Goal: Information Seeking & Learning: Learn about a topic

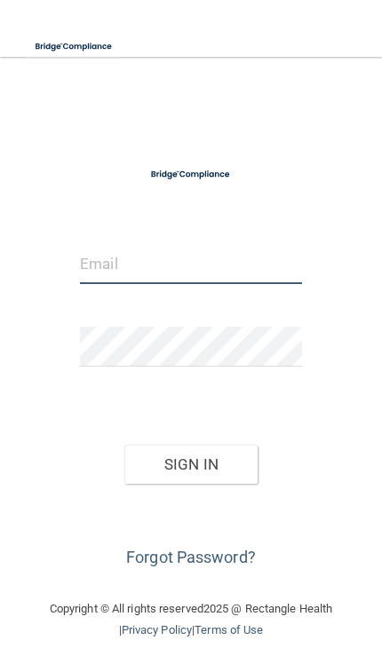
type input "[EMAIL_ADDRESS][DOMAIN_NAME]"
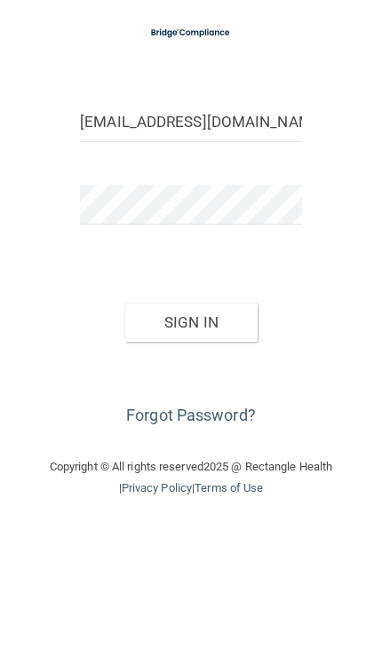
click at [181, 445] on button "Sign In" at bounding box center [190, 464] width 133 height 39
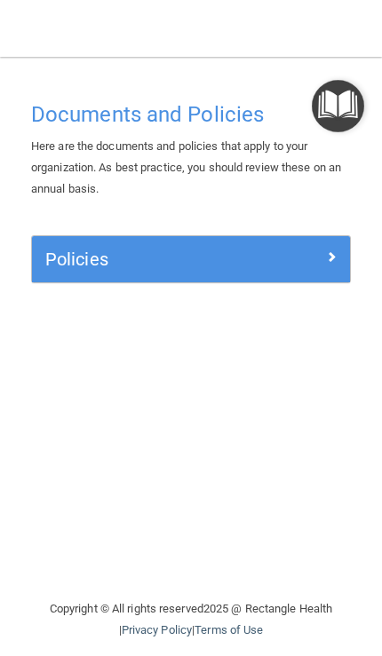
click at [62, 250] on h5 "Policies" at bounding box center [151, 260] width 212 height 20
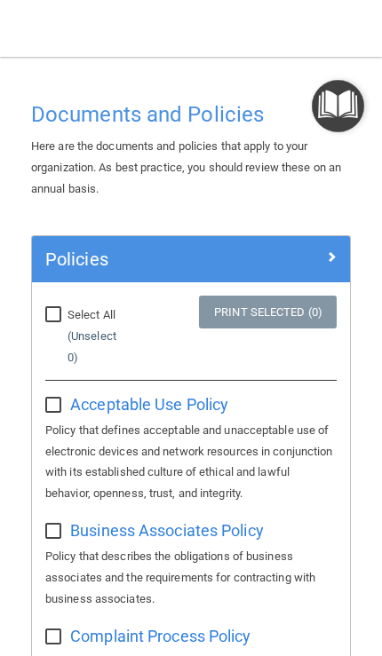
click at [348, 104] on img "Open Resource Center" at bounding box center [338, 106] width 52 height 52
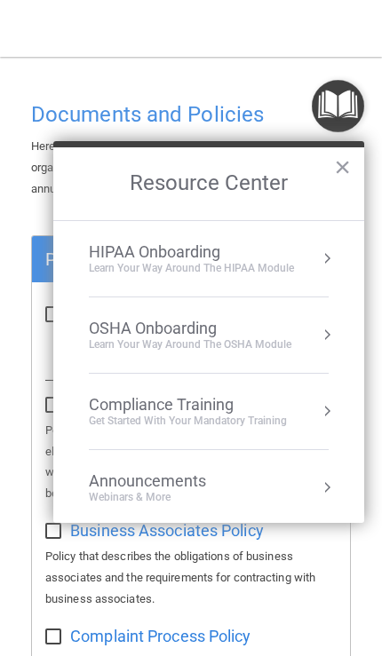
click at [122, 414] on div "Get Started with your mandatory training" at bounding box center [188, 421] width 198 height 15
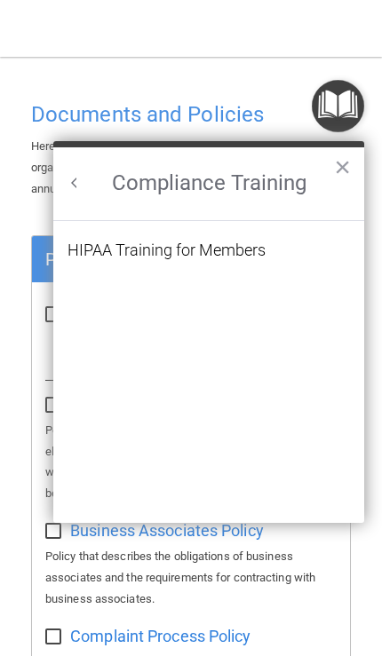
click at [82, 183] on button "Back to Resource Center Home" at bounding box center [75, 183] width 18 height 18
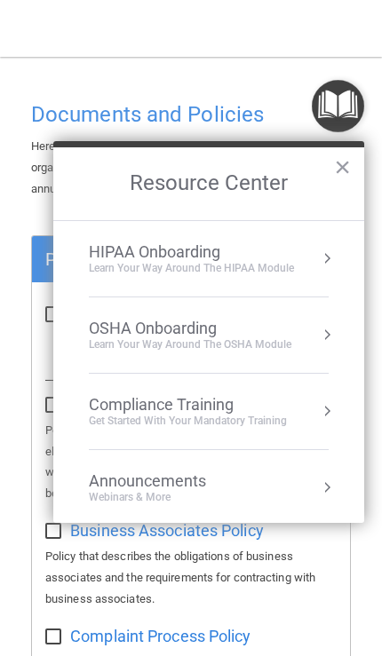
click at [123, 265] on div "Learn Your Way around the HIPAA module" at bounding box center [191, 268] width 205 height 15
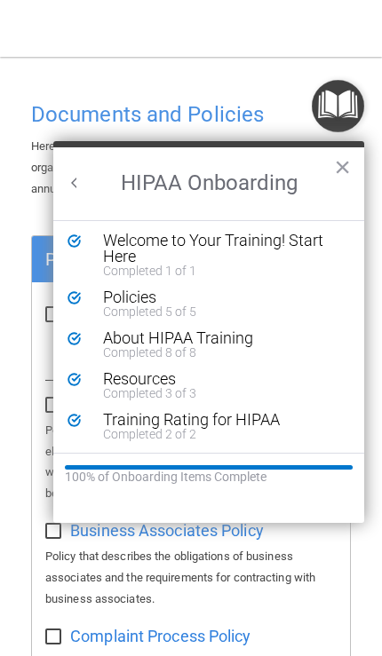
scroll to position [3, 0]
click at [125, 250] on div "Welcome to Your Training! Start Here" at bounding box center [222, 249] width 238 height 32
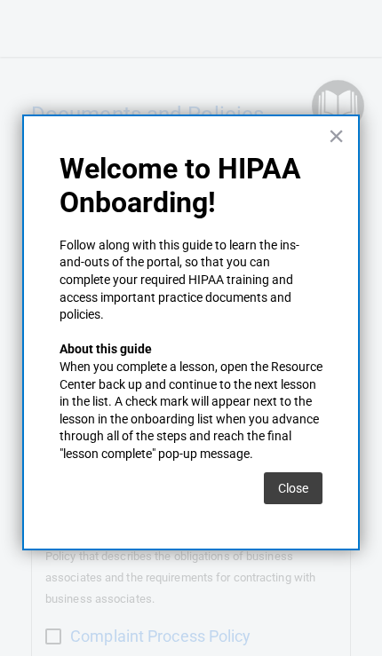
click at [306, 482] on button "Close" at bounding box center [293, 488] width 59 height 32
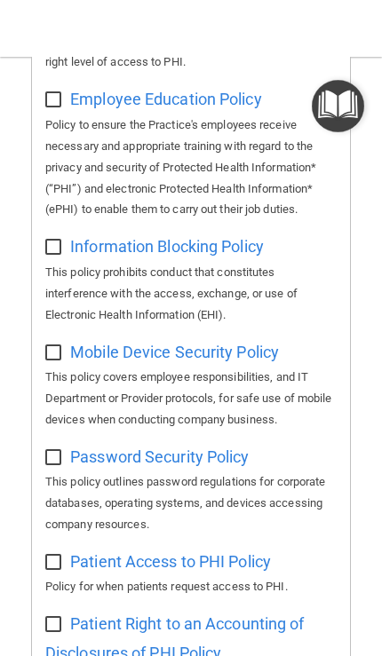
click at [329, 104] on img "Open Resource Center" at bounding box center [338, 106] width 52 height 52
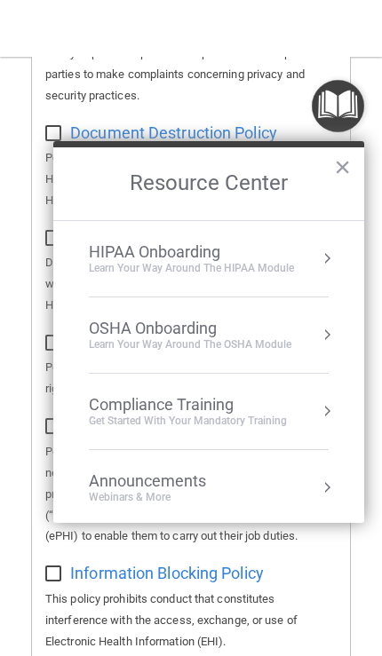
scroll to position [607, 0]
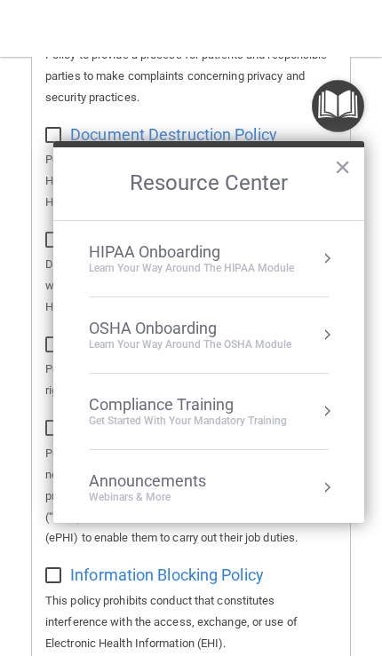
click at [122, 410] on div "Compliance Training" at bounding box center [188, 405] width 198 height 20
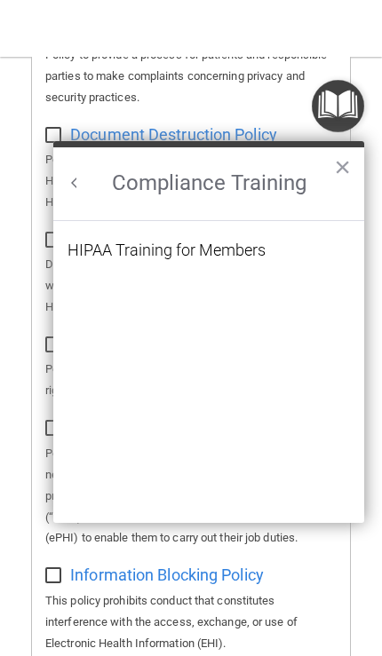
scroll to position [0, 0]
click at [102, 251] on div "HIPAA Training for Members" at bounding box center [166, 250] width 198 height 16
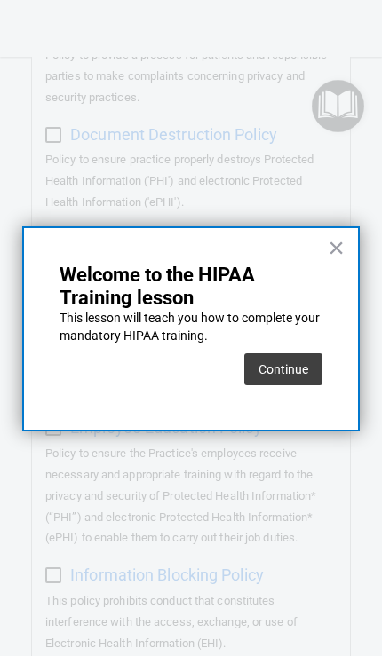
click at [300, 377] on button "Continue" at bounding box center [283, 369] width 78 height 32
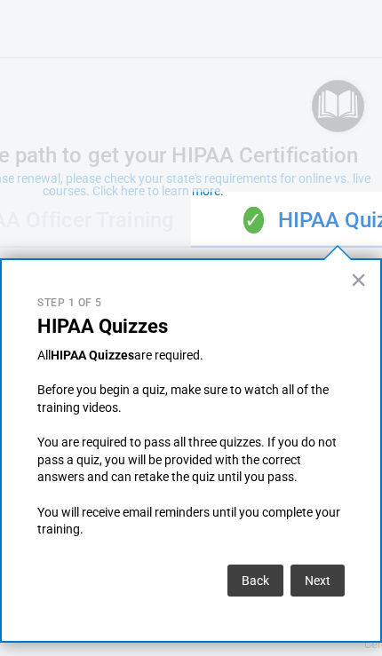
click at [315, 580] on button "Next" at bounding box center [317, 581] width 54 height 32
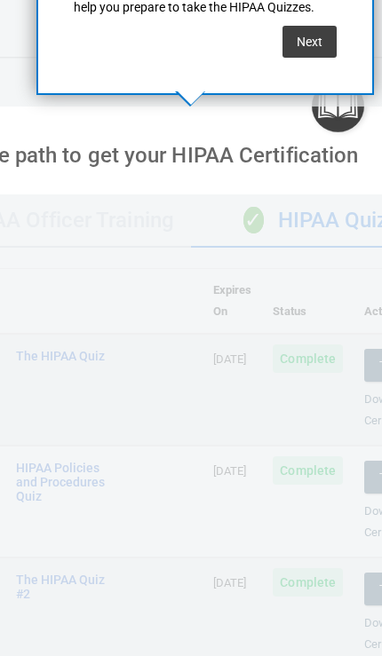
scroll to position [930, 0]
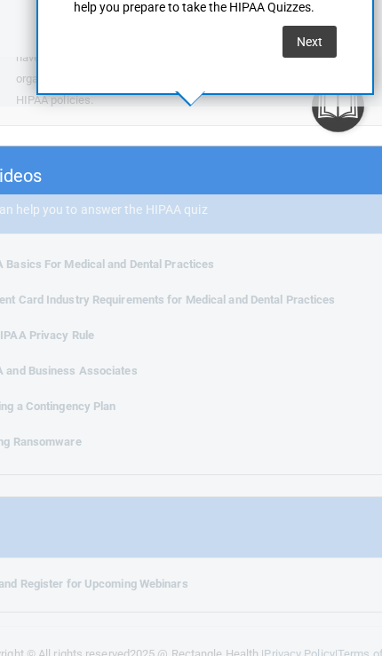
click at [320, 45] on button "Next" at bounding box center [309, 42] width 54 height 32
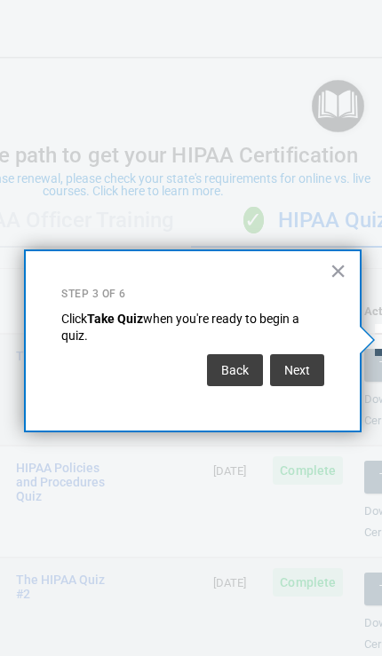
click at [246, 371] on button "Back" at bounding box center [235, 370] width 56 height 32
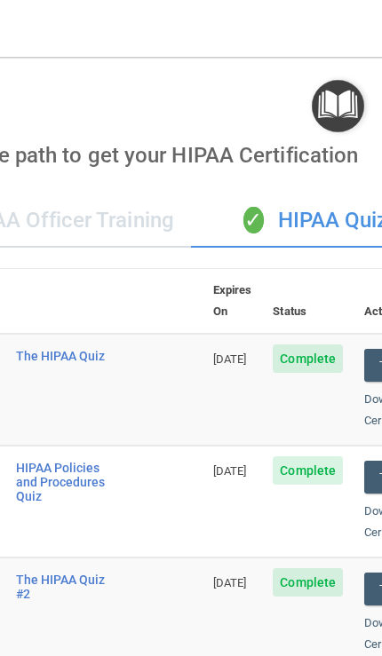
scroll to position [930, 0]
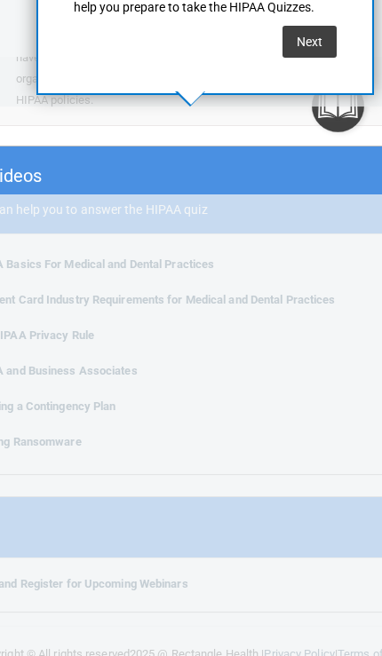
click at [67, 147] on div "Training Videos These videos can help you to answer the HIPAA quiz" at bounding box center [191, 191] width 564 height 88
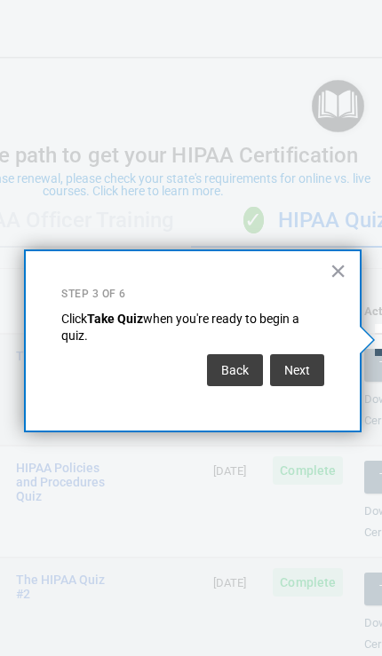
click at [299, 366] on button "Next" at bounding box center [297, 370] width 54 height 32
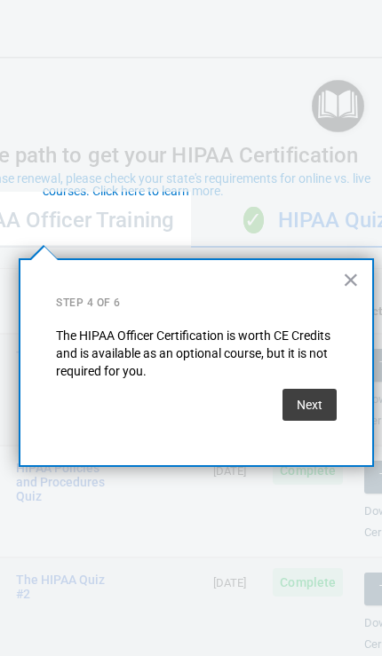
click at [311, 409] on button "Next" at bounding box center [309, 405] width 54 height 32
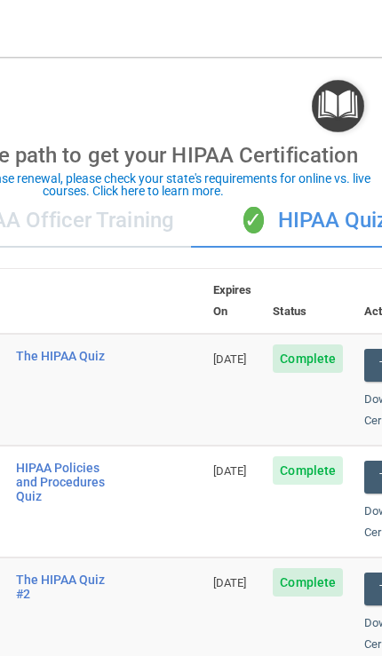
click at [330, 345] on span "Complete" at bounding box center [308, 359] width 70 height 28
click at [47, 349] on div "The HIPAA Quiz" at bounding box center [65, 356] width 98 height 14
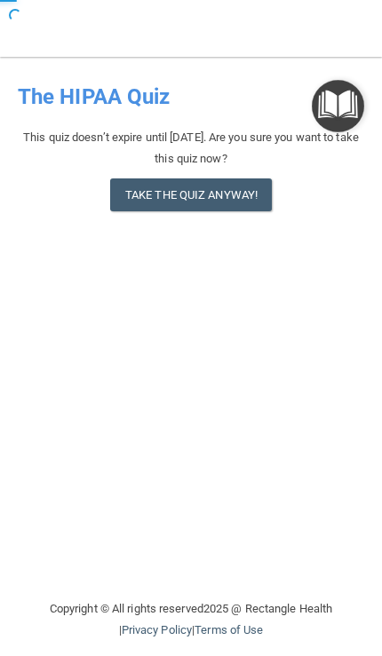
click at [155, 193] on button "Take the quiz anyway!" at bounding box center [191, 195] width 162 height 33
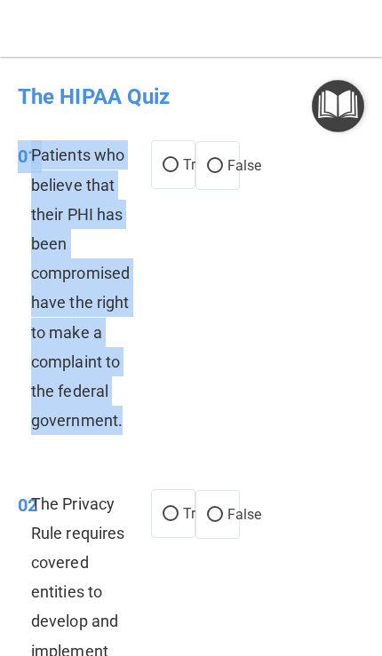
click at [172, 159] on input "True" at bounding box center [171, 165] width 16 height 13
radio input "true"
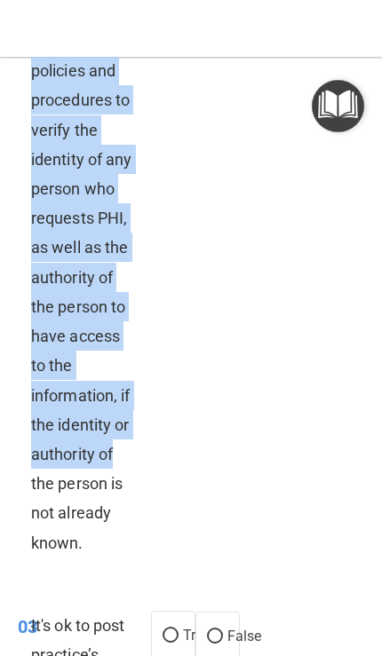
scroll to position [678, 0]
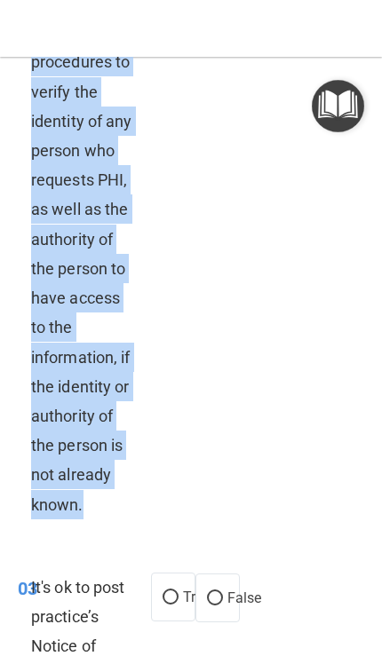
click at [279, 456] on div "02 The Privacy Rule requires covered entities to develop and implement reasonab…" at bounding box center [190, 170] width 373 height 761
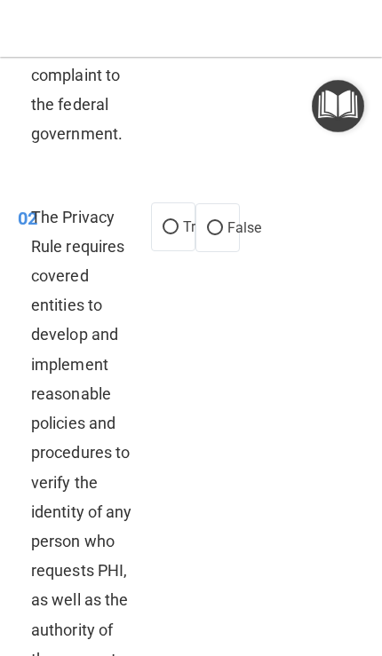
scroll to position [265, 0]
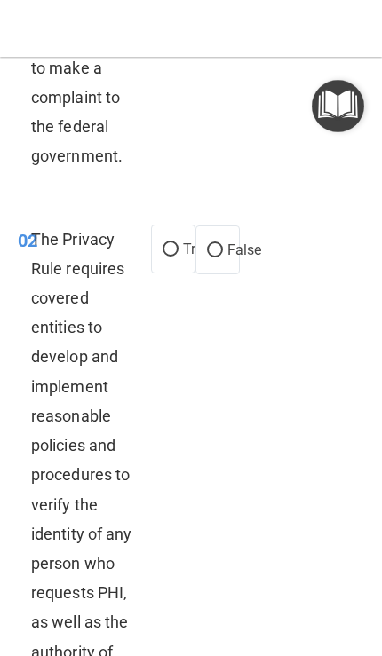
click at [285, 523] on div "02 The Privacy Rule requires covered entities to develop and implement reasonab…" at bounding box center [190, 582] width 373 height 761
click at [175, 248] on input "True" at bounding box center [171, 249] width 16 height 13
radio input "true"
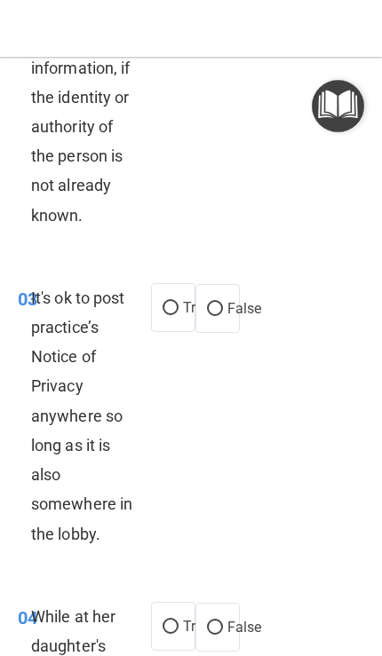
scroll to position [968, 0]
click at [163, 305] on label "True" at bounding box center [173, 306] width 44 height 49
click at [163, 305] on input "True" at bounding box center [171, 307] width 16 height 13
radio input "true"
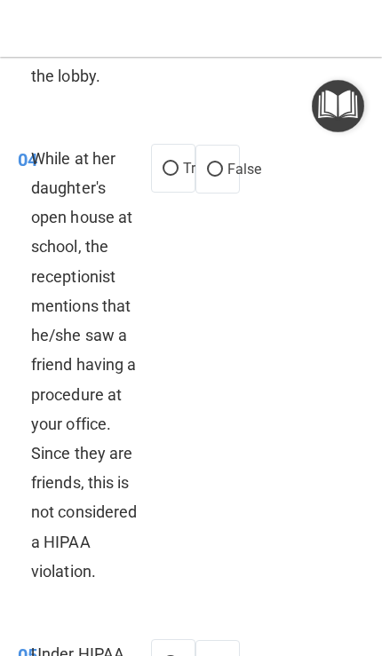
scroll to position [1428, 0]
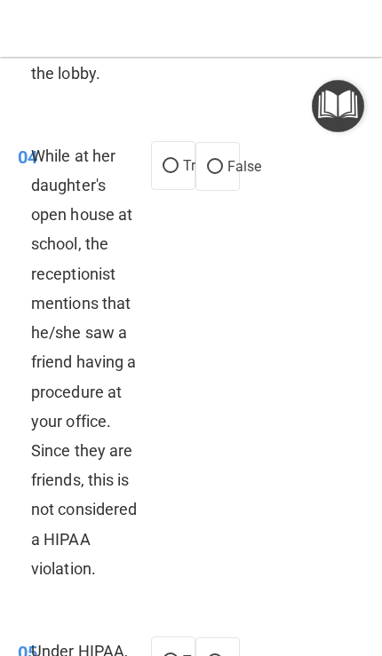
click at [202, 156] on label "False" at bounding box center [217, 166] width 44 height 49
click at [207, 161] on input "False" at bounding box center [215, 167] width 16 height 13
radio input "true"
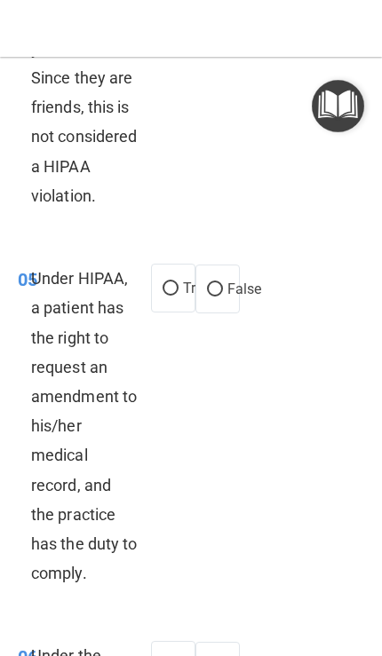
scroll to position [1800, 0]
click at [171, 297] on input "True" at bounding box center [171, 289] width 16 height 13
radio input "true"
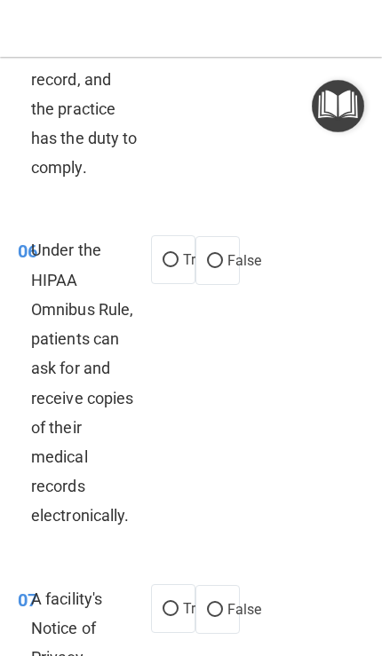
scroll to position [2221, 0]
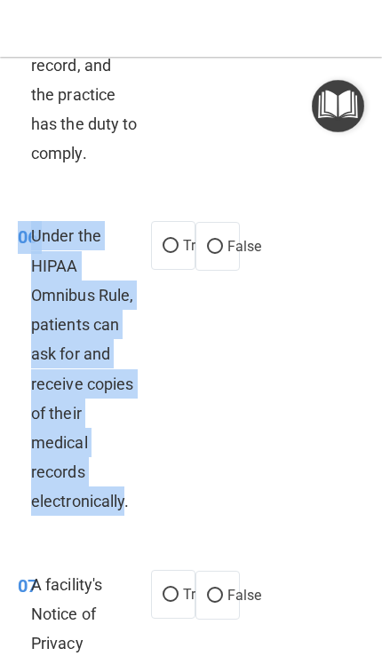
click at [173, 253] on input "True" at bounding box center [171, 246] width 16 height 13
radio input "true"
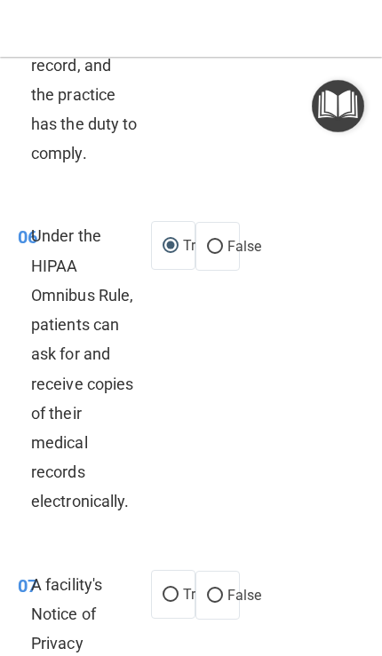
click at [308, 483] on div "06 Under the HIPAA Omnibus Rule, patients can ask for and receive copies of the…" at bounding box center [190, 373] width 373 height 348
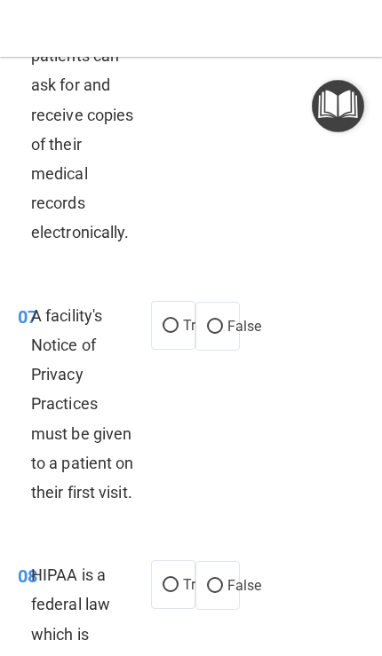
scroll to position [2493, 0]
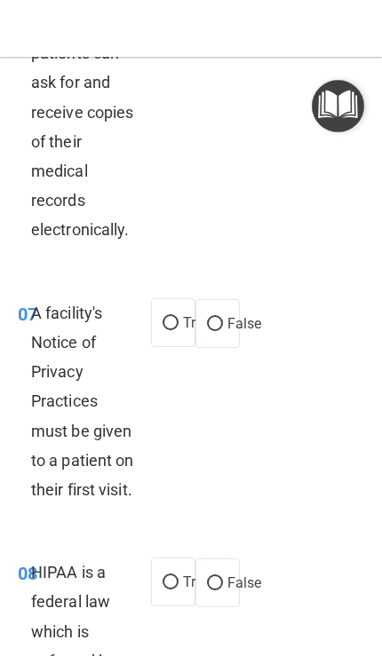
click at [177, 328] on label "True" at bounding box center [173, 322] width 44 height 49
click at [177, 328] on input "True" at bounding box center [171, 323] width 16 height 13
radio input "true"
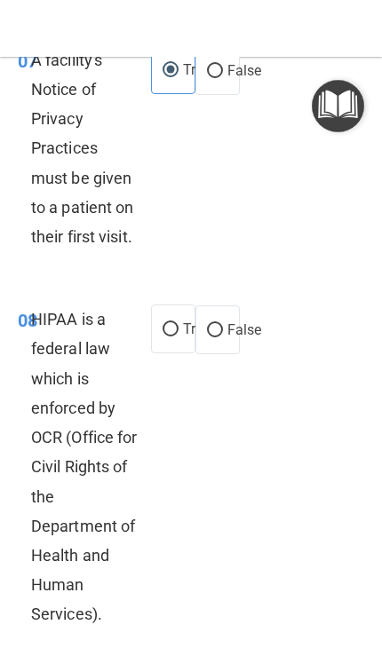
scroll to position [2770, 0]
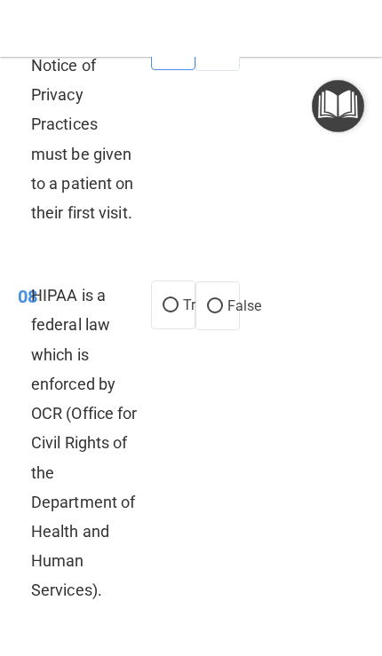
click at [170, 313] on input "True" at bounding box center [171, 305] width 16 height 13
radio input "true"
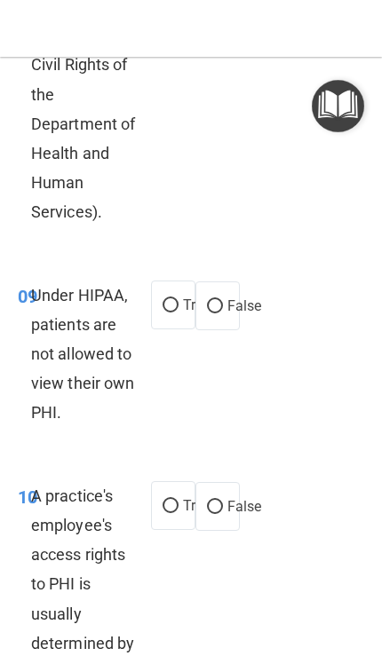
scroll to position [3156, 0]
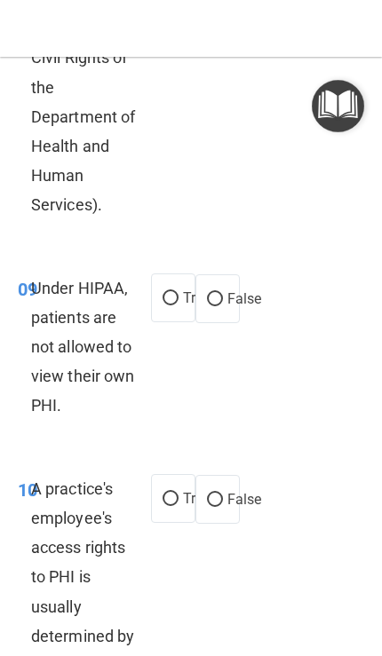
click at [226, 306] on label "False" at bounding box center [217, 298] width 44 height 49
click at [223, 306] on input "False" at bounding box center [215, 299] width 16 height 13
radio input "true"
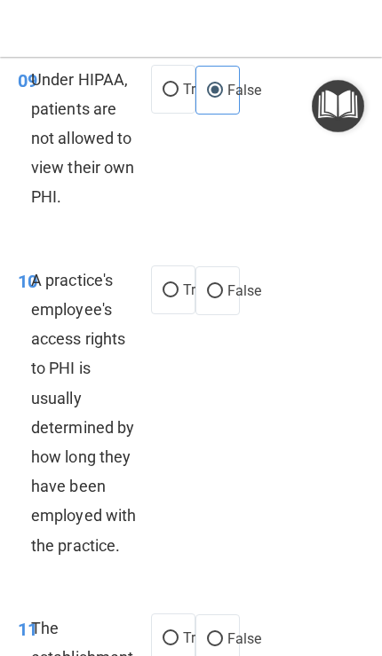
scroll to position [3366, 0]
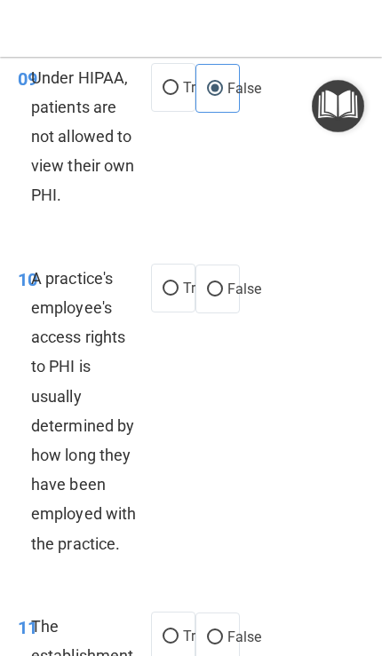
click at [212, 290] on input "False" at bounding box center [215, 289] width 16 height 13
radio input "true"
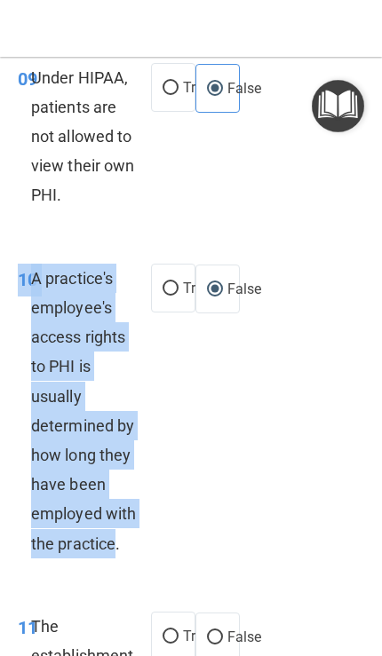
click at [268, 498] on div "10 A practice's employee's access rights to PHI is usually determined by how lo…" at bounding box center [190, 416] width 373 height 348
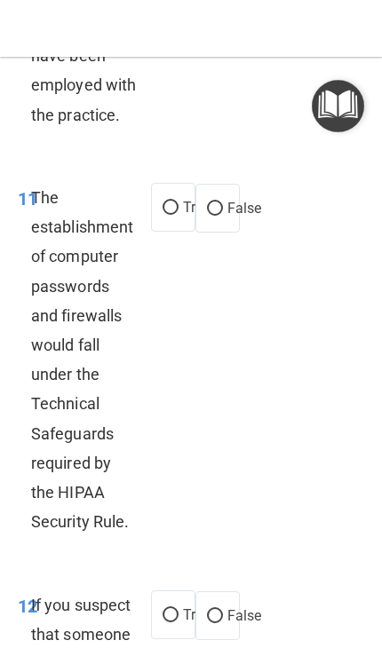
scroll to position [3807, 0]
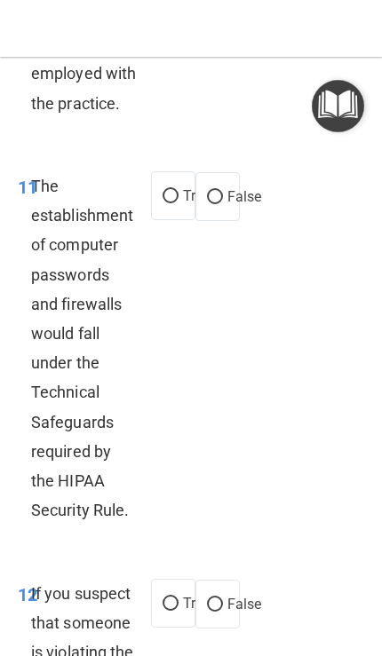
click at [166, 200] on input "True" at bounding box center [171, 196] width 16 height 13
radio input "true"
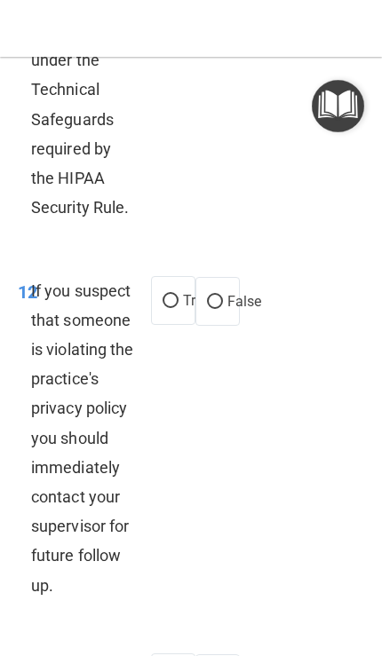
scroll to position [4118, 0]
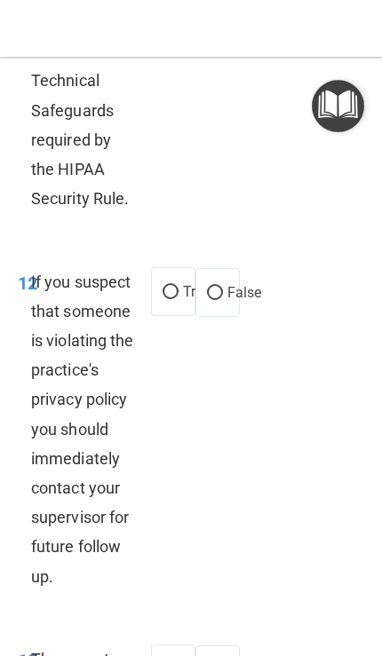
click at [171, 299] on input "True" at bounding box center [171, 292] width 16 height 13
radio input "true"
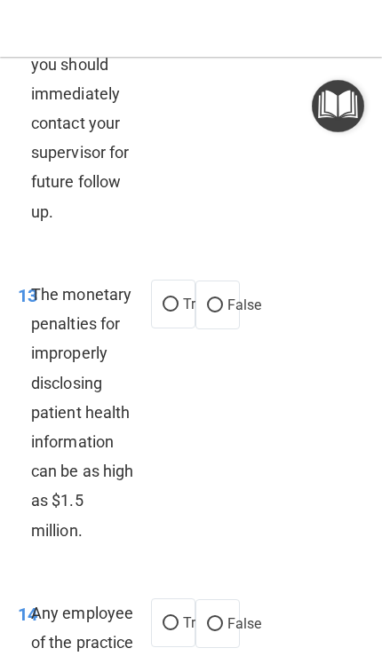
scroll to position [4497, 0]
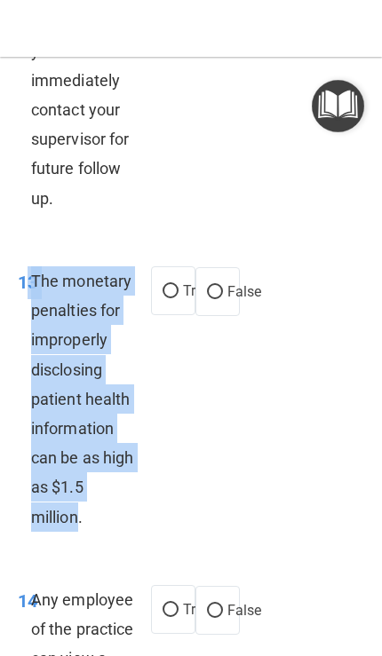
click at [181, 395] on div "13 The monetary penalties for improperly disclosing patient health information …" at bounding box center [190, 403] width 373 height 319
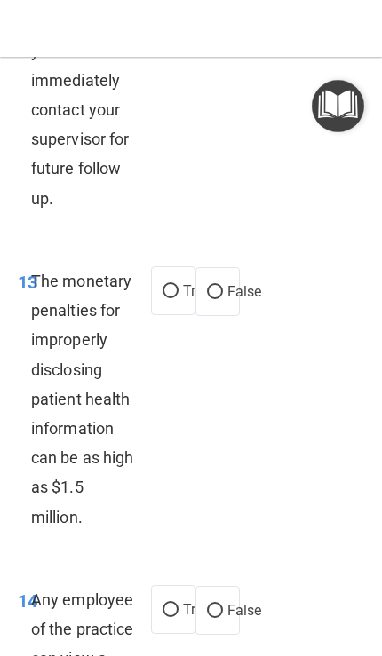
click at [168, 292] on input "True" at bounding box center [171, 291] width 16 height 13
radio input "true"
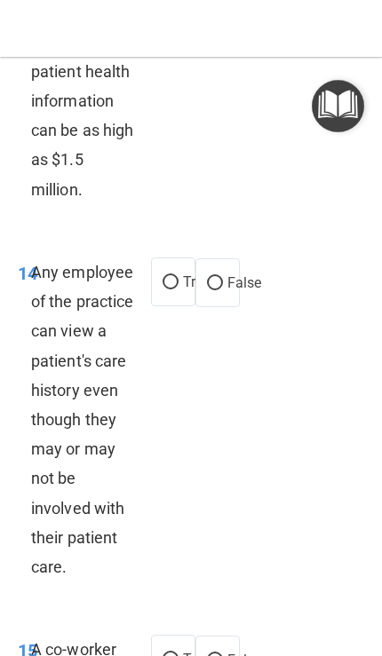
scroll to position [4826, 0]
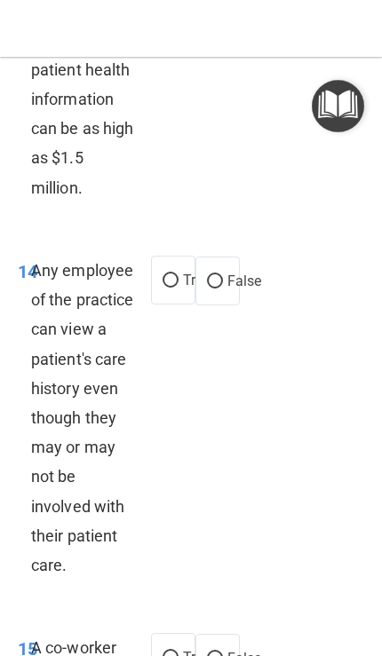
click at [169, 284] on input "True" at bounding box center [171, 280] width 16 height 13
radio input "true"
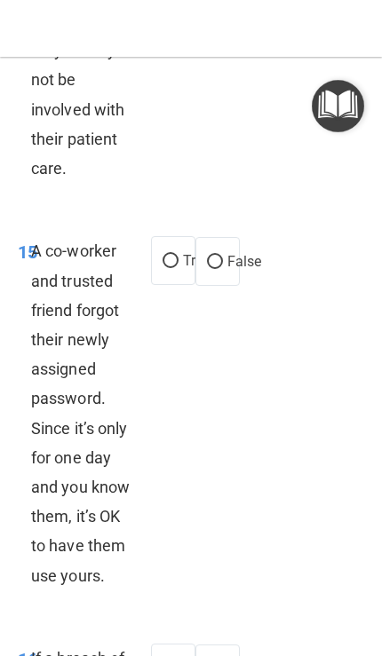
scroll to position [5224, 0]
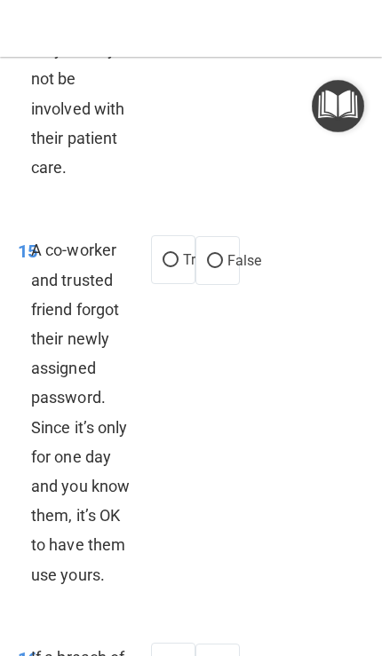
click at [201, 250] on label "False" at bounding box center [217, 260] width 44 height 49
click at [207, 255] on input "False" at bounding box center [215, 261] width 16 height 13
radio input "true"
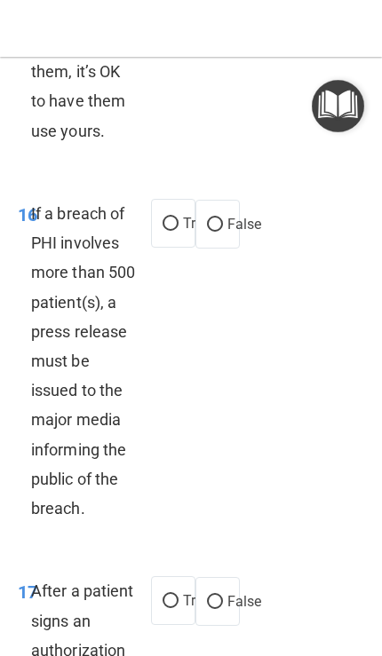
scroll to position [5671, 0]
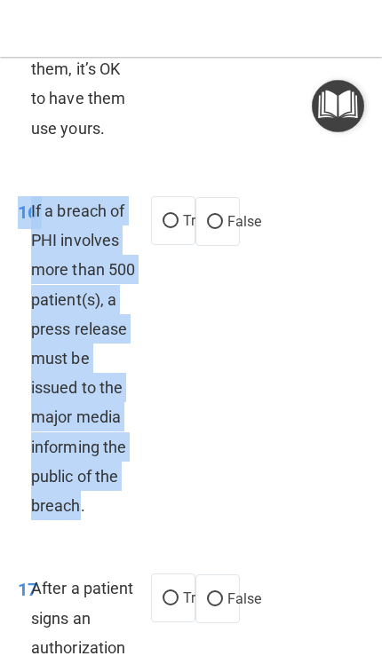
copy div "16 If a breach of PHI involves more than 500 patient(s), a press release must b…"
click at [175, 215] on input "True" at bounding box center [171, 221] width 16 height 13
radio input "true"
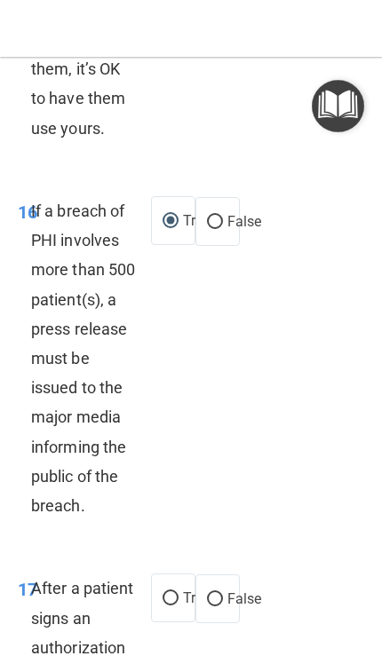
click at [311, 480] on div "16 If a breach of PHI involves more than 500 patient(s), a press release must b…" at bounding box center [190, 362] width 373 height 377
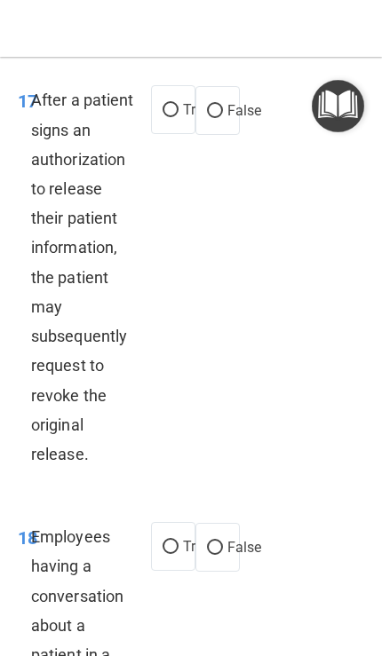
scroll to position [6160, 0]
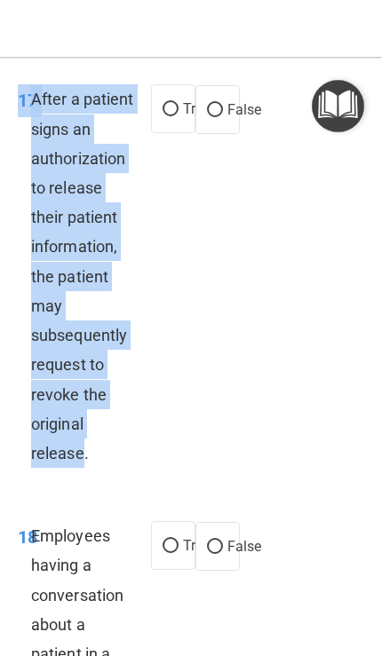
copy div "17 After a patient signs an authorization to release their patient information,…"
click at [168, 103] on input "True" at bounding box center [171, 109] width 16 height 13
radio input "true"
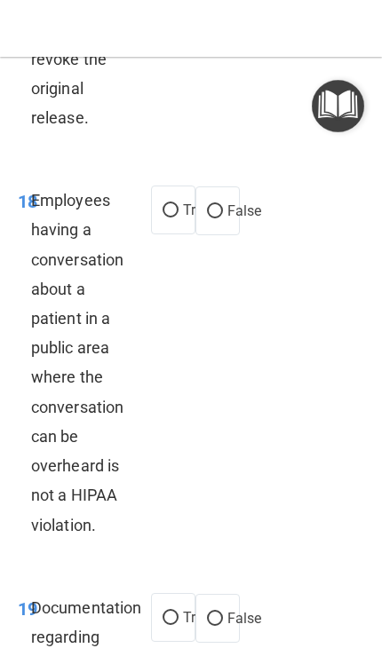
scroll to position [6497, 0]
click at [209, 204] on input "False" at bounding box center [215, 210] width 16 height 13
radio input "true"
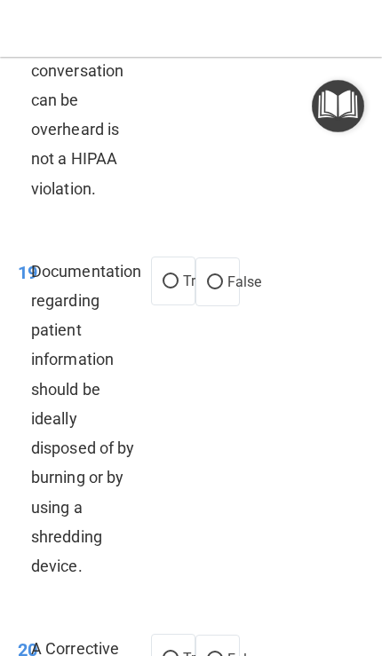
scroll to position [6839, 0]
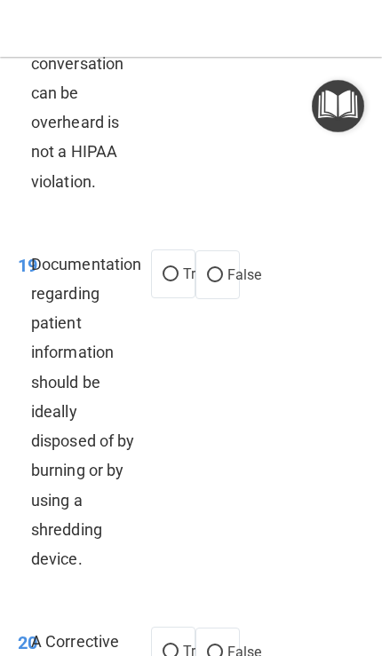
click at [165, 268] on input "True" at bounding box center [171, 274] width 16 height 13
radio input "true"
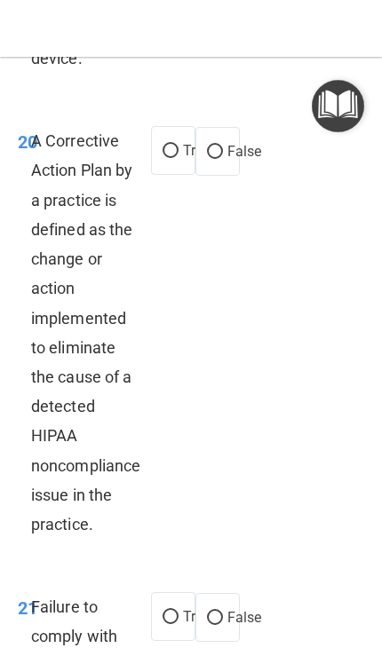
scroll to position [7338, 0]
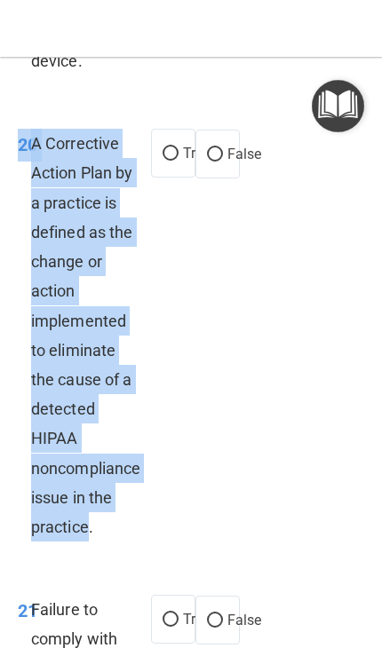
click at [173, 147] on input "True" at bounding box center [171, 153] width 16 height 13
radio input "true"
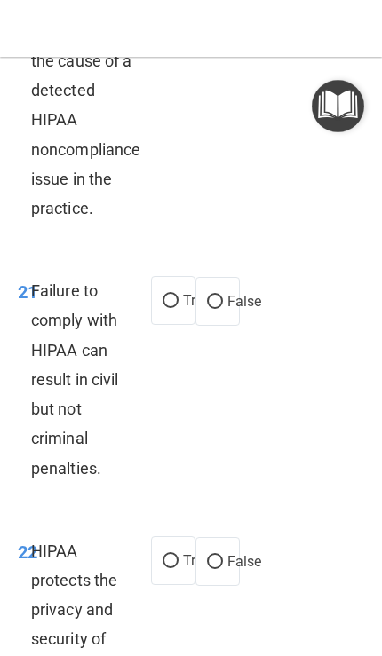
scroll to position [7710, 0]
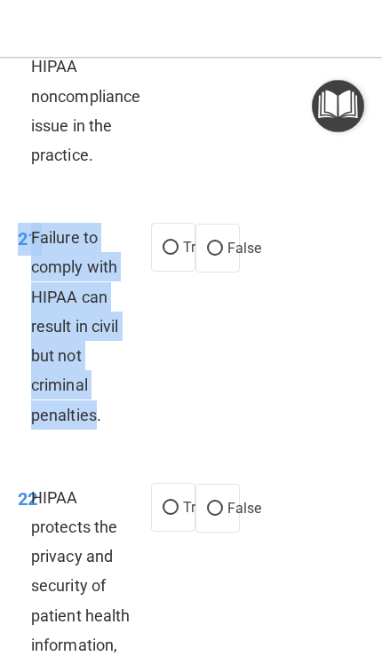
click at [226, 231] on label "False" at bounding box center [217, 248] width 44 height 49
click at [223, 242] on input "False" at bounding box center [215, 248] width 16 height 13
radio input "true"
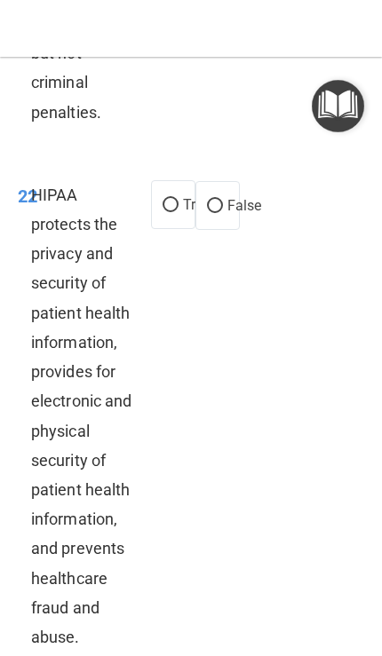
scroll to position [8014, 0]
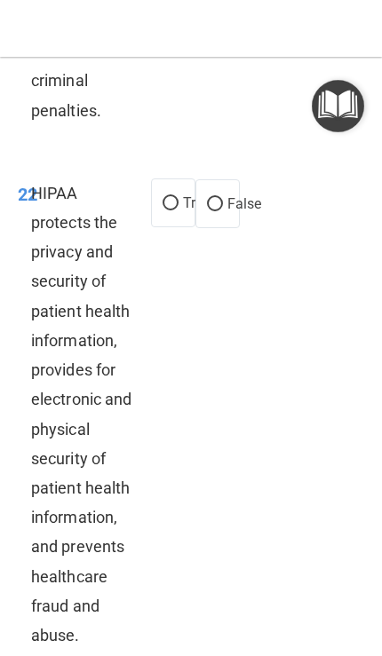
click at [171, 197] on input "True" at bounding box center [171, 203] width 16 height 13
radio input "true"
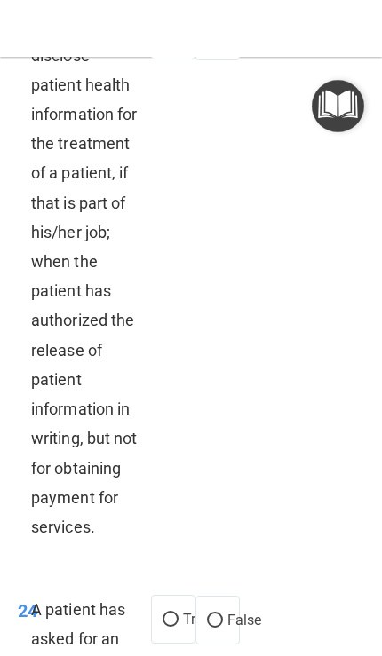
scroll to position [8734, 0]
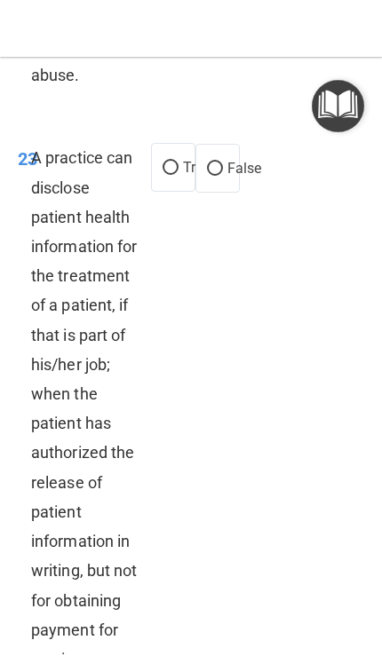
click at [173, 162] on input "True" at bounding box center [171, 168] width 16 height 13
radio input "true"
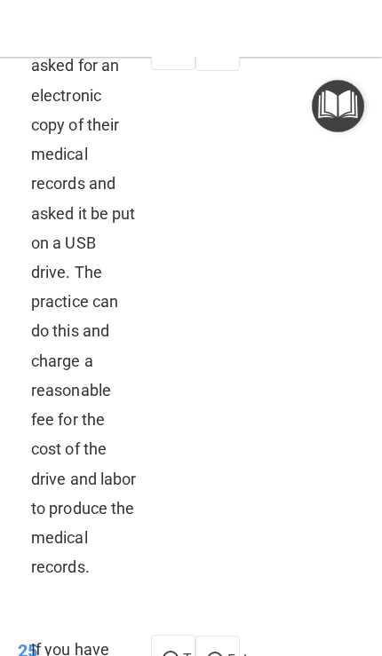
scroll to position [9284, 0]
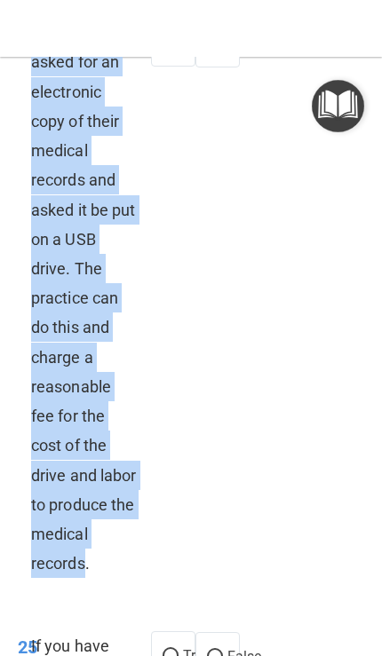
click at [192, 191] on div "24 A patient has asked for an electronic copy of their medical records and aske…" at bounding box center [190, 303] width 373 height 614
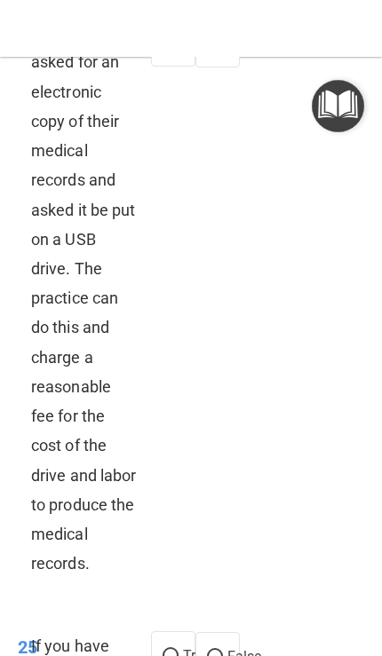
click at [172, 50] on input "True" at bounding box center [171, 42] width 16 height 13
radio input "true"
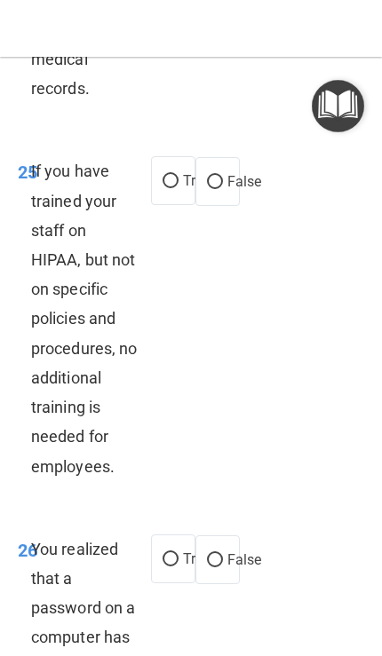
scroll to position [9766, 0]
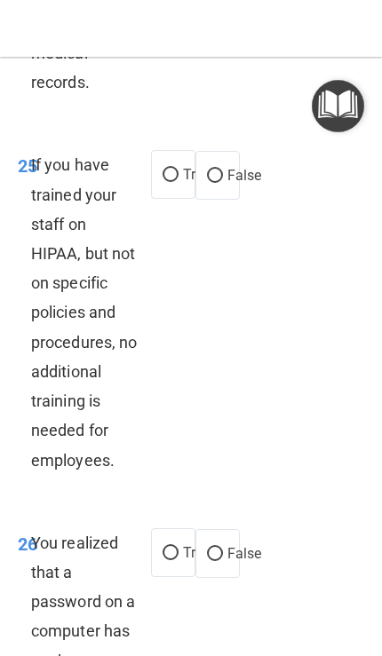
click at [79, 469] on span "If you have trained your staff on HIPAA, but not on specific policies and proce…" at bounding box center [84, 312] width 106 height 314
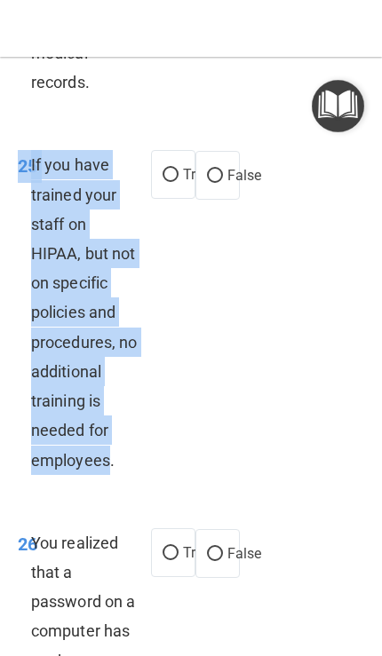
copy div "25 If you have trained your staff on HIPAA, but not on specific policies and pr…"
click at [219, 183] on input "False" at bounding box center [215, 176] width 16 height 13
radio input "true"
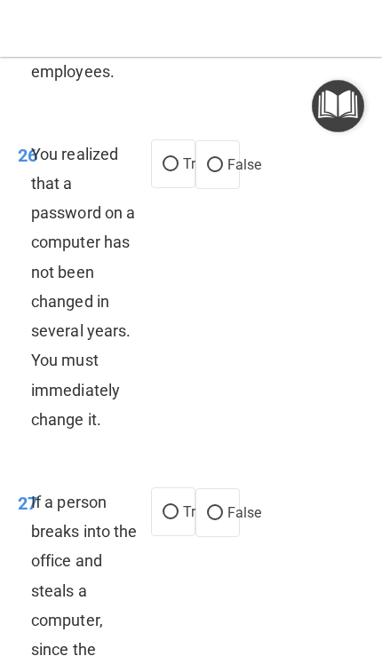
scroll to position [10155, 0]
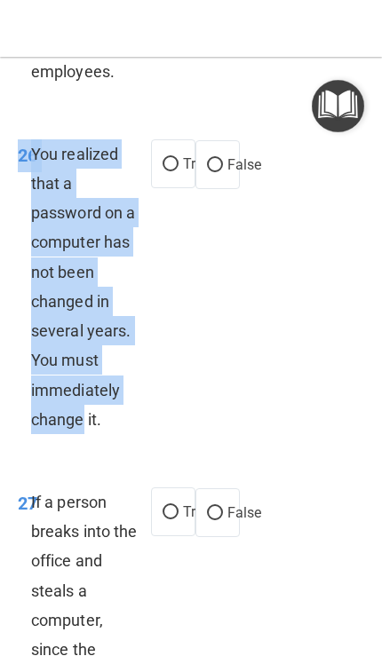
click at [156, 184] on label "True" at bounding box center [173, 163] width 44 height 49
click at [163, 171] on input "True" at bounding box center [171, 164] width 16 height 13
radio input "true"
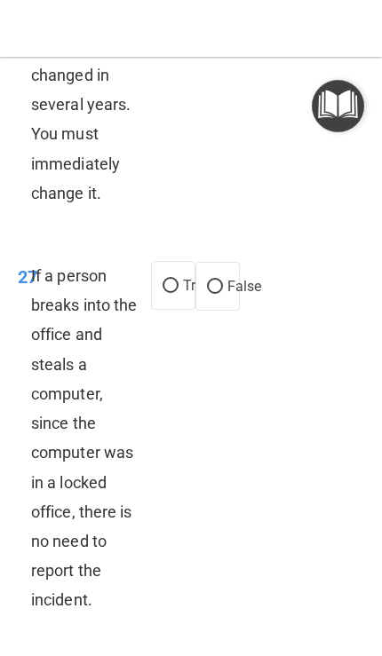
scroll to position [10382, 0]
click at [208, 294] on label "False" at bounding box center [217, 285] width 44 height 49
click at [208, 293] on input "False" at bounding box center [215, 286] width 16 height 13
radio input "true"
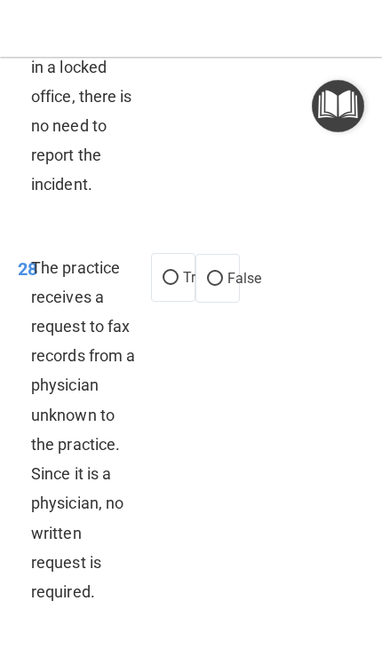
scroll to position [10841, 0]
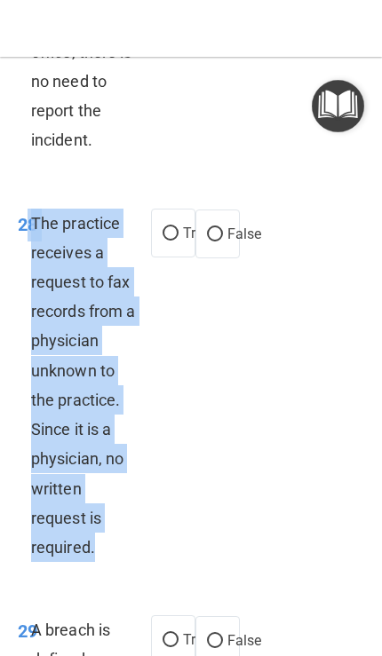
copy div "8 The practice receives a request to fax records from a physician unknown to th…"
click at [210, 258] on label "False" at bounding box center [217, 234] width 44 height 49
click at [210, 242] on input "False" at bounding box center [215, 234] width 16 height 13
radio input "true"
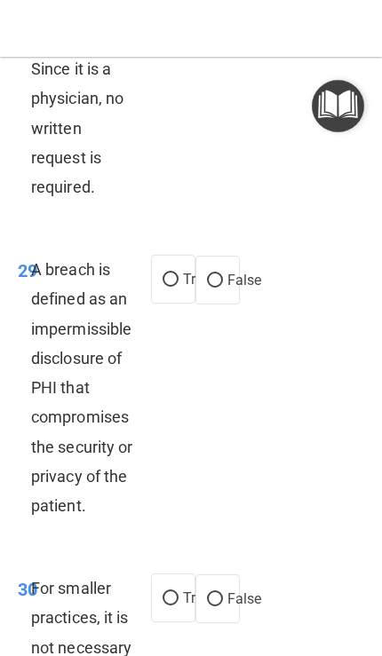
scroll to position [11262, 0]
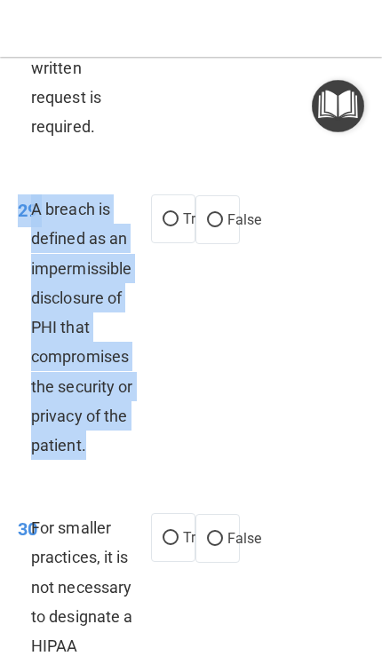
copy div "29 A breach is defined as an impermissible disclosure of PHI that compromises t…"
click at [193, 354] on div "29 A breach is defined as an impermissible disclosure of PHI that compromises t…" at bounding box center [190, 331] width 373 height 319
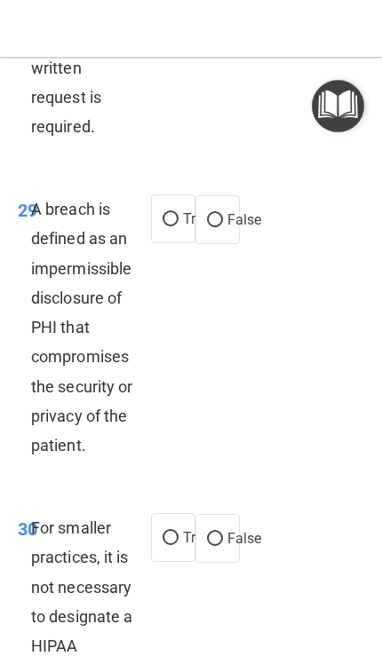
click at [168, 226] on input "True" at bounding box center [171, 219] width 16 height 13
radio input "true"
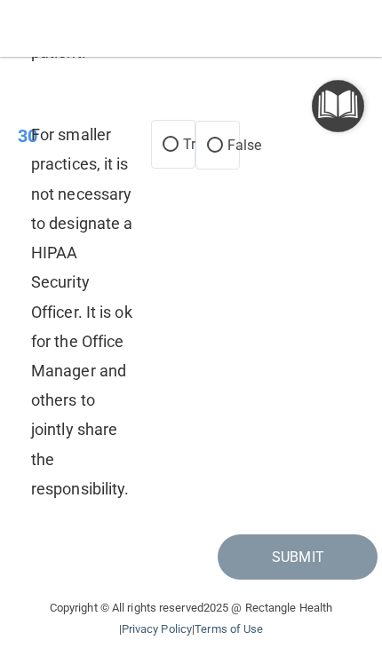
scroll to position [11661, 0]
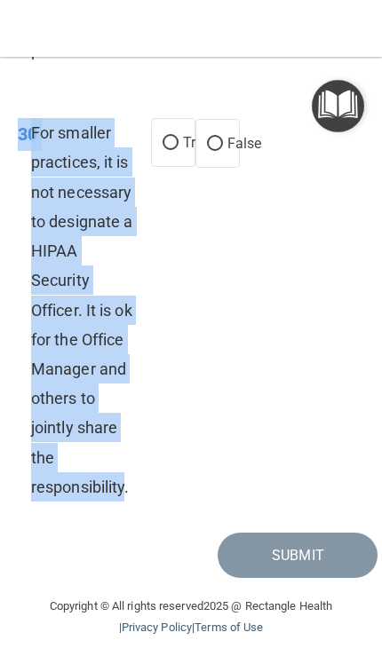
click at [209, 151] on input "False" at bounding box center [215, 144] width 16 height 13
radio input "true"
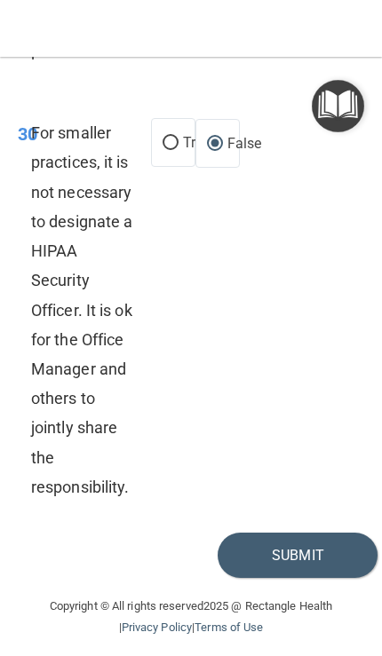
click at [306, 430] on div "30 For smaller practices, it is not necessary to designate a HIPAA Security Off…" at bounding box center [190, 314] width 373 height 437
click at [309, 578] on button "Submit" at bounding box center [298, 555] width 160 height 45
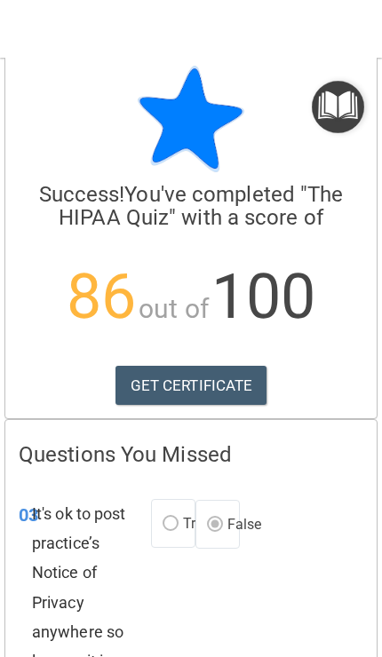
scroll to position [22, 0]
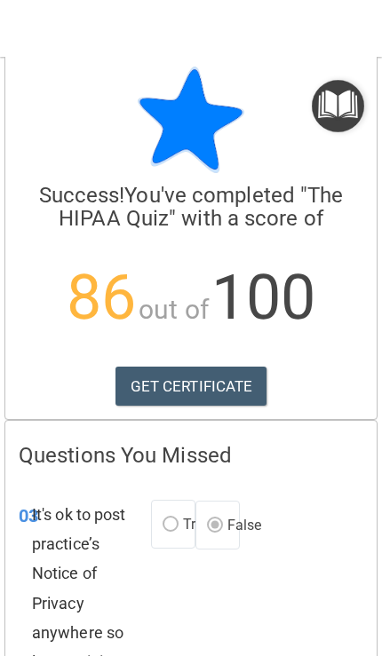
click at [154, 384] on link "GET CERTIFICATE" at bounding box center [191, 386] width 152 height 39
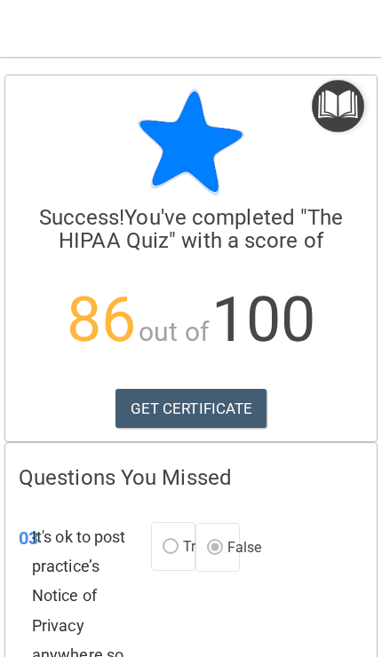
scroll to position [0, 0]
click at [333, 116] on img "Open Resource Center" at bounding box center [338, 106] width 52 height 52
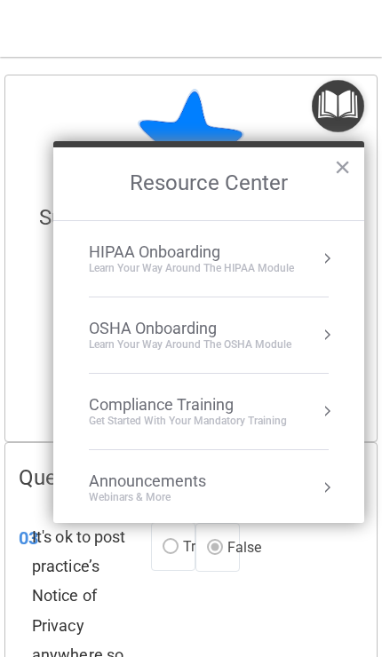
click at [137, 418] on div "Get Started with your mandatory training" at bounding box center [188, 421] width 198 height 15
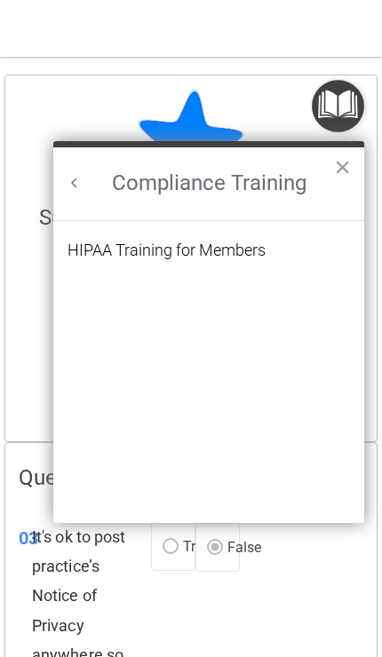
click at [103, 244] on div "HIPAA Training for Members" at bounding box center [166, 250] width 198 height 16
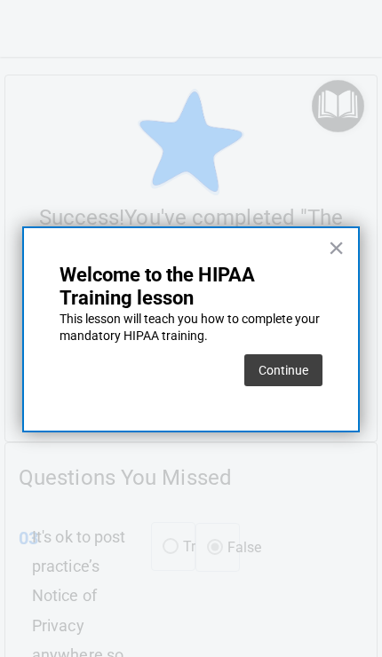
click at [294, 368] on button "Continue" at bounding box center [283, 370] width 78 height 32
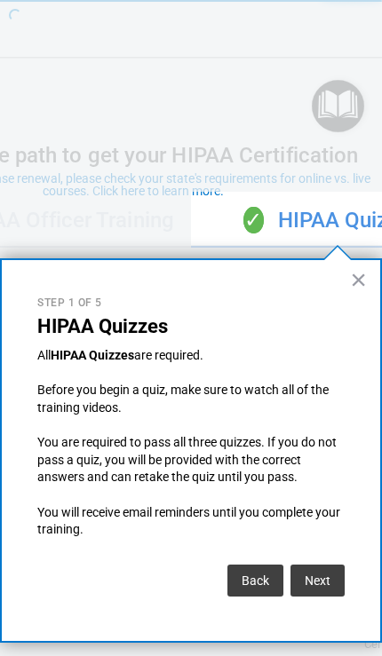
click at [321, 579] on button "Next" at bounding box center [317, 581] width 54 height 32
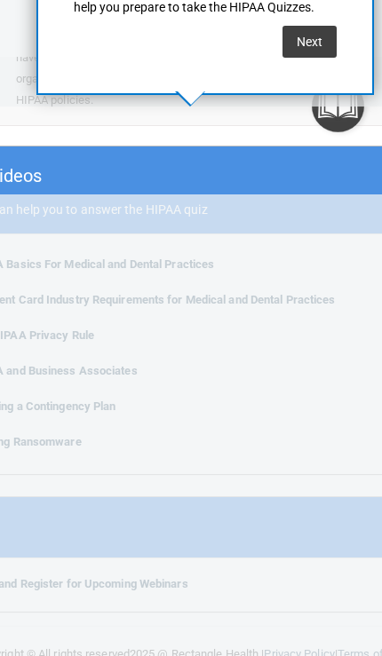
click at [310, 41] on button "Next" at bounding box center [309, 42] width 54 height 32
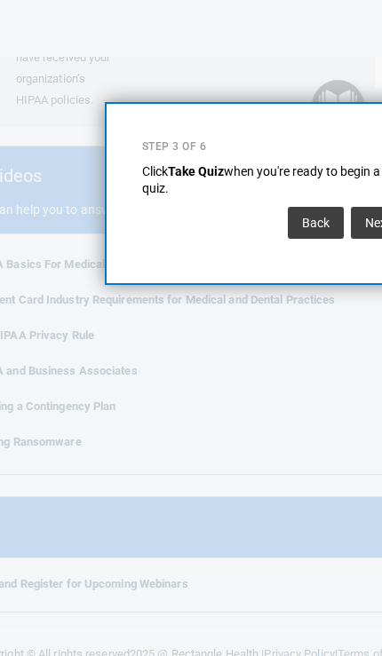
scroll to position [0, 0]
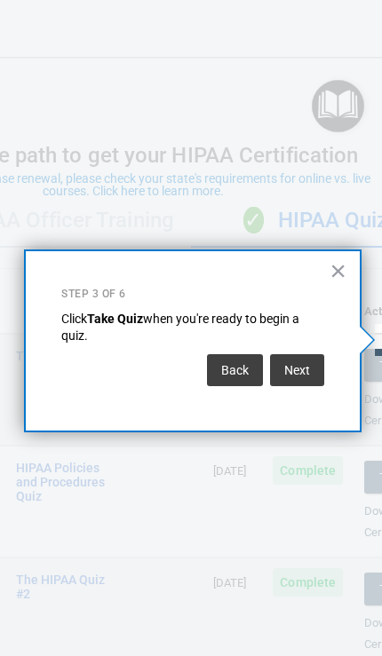
click at [312, 369] on button "Next" at bounding box center [297, 370] width 54 height 32
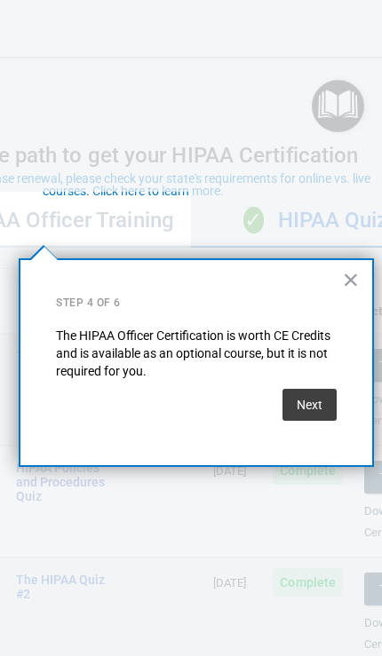
click at [322, 405] on button "Next" at bounding box center [309, 405] width 54 height 32
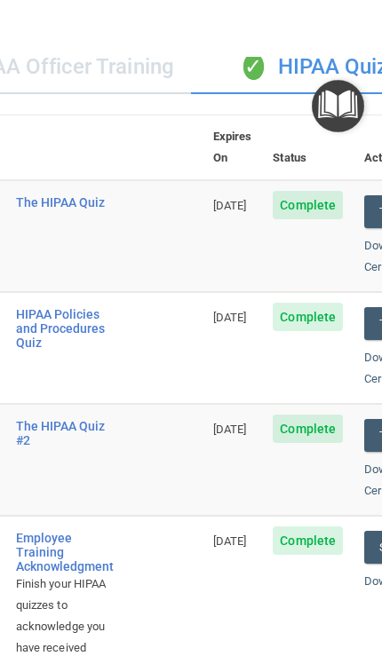
scroll to position [155, 0]
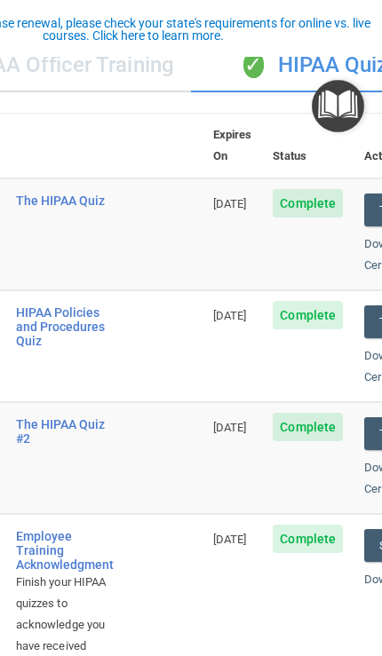
click at [36, 306] on div "HIPAA Policies and Procedures Quiz" at bounding box center [65, 327] width 98 height 43
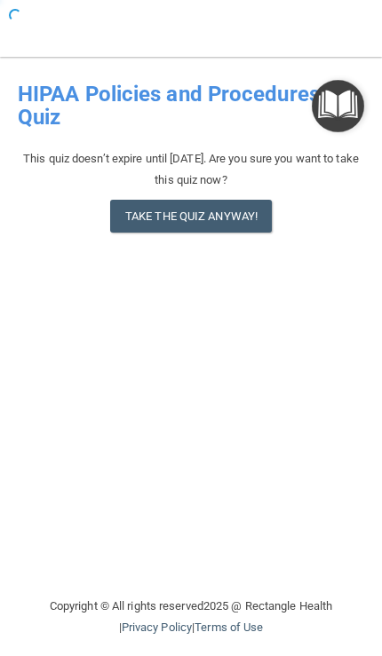
scroll to position [1, 0]
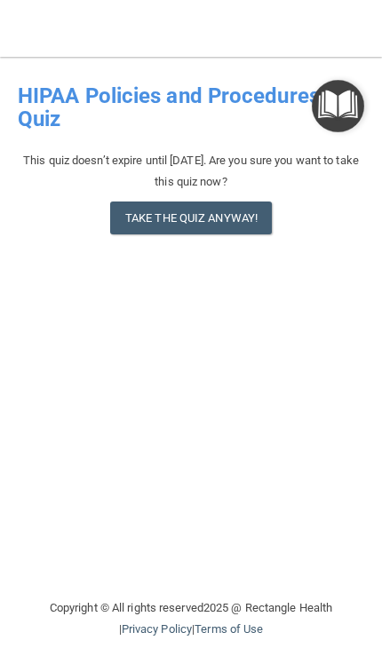
click at [147, 214] on button "Take the quiz anyway!" at bounding box center [191, 218] width 162 height 33
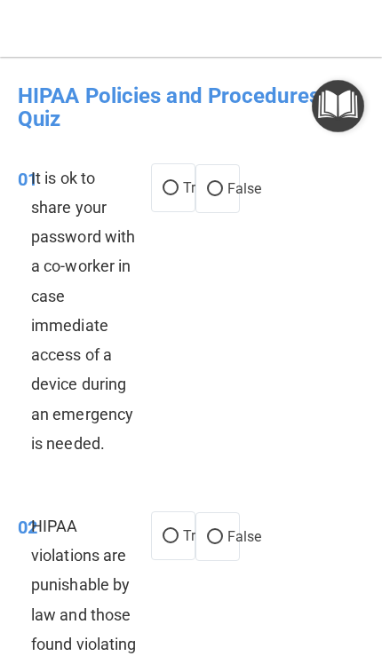
click at [72, 435] on span "It is ok to share your password with a co-worker in case immediate access of a …" at bounding box center [83, 311] width 104 height 284
click at [219, 183] on input "False" at bounding box center [215, 189] width 16 height 13
radio input "true"
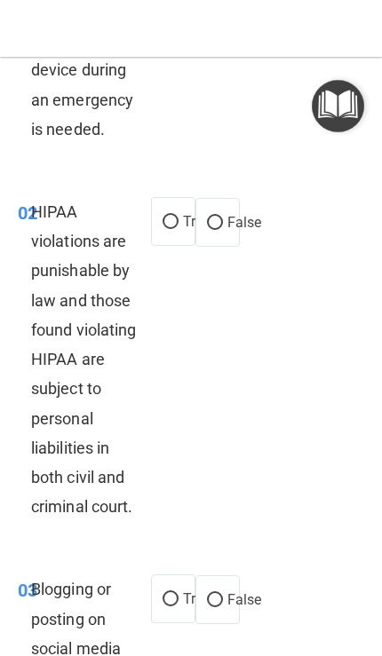
scroll to position [319, 0]
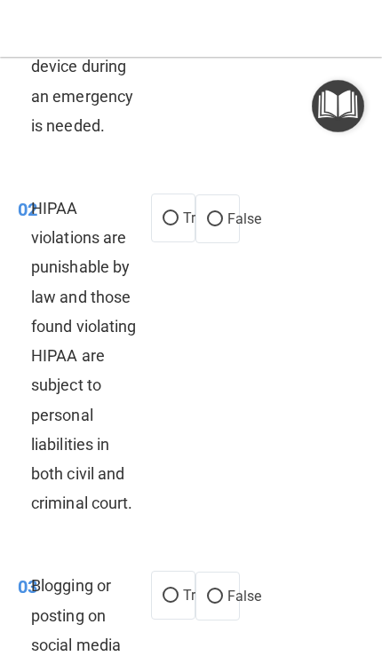
click at [174, 219] on input "True" at bounding box center [171, 218] width 16 height 13
radio input "true"
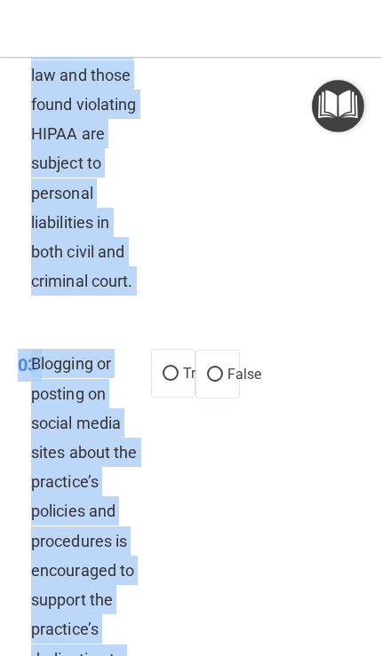
scroll to position [484, 0]
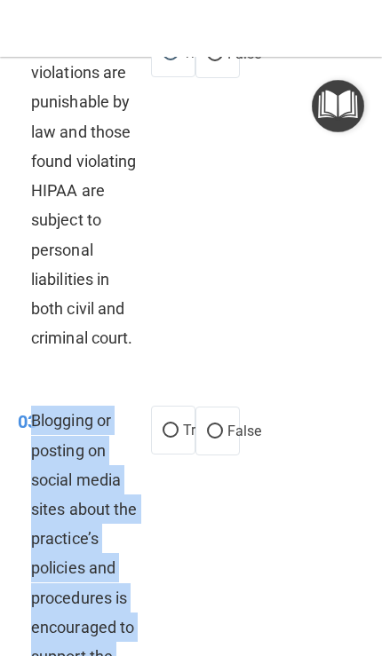
click at [217, 439] on input "False" at bounding box center [215, 431] width 16 height 13
radio input "true"
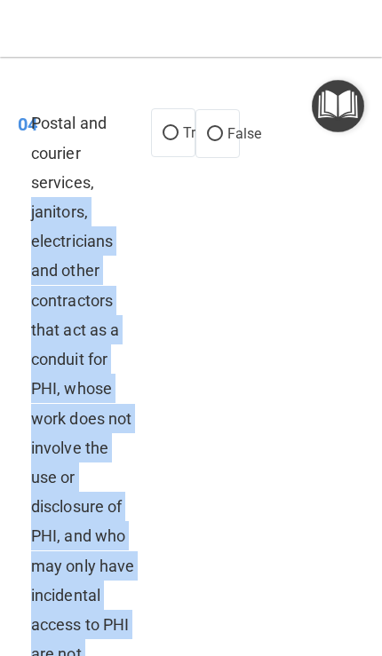
scroll to position [1352, 0]
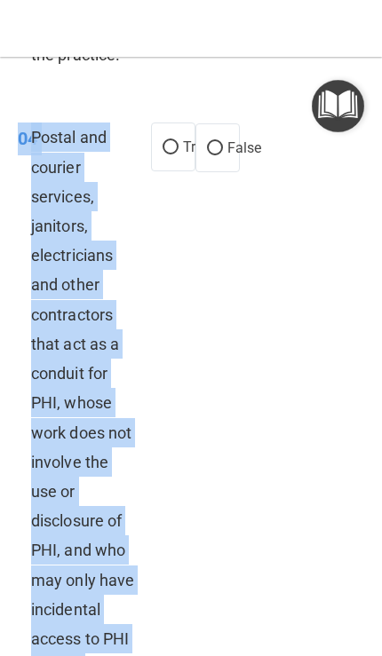
copy div "04 Postal and courier services, janitors, electricians and other contractors th…"
click at [172, 155] on input "True" at bounding box center [171, 147] width 16 height 13
radio input "true"
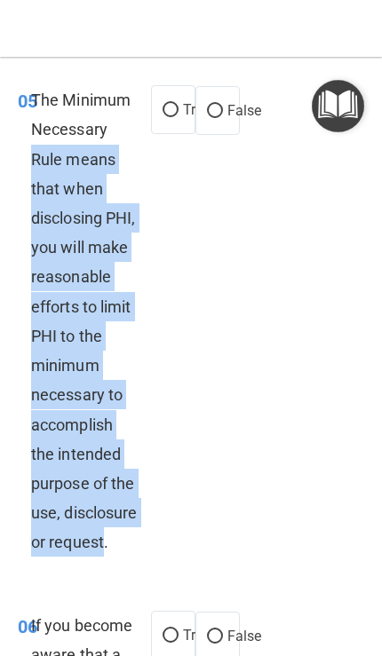
scroll to position [2079, 0]
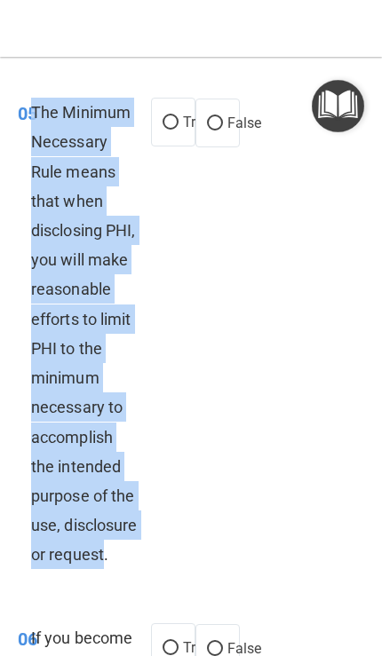
click at [166, 130] on input "True" at bounding box center [171, 122] width 16 height 13
radio input "true"
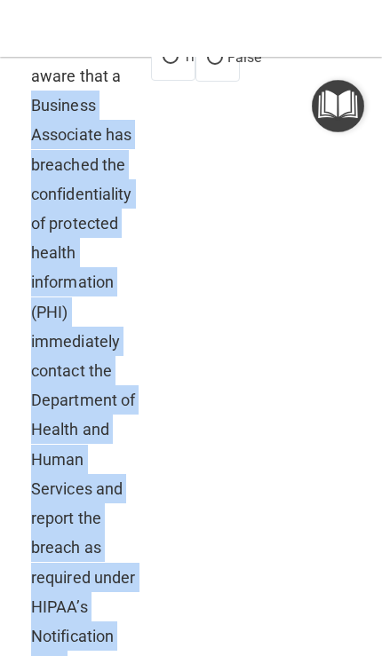
scroll to position [2651, 0]
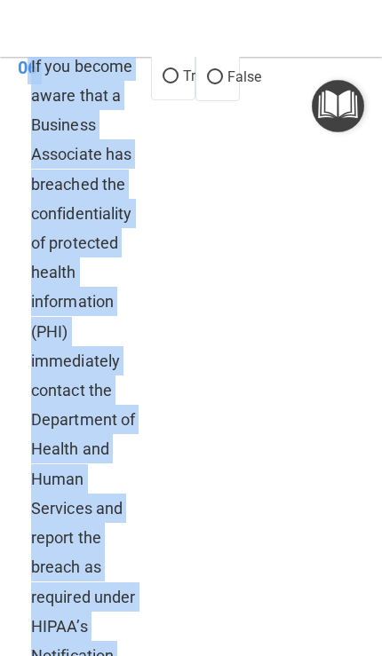
click at [216, 84] on input "False" at bounding box center [215, 77] width 16 height 13
radio input "true"
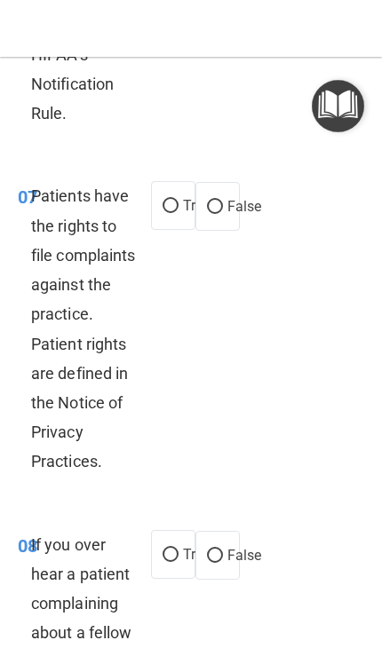
scroll to position [3261, 0]
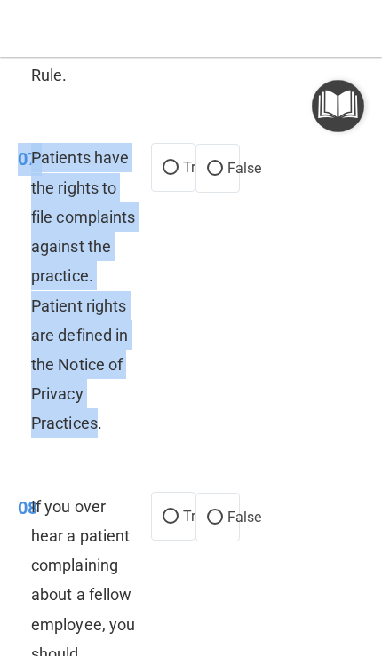
click at [175, 175] on input "True" at bounding box center [171, 168] width 16 height 13
radio input "true"
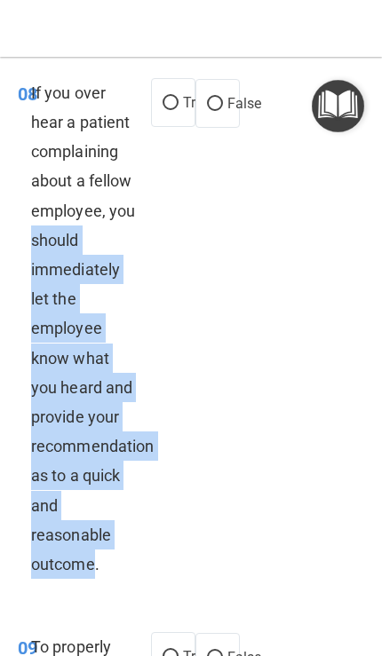
scroll to position [3670, 0]
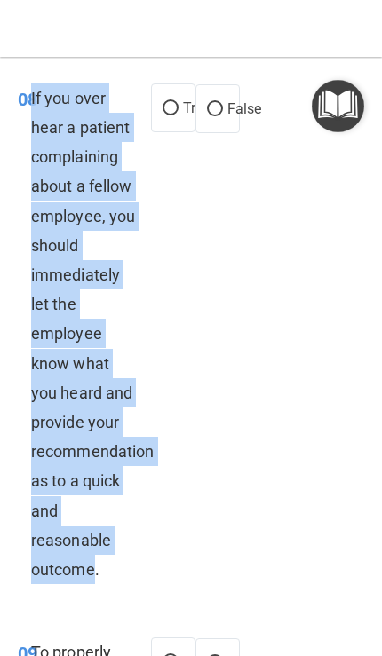
click at [210, 116] on input "False" at bounding box center [215, 109] width 16 height 13
radio input "true"
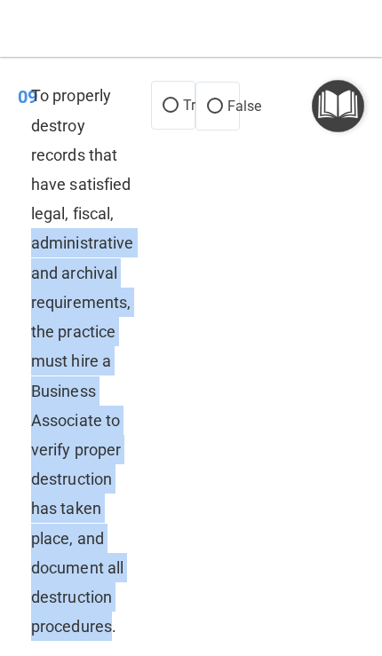
scroll to position [4224, 0]
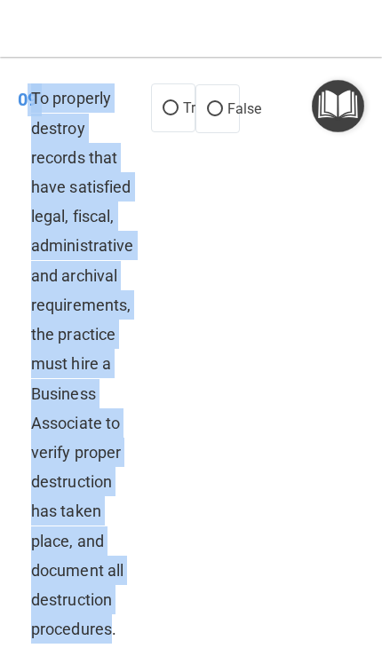
click at [219, 116] on input "False" at bounding box center [215, 109] width 16 height 13
radio input "true"
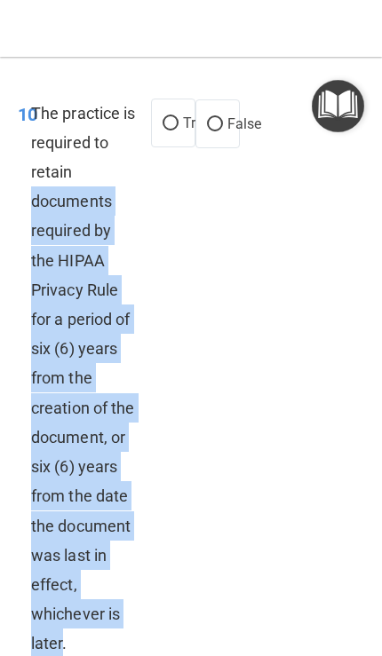
scroll to position [4820, 0]
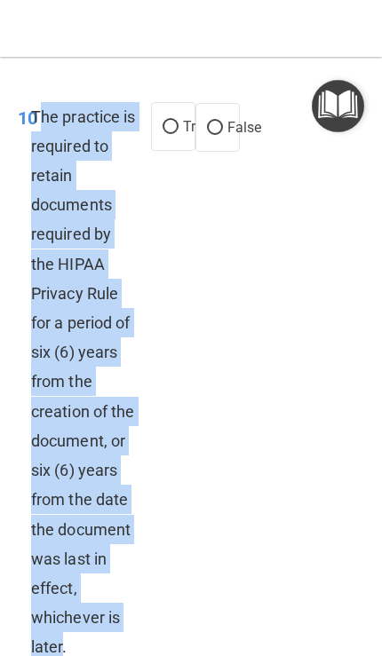
click at [176, 151] on label "True" at bounding box center [173, 126] width 44 height 49
click at [176, 134] on input "True" at bounding box center [171, 127] width 16 height 13
radio input "true"
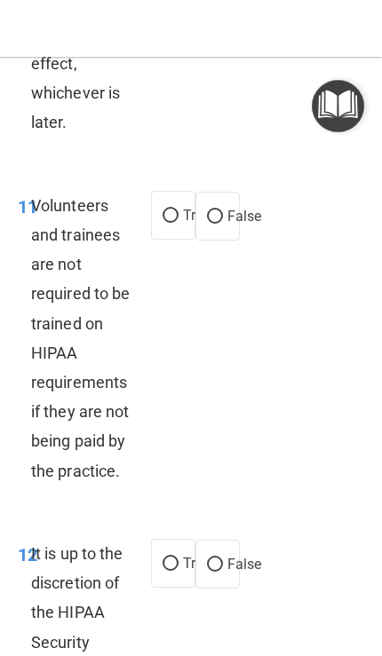
scroll to position [5346, 0]
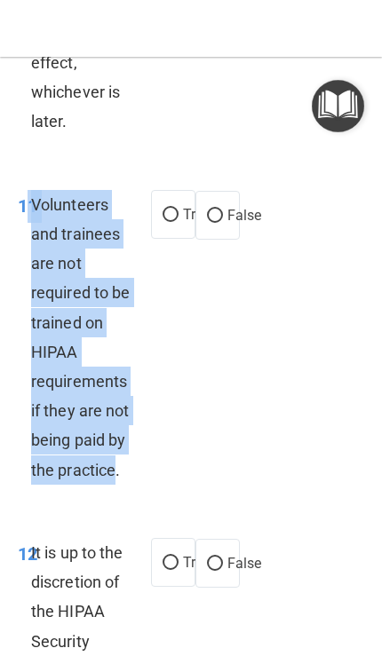
copy div "1 Volunteers and trainees are not required to be trained on HIPAA requirements …"
click at [202, 233] on label "False" at bounding box center [217, 215] width 44 height 49
click at [207, 223] on input "False" at bounding box center [215, 216] width 16 height 13
radio input "true"
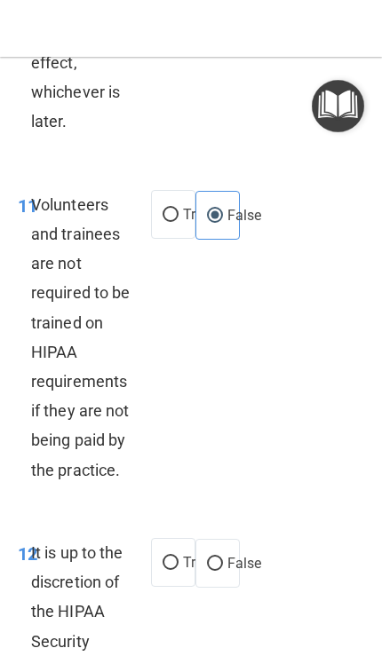
click at [337, 471] on div "11 Volunteers and trainees are not required to be trained on HIPAA requirements…" at bounding box center [190, 342] width 373 height 348
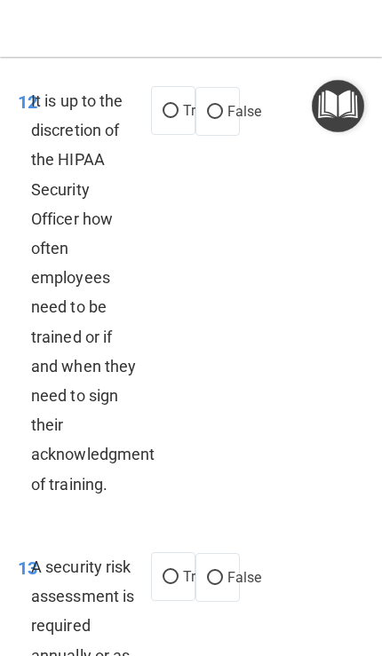
scroll to position [5799, 0]
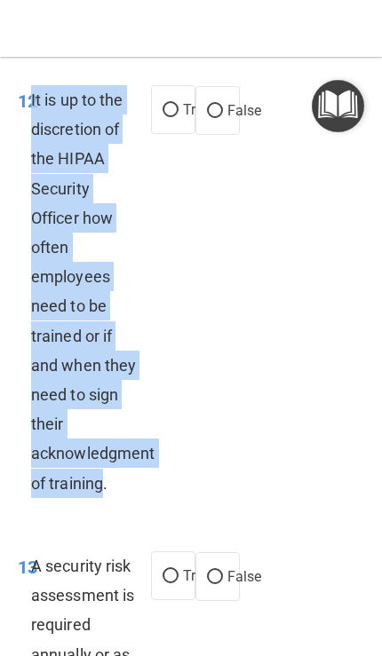
copy span "It is up to the discretion of the HIPAA Security Officer how often employees ne…"
click at [202, 135] on label "False" at bounding box center [217, 110] width 44 height 49
click at [207, 118] on input "False" at bounding box center [215, 111] width 16 height 13
radio input "true"
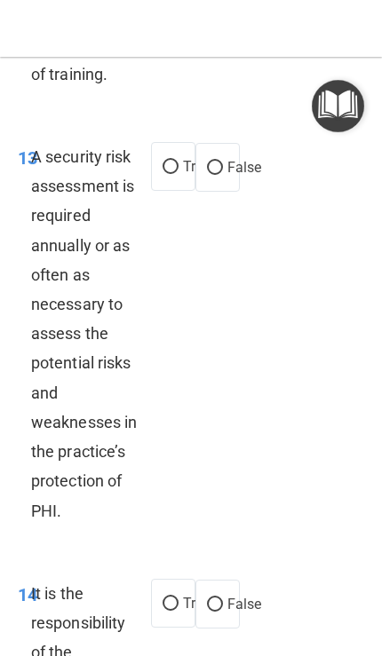
scroll to position [6206, 0]
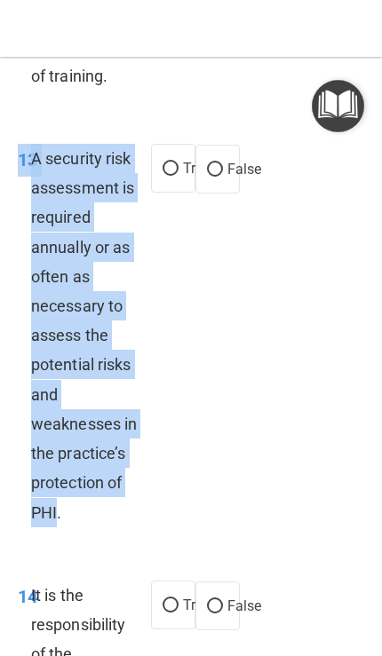
copy div "13 A security risk assessment is required annually or as often as necessary to …"
click at [163, 176] on input "True" at bounding box center [171, 169] width 16 height 13
radio input "true"
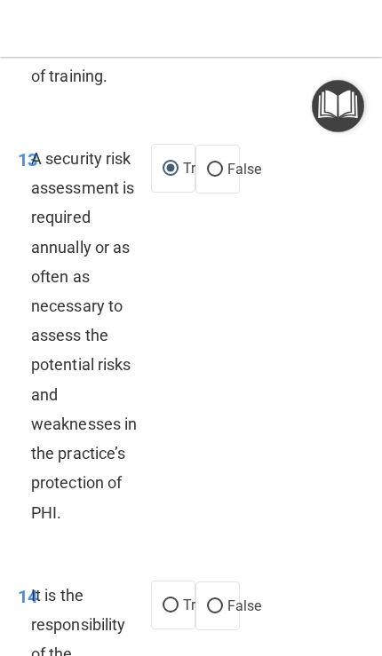
click at [291, 528] on div "13 A security risk assessment is required annually or as often as necessary to …" at bounding box center [190, 340] width 373 height 437
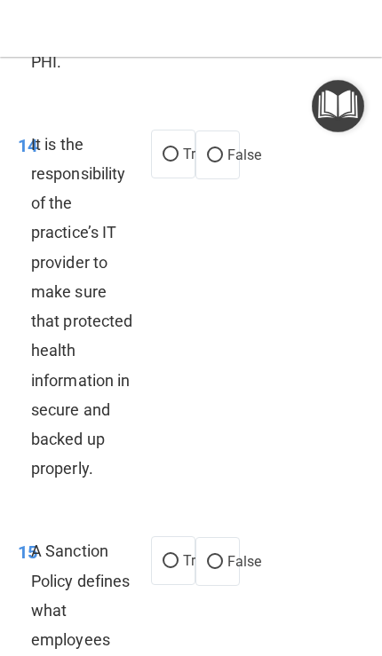
scroll to position [6661, 0]
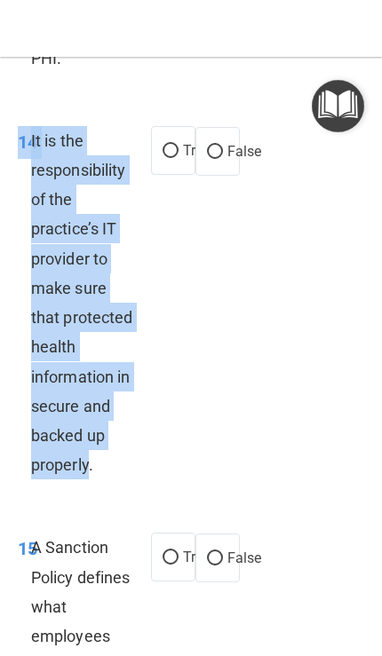
copy div "14 It is the responsibility of the practice’s IT provider to make sure that pro…"
click at [213, 159] on input "False" at bounding box center [215, 152] width 16 height 13
radio input "true"
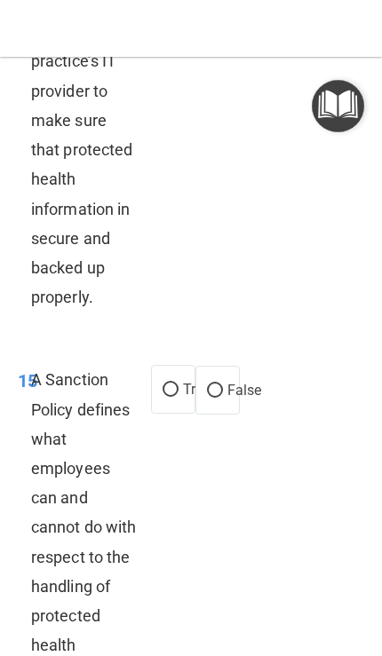
scroll to position [7076, 0]
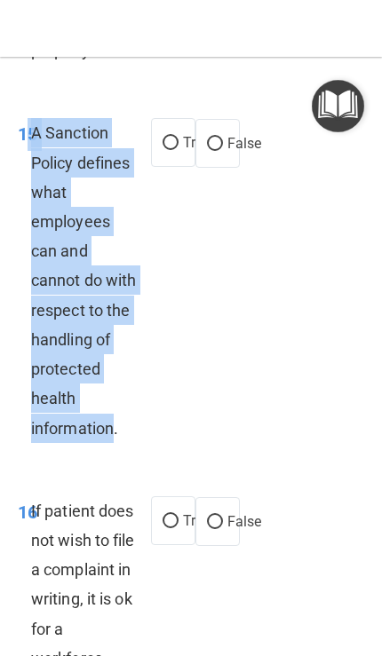
click at [202, 162] on label "False" at bounding box center [217, 143] width 44 height 49
click at [207, 151] on input "False" at bounding box center [215, 144] width 16 height 13
radio input "true"
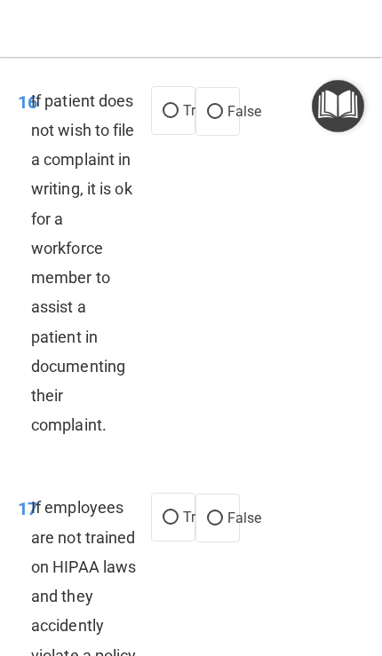
scroll to position [7495, 0]
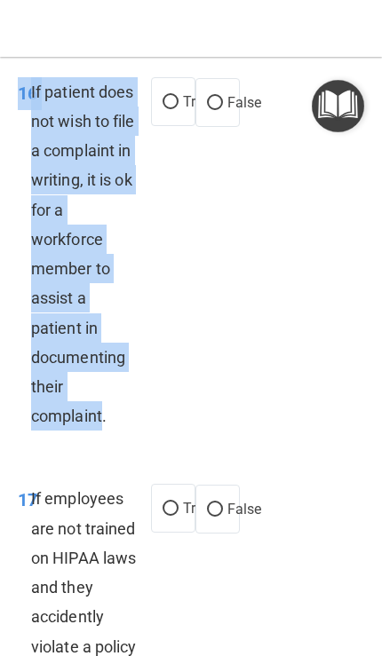
click at [174, 109] on input "True" at bounding box center [171, 102] width 16 height 13
radio input "true"
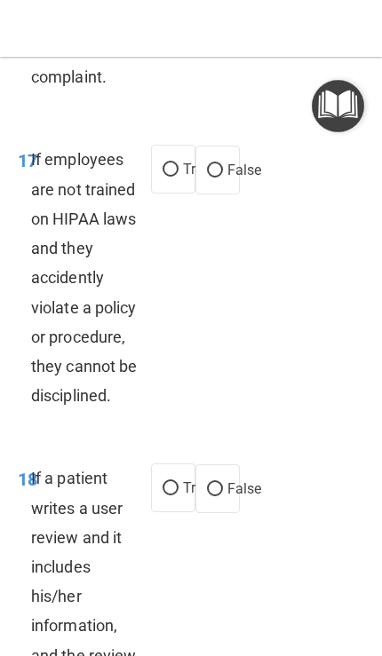
scroll to position [7850, 0]
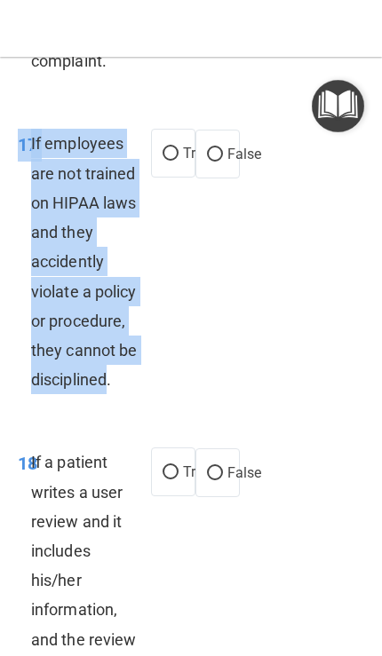
click at [212, 150] on label "False" at bounding box center [217, 154] width 44 height 49
click at [212, 150] on input "False" at bounding box center [215, 154] width 16 height 13
radio input "true"
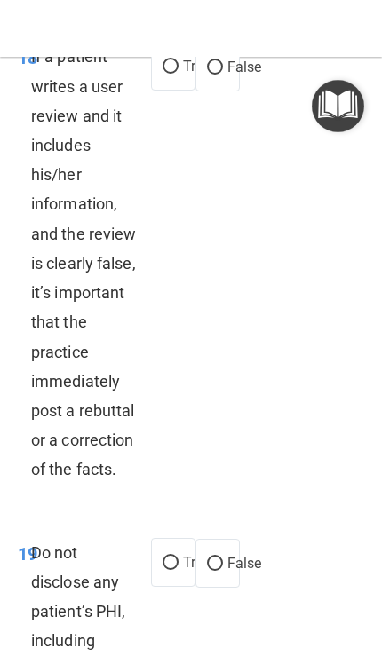
scroll to position [8256, 0]
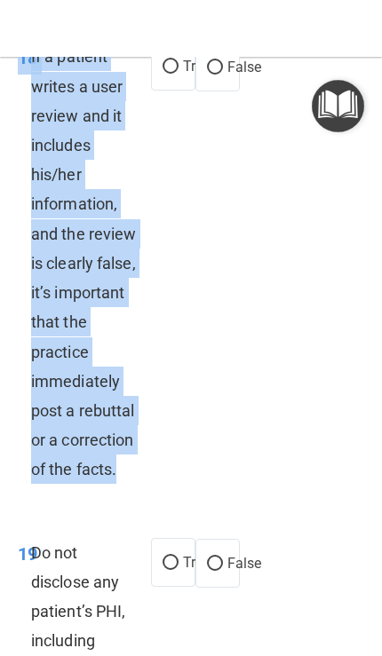
click at [202, 91] on label "False" at bounding box center [217, 67] width 44 height 49
click at [207, 75] on input "False" at bounding box center [215, 67] width 16 height 13
radio input "true"
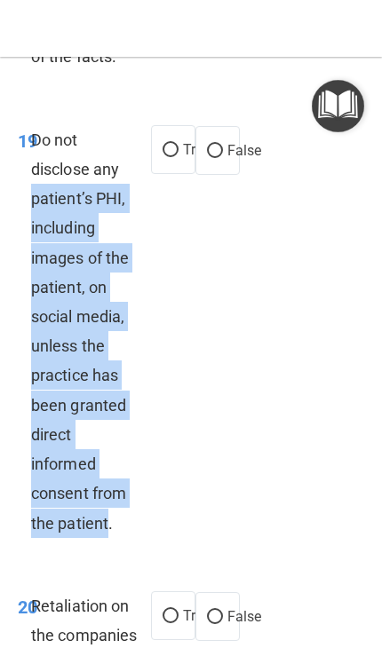
scroll to position [8668, 0]
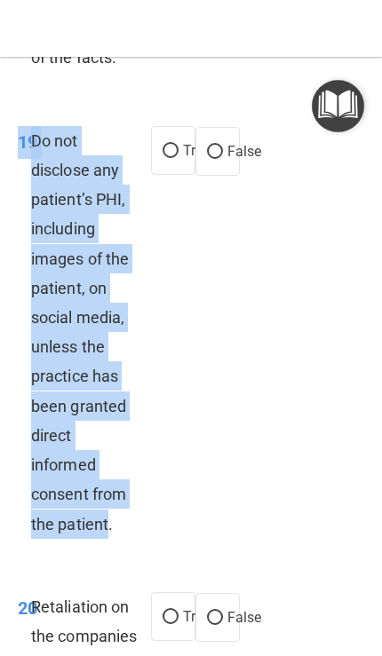
click at [181, 175] on label "True" at bounding box center [173, 150] width 44 height 49
click at [179, 158] on input "True" at bounding box center [171, 151] width 16 height 13
radio input "true"
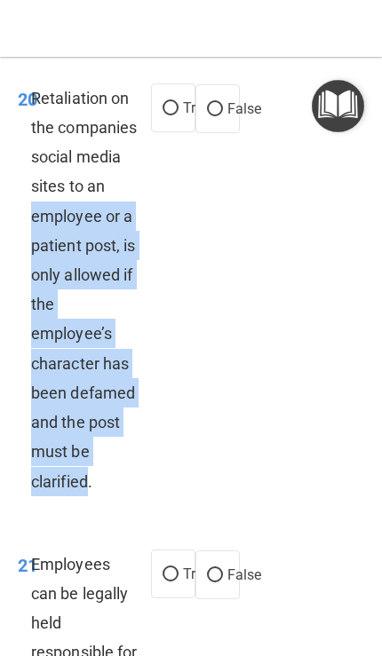
scroll to position [9172, 0]
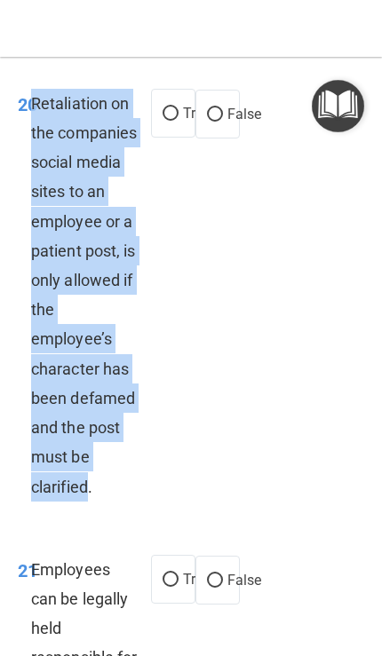
click at [210, 122] on input "False" at bounding box center [215, 114] width 16 height 13
radio input "true"
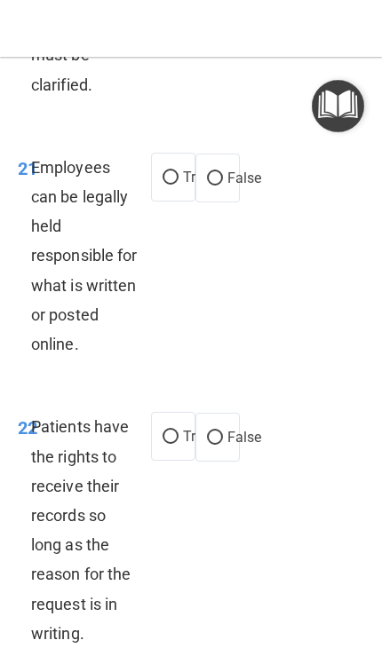
scroll to position [9607, 0]
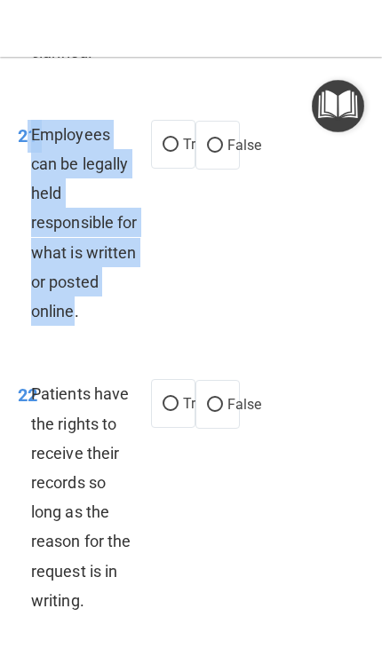
click at [173, 144] on input "True" at bounding box center [171, 145] width 16 height 13
radio input "true"
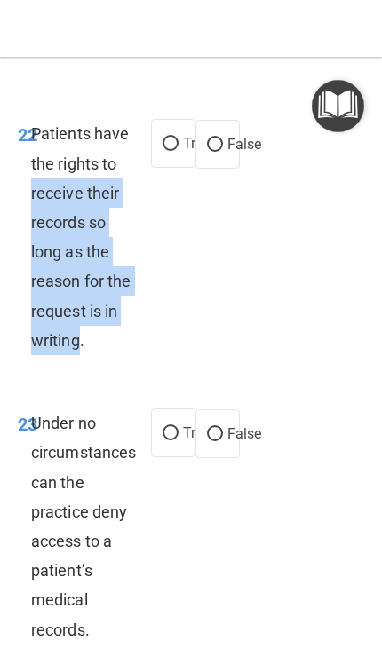
scroll to position [9864, 0]
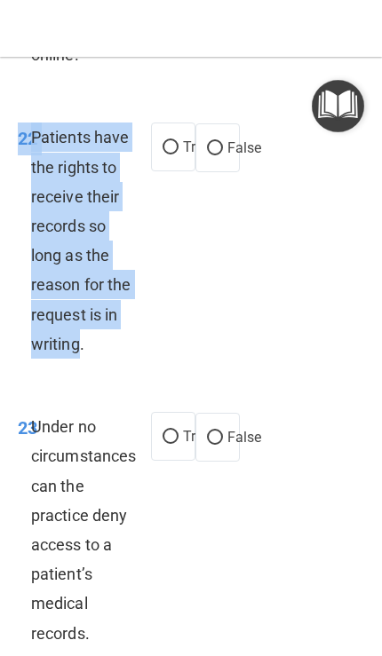
click at [174, 146] on input "True" at bounding box center [171, 147] width 16 height 13
radio input "true"
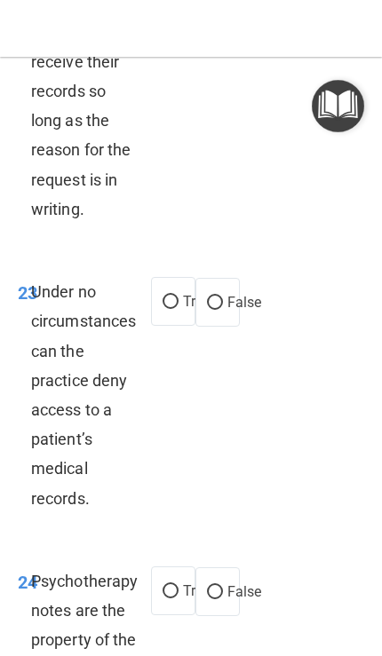
scroll to position [10005, 0]
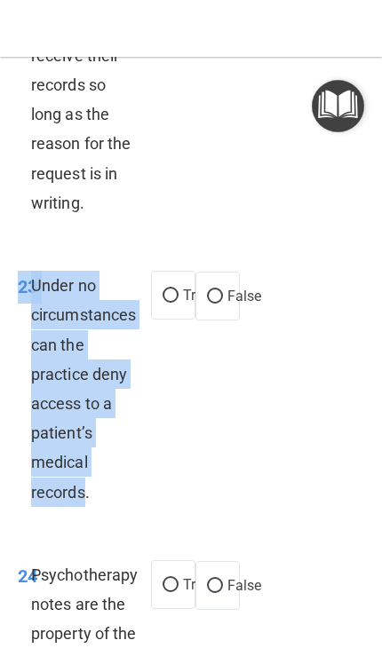
click at [226, 293] on label "False" at bounding box center [217, 296] width 44 height 49
click at [223, 293] on input "False" at bounding box center [215, 296] width 16 height 13
radio input "true"
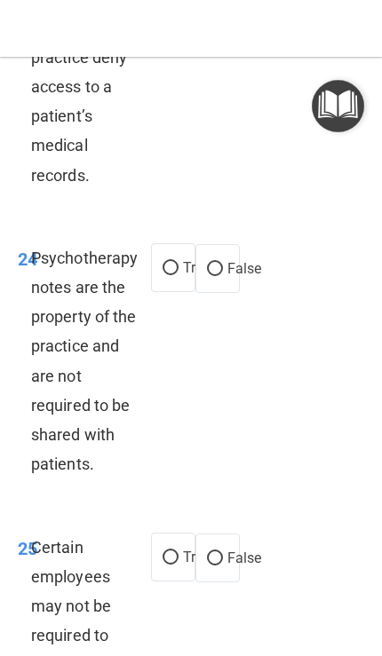
scroll to position [10344, 0]
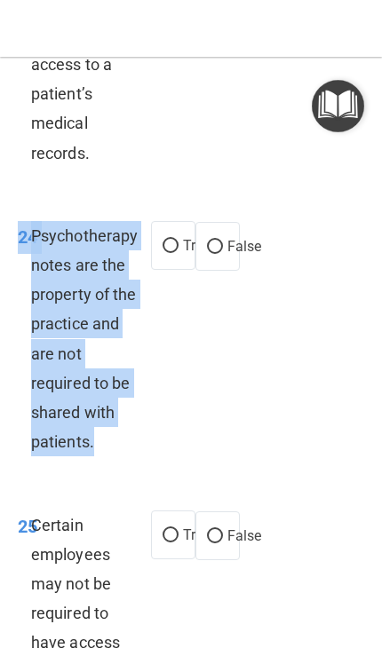
click at [176, 242] on input "True" at bounding box center [171, 246] width 16 height 13
radio input "true"
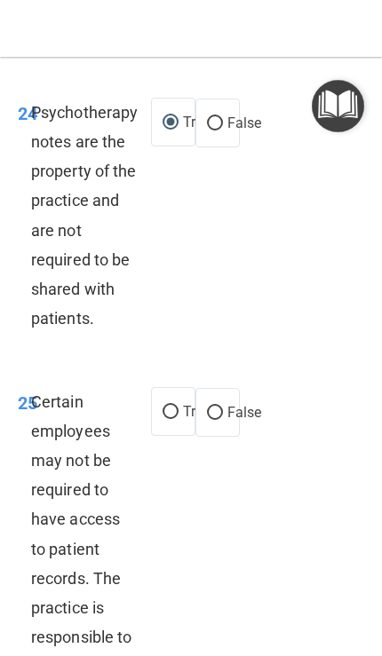
scroll to position [10680, 0]
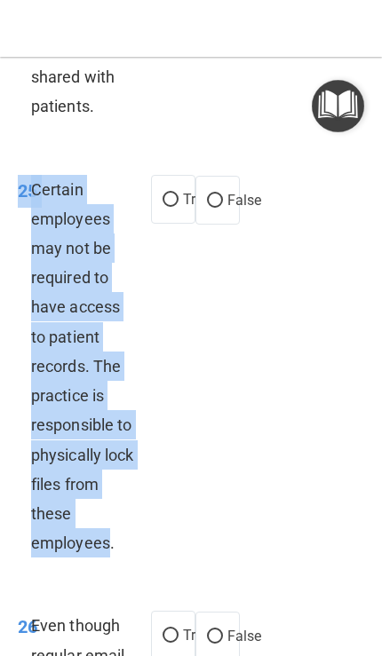
click at [166, 196] on input "True" at bounding box center [171, 200] width 16 height 13
radio input "true"
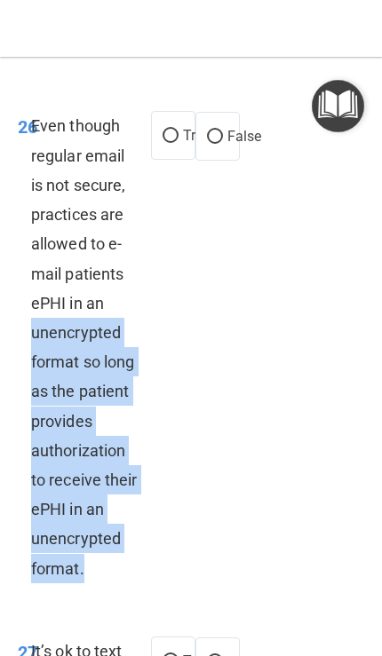
scroll to position [11150, 0]
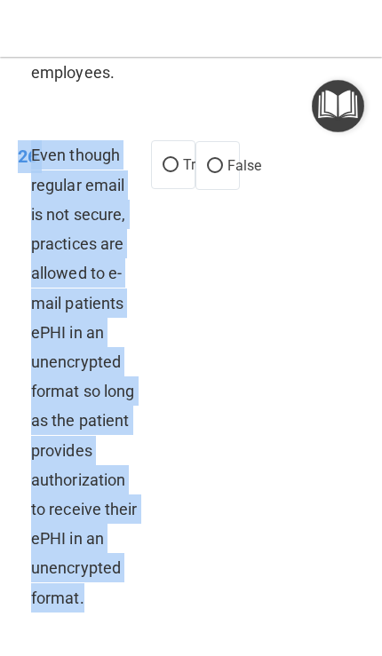
click at [175, 159] on input "True" at bounding box center [171, 165] width 16 height 13
radio input "true"
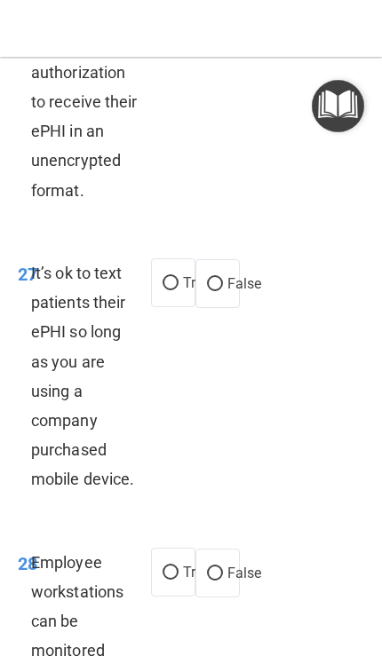
scroll to position [11624, 0]
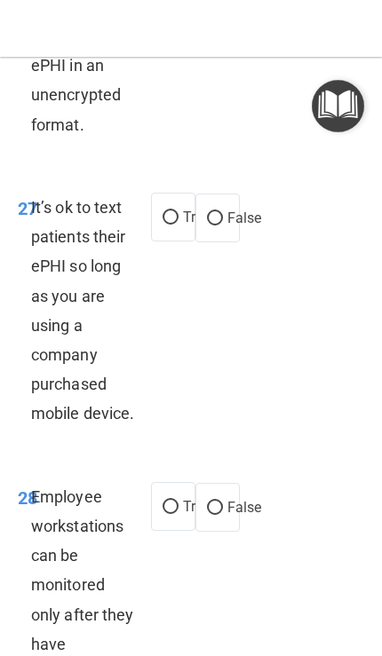
click at [221, 212] on input "False" at bounding box center [215, 218] width 16 height 13
radio input "true"
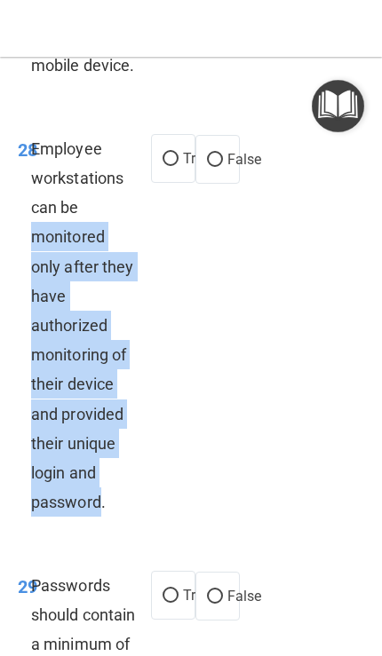
scroll to position [11966, 0]
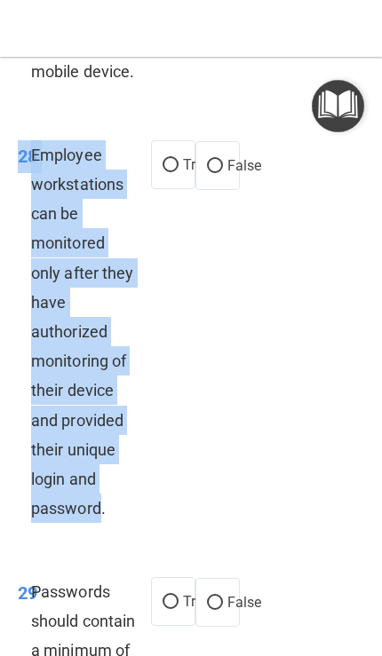
click at [217, 141] on label "False" at bounding box center [217, 165] width 44 height 49
click at [217, 160] on input "False" at bounding box center [215, 166] width 16 height 13
radio input "true"
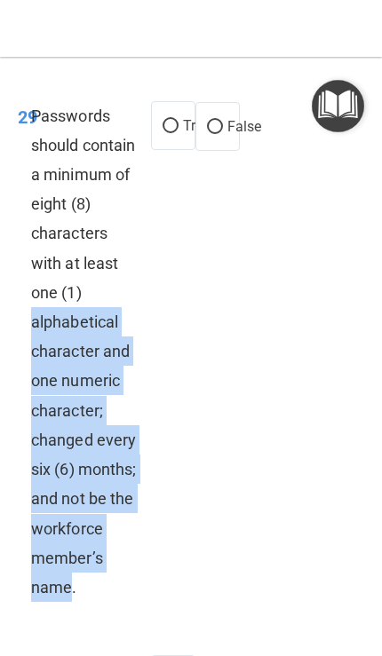
scroll to position [12441, 0]
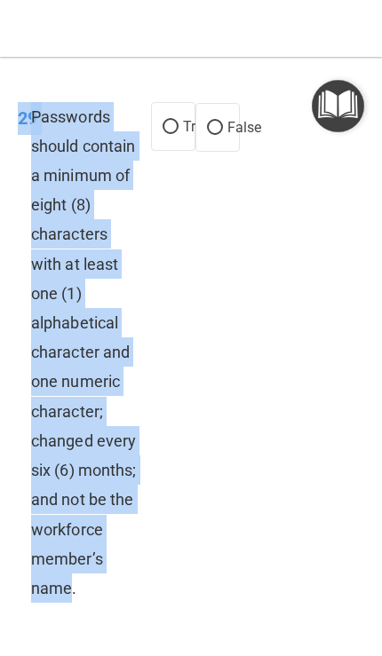
click at [171, 121] on input "True" at bounding box center [171, 127] width 16 height 13
radio input "true"
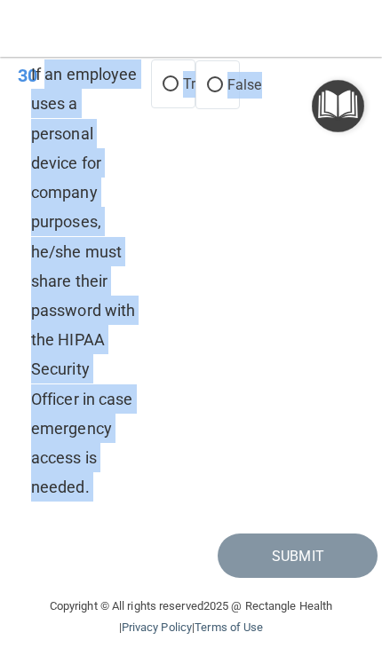
scroll to position [13045, 0]
click at [312, 427] on div "30 If an employee uses a personal device for company purposes, he/she must shar…" at bounding box center [190, 285] width 373 height 496
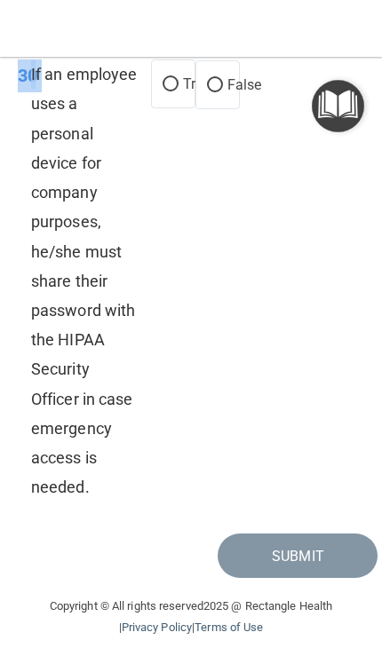
click at [73, 493] on span "If an employee uses a personal device for company purposes, he/she must share t…" at bounding box center [84, 281] width 106 height 432
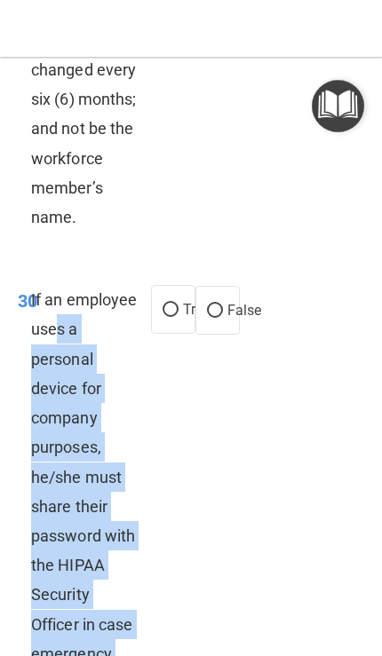
scroll to position [12814, 0]
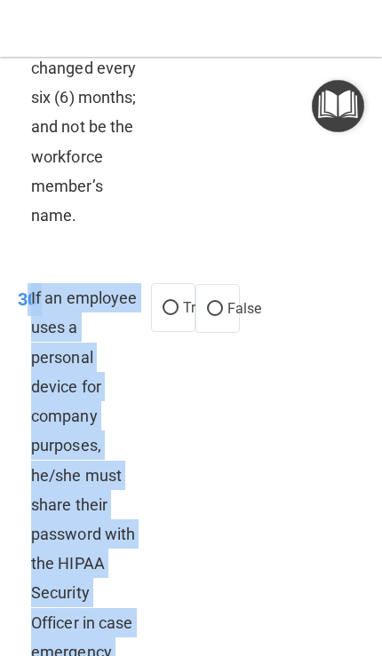
click at [218, 314] on input "False" at bounding box center [215, 309] width 16 height 13
radio input "true"
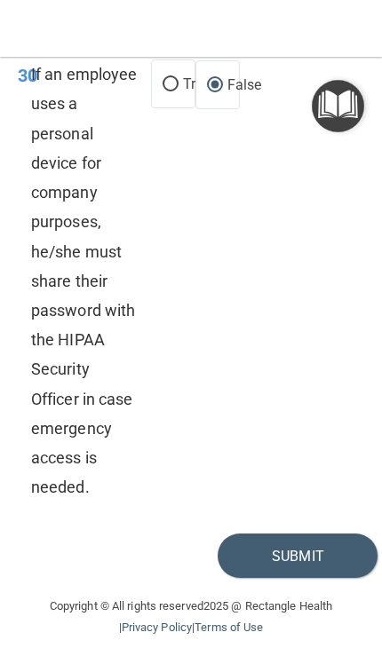
scroll to position [13045, 0]
click at [304, 562] on button "Submit" at bounding box center [298, 556] width 160 height 45
click at [304, 566] on button "Submit" at bounding box center [298, 556] width 160 height 45
click at [313, 563] on button "Submit" at bounding box center [298, 556] width 160 height 45
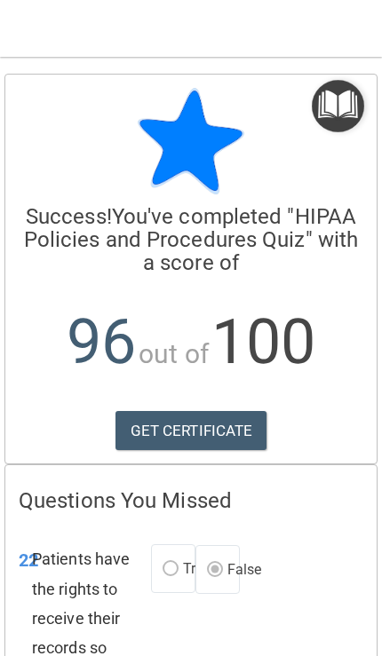
click at [229, 430] on link "GET CERTIFICATE" at bounding box center [191, 430] width 152 height 39
click at [333, 105] on img "Open Resource Center" at bounding box center [338, 106] width 52 height 52
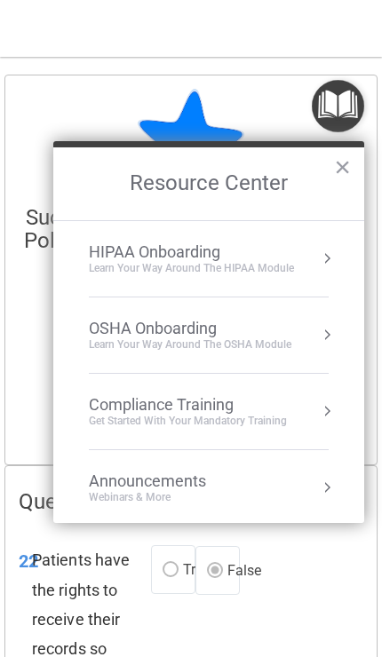
click at [277, 410] on div "Compliance Training" at bounding box center [188, 405] width 198 height 20
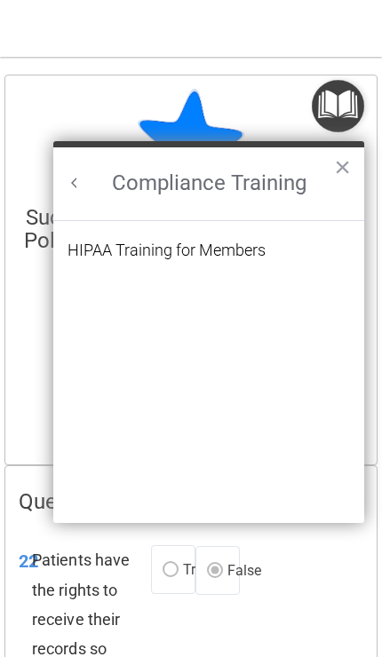
click at [96, 258] on div "HIPAA Training for Members" at bounding box center [166, 250] width 198 height 16
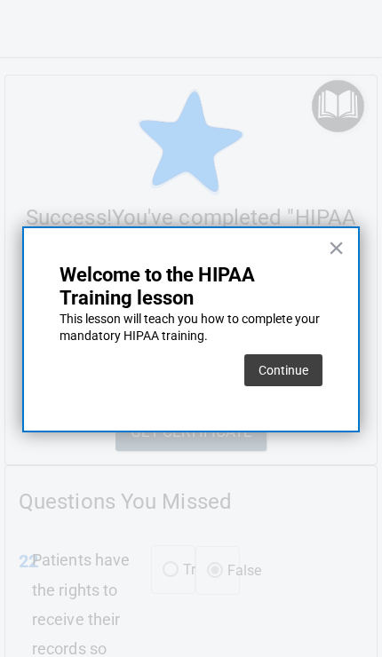
click at [301, 369] on button "Continue" at bounding box center [283, 370] width 78 height 32
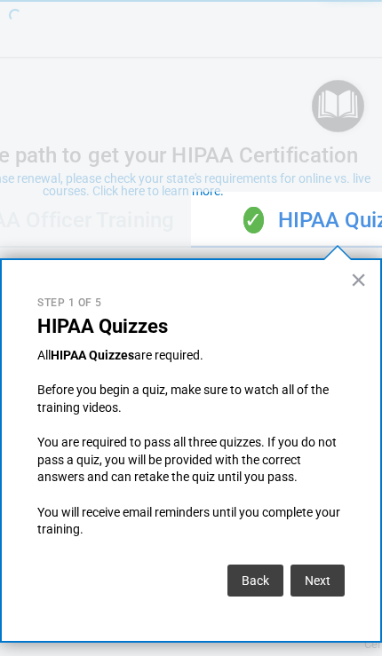
click at [325, 576] on button "Next" at bounding box center [317, 581] width 54 height 32
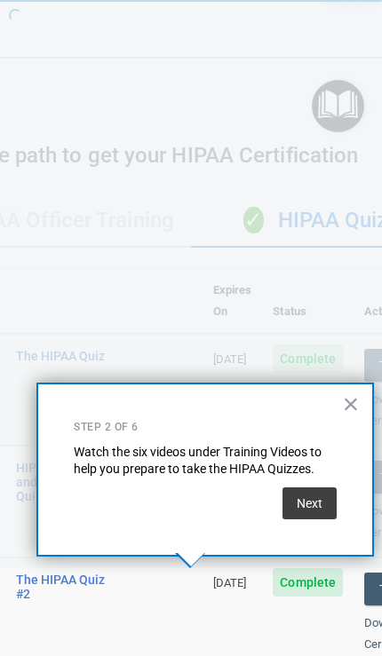
scroll to position [930, 0]
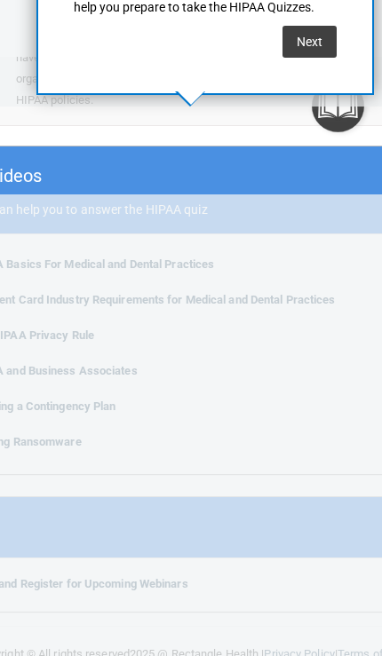
click at [319, 52] on button "Next" at bounding box center [309, 42] width 54 height 32
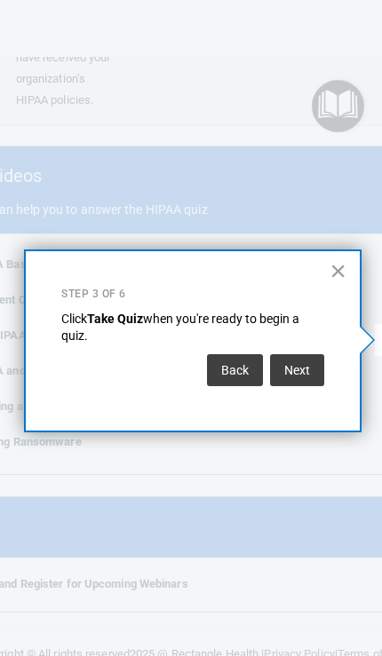
scroll to position [0, 0]
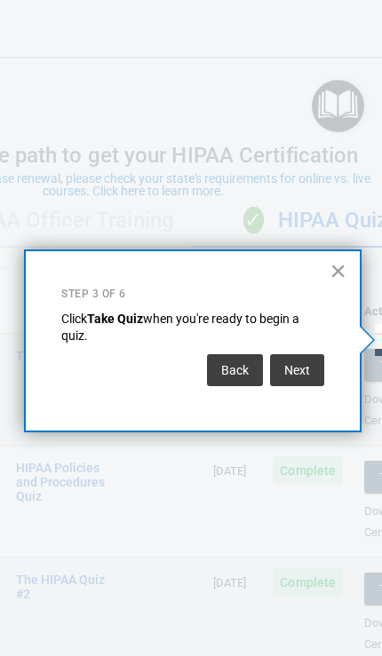
click at [306, 374] on button "Next" at bounding box center [297, 370] width 54 height 32
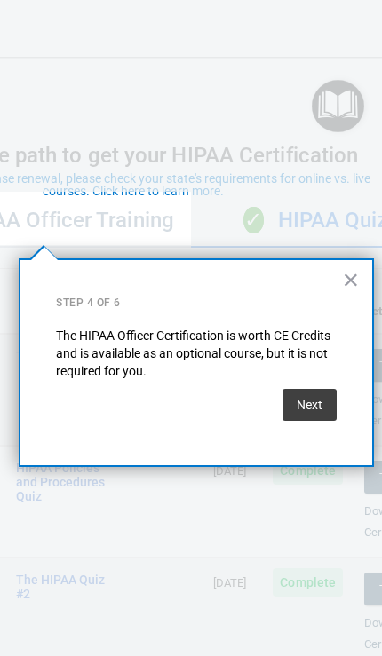
click at [312, 414] on button "Next" at bounding box center [309, 405] width 54 height 32
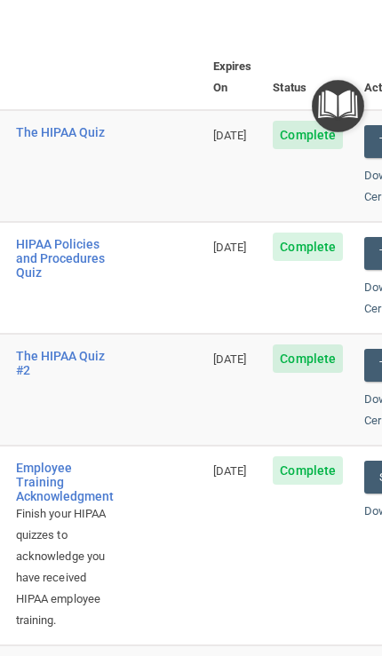
scroll to position [218, 0]
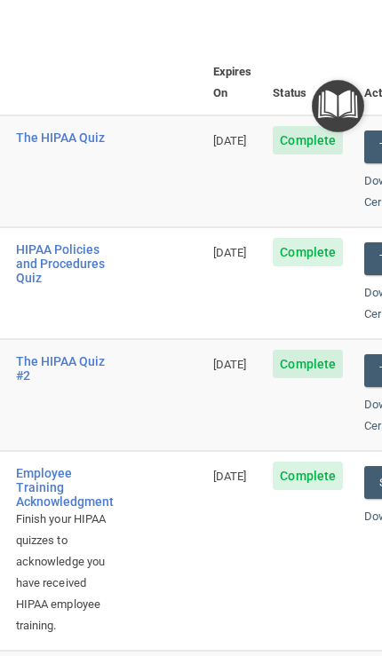
click at [30, 354] on div "The HIPAA Quiz #2" at bounding box center [65, 368] width 98 height 28
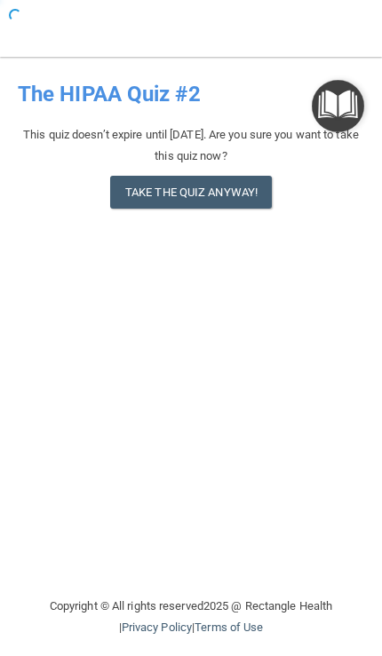
scroll to position [1, 0]
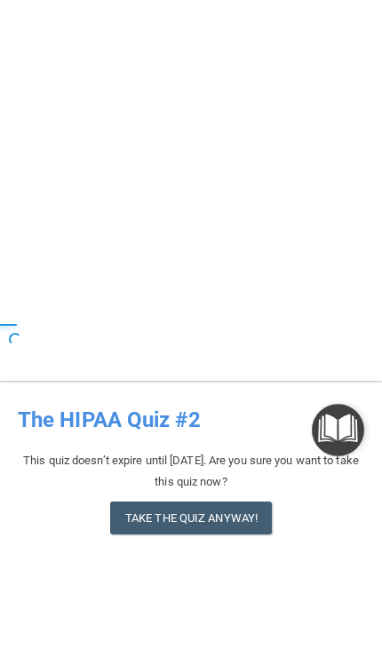
click at [149, 210] on button "Take the quiz anyway!" at bounding box center [191, 194] width 162 height 33
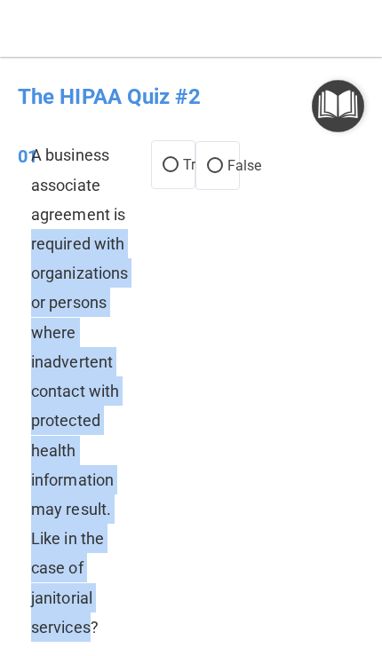
scroll to position [0, 0]
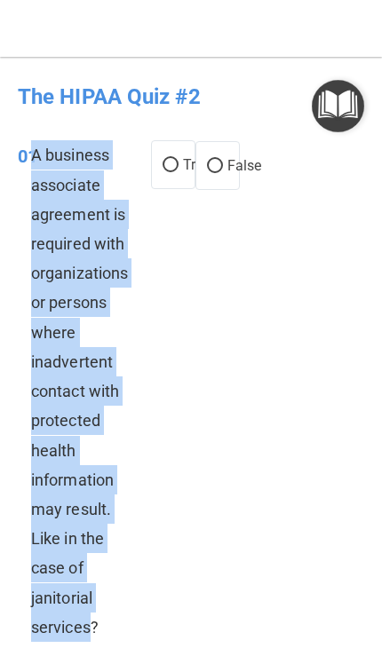
click at [220, 163] on input "False" at bounding box center [215, 166] width 16 height 13
radio input "true"
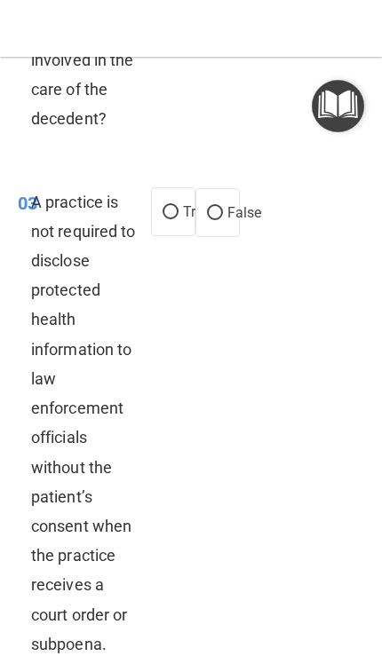
scroll to position [1035, 0]
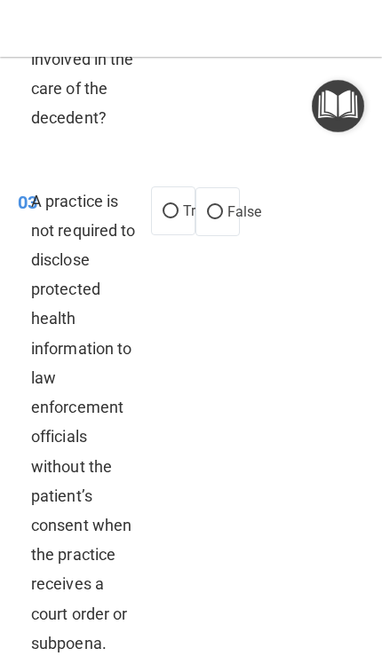
click at [219, 206] on input "False" at bounding box center [215, 212] width 16 height 13
radio input "true"
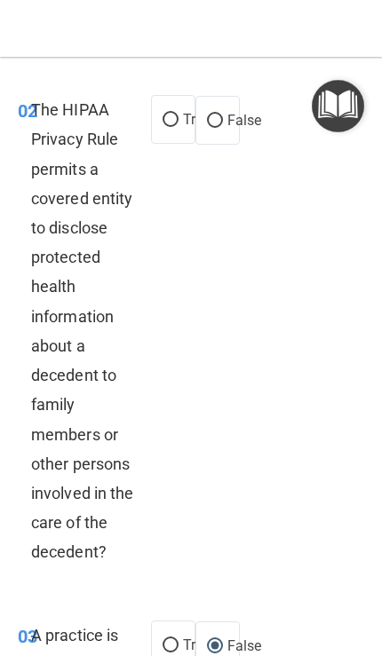
scroll to position [604, 0]
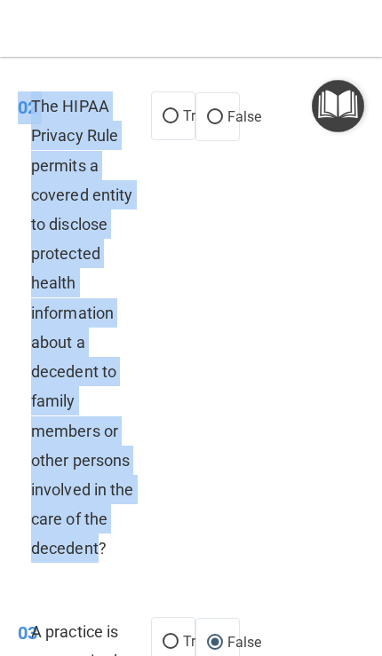
click at [175, 99] on label "True" at bounding box center [173, 115] width 44 height 49
click at [175, 110] on input "True" at bounding box center [171, 116] width 16 height 13
radio input "true"
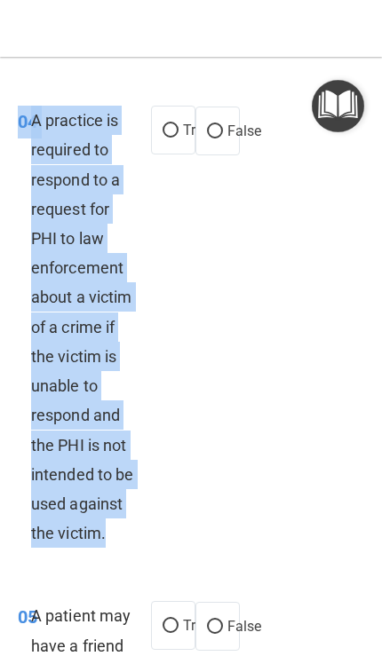
scroll to position [1642, 0]
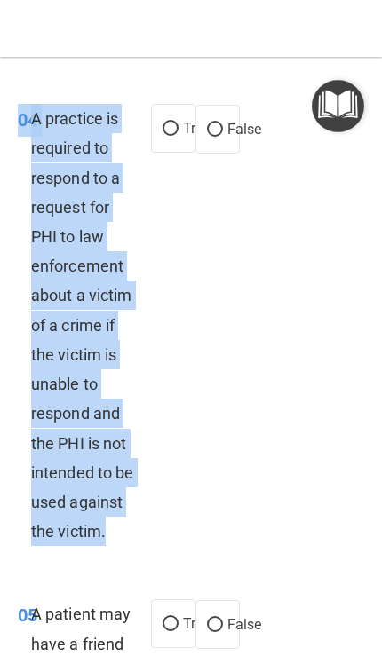
click at [254, 518] on div "04 A practice is required to respond to a request for PHI to law enforcement ab…" at bounding box center [190, 330] width 373 height 496
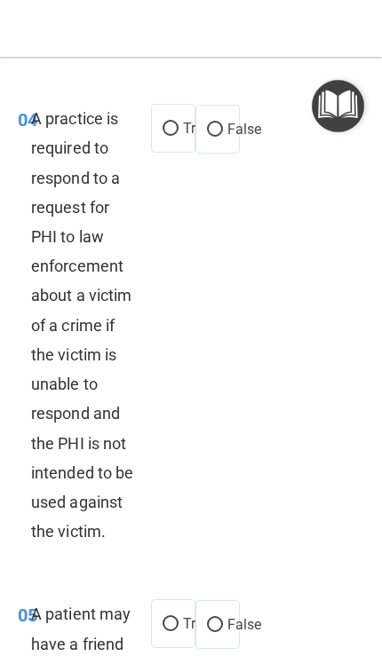
click at [71, 303] on div "A practice is required to respond to a request for PHI to law enforcement about…" at bounding box center [91, 325] width 120 height 442
click at [72, 353] on div "A practice is required to respond to a request for PHI to law enforcement about…" at bounding box center [91, 325] width 120 height 442
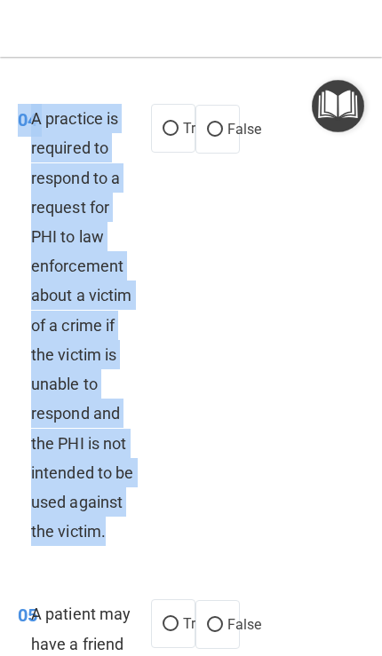
click at [175, 123] on input "True" at bounding box center [171, 129] width 16 height 13
radio input "true"
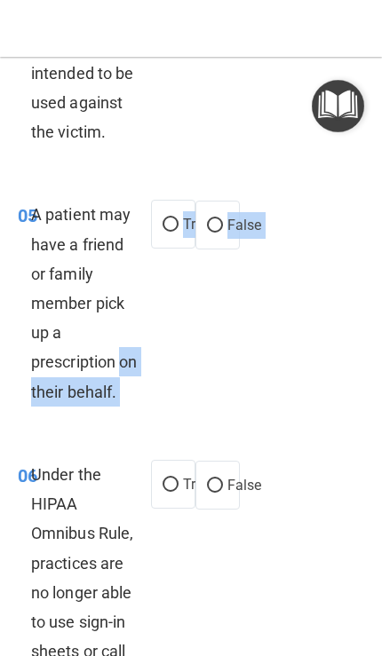
scroll to position [2040, 0]
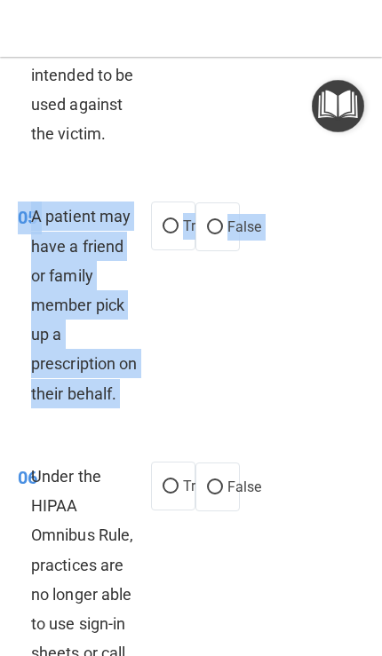
click at [185, 338] on div "05 A patient may have a friend or family member pick up a prescription on their…" at bounding box center [190, 309] width 373 height 260
click at [165, 220] on input "True" at bounding box center [171, 226] width 16 height 13
radio input "true"
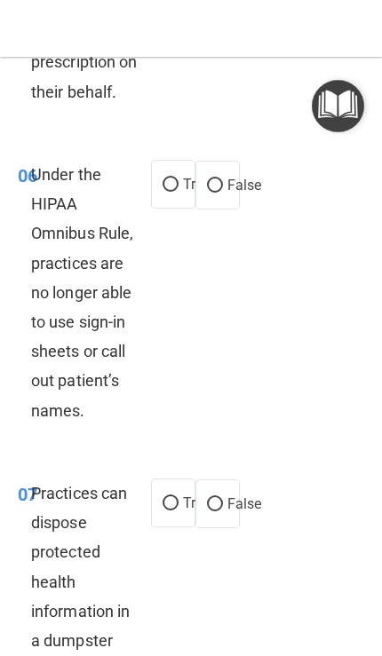
scroll to position [2341, 0]
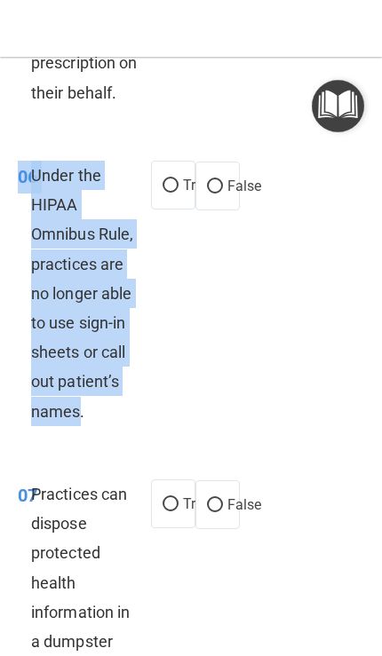
click at [222, 194] on input "False" at bounding box center [215, 186] width 16 height 13
radio input "true"
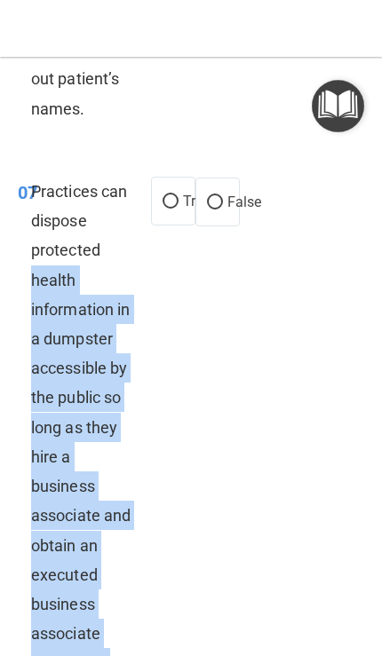
scroll to position [2643, 0]
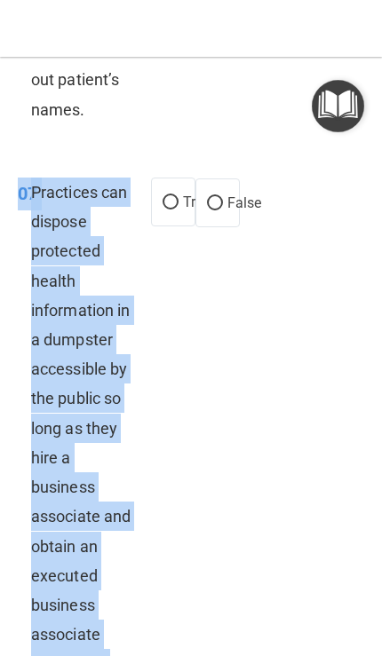
click at [219, 198] on label "False" at bounding box center [217, 203] width 44 height 49
click at [219, 198] on input "False" at bounding box center [215, 203] width 16 height 13
radio input "true"
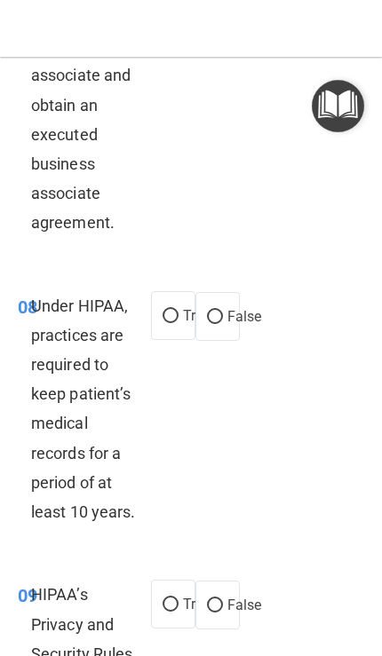
scroll to position [3096, 0]
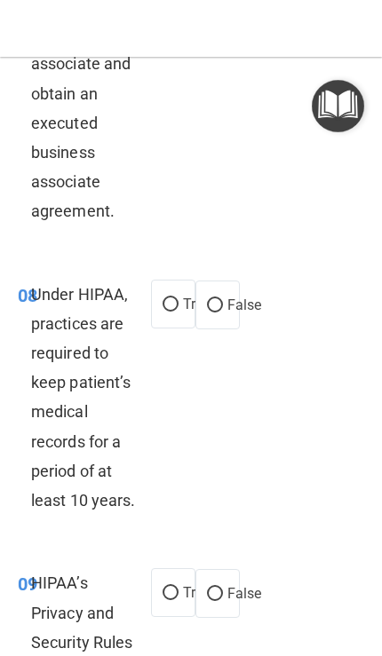
click at [169, 306] on input "True" at bounding box center [171, 304] width 16 height 13
radio input "true"
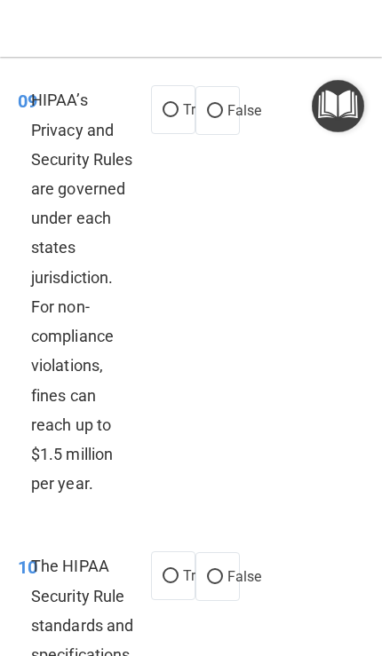
scroll to position [3580, 0]
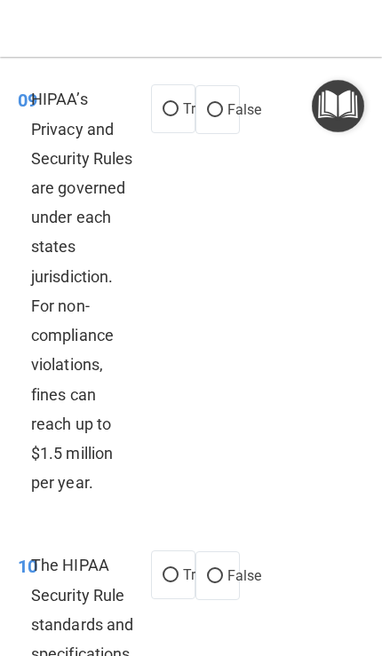
click at [174, 112] on input "True" at bounding box center [171, 109] width 16 height 13
radio input "true"
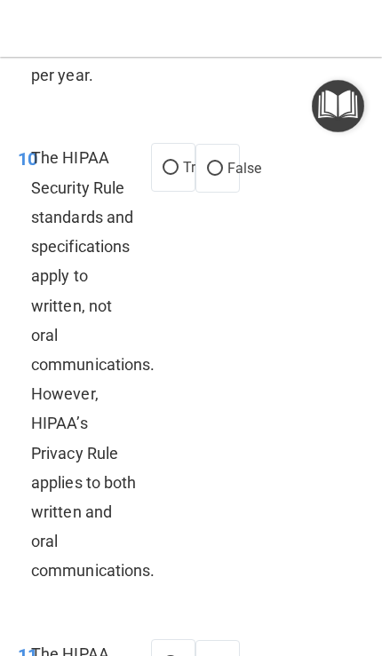
scroll to position [3989, 0]
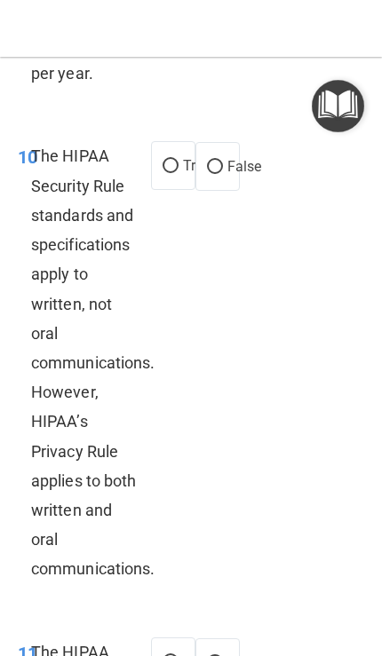
click at [218, 174] on input "False" at bounding box center [215, 167] width 16 height 13
radio input "true"
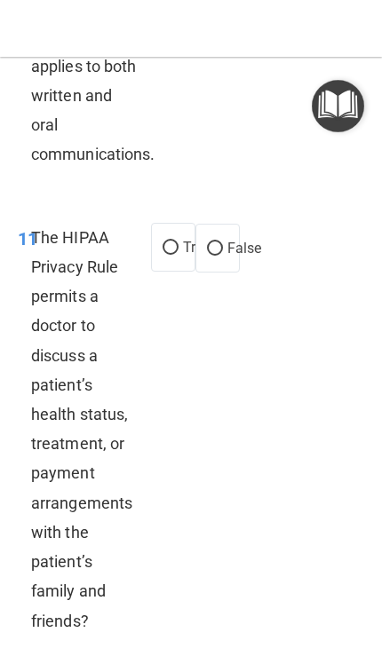
scroll to position [4407, 0]
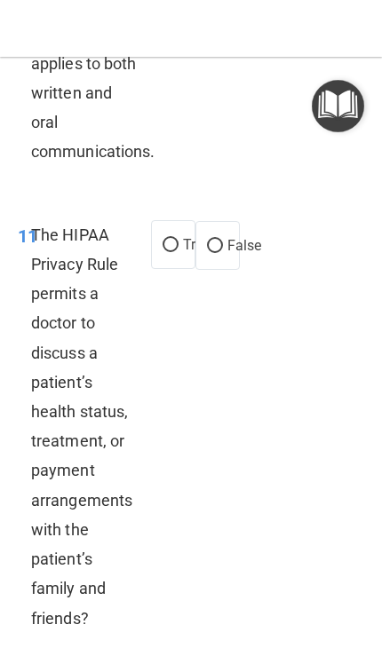
click at [167, 250] on input "True" at bounding box center [171, 245] width 16 height 13
radio input "true"
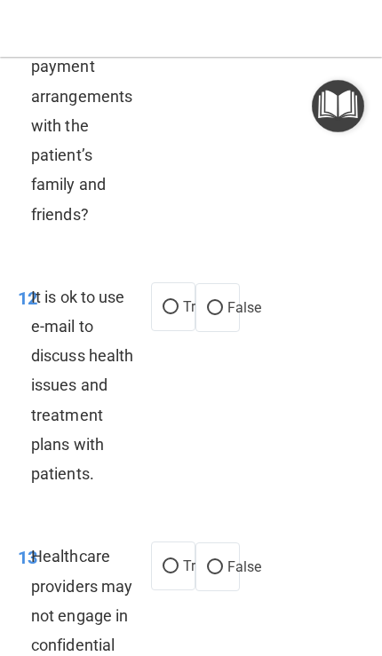
scroll to position [4807, 0]
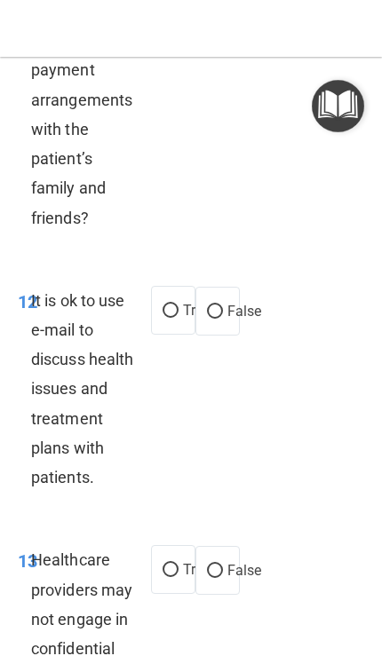
click at [226, 302] on label "False" at bounding box center [217, 311] width 44 height 49
click at [223, 306] on input "False" at bounding box center [215, 312] width 16 height 13
radio input "true"
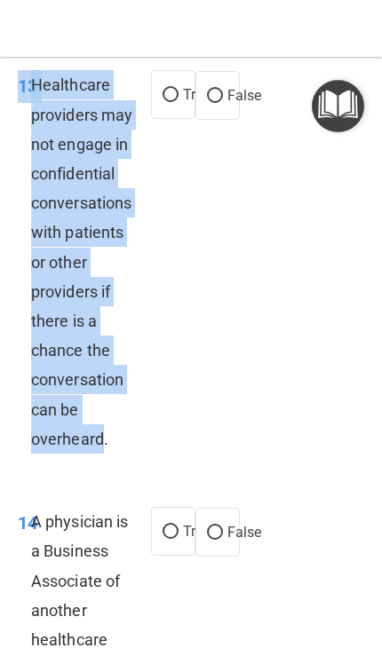
scroll to position [5284, 0]
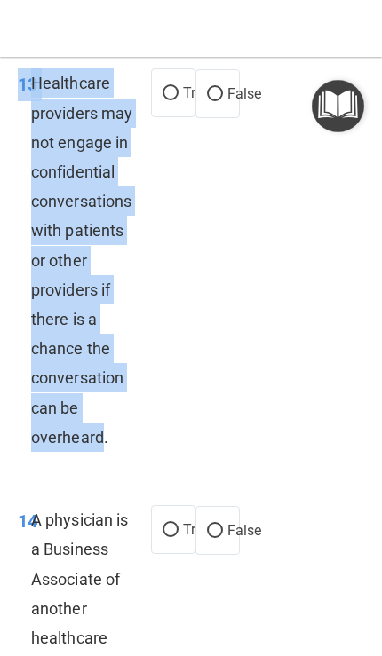
click at [217, 97] on input "False" at bounding box center [215, 94] width 16 height 13
radio input "true"
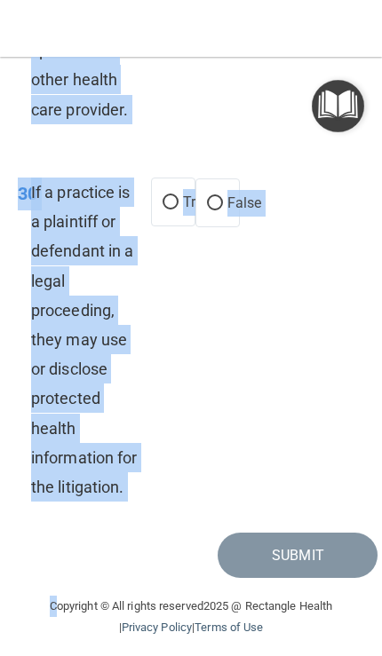
scroll to position [11703, 0]
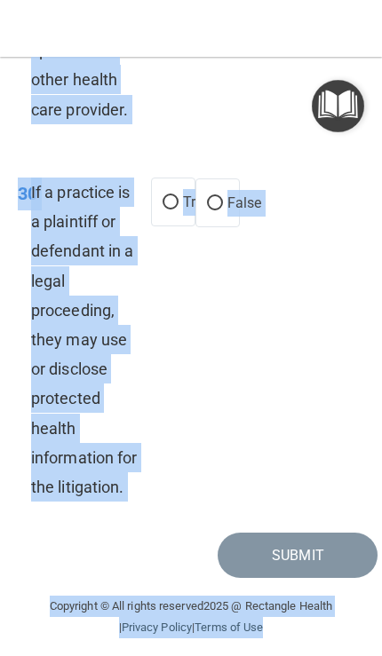
click at [306, 394] on div "30 If a practice is a plaintiff or defendant in a legal proceeding, they may us…" at bounding box center [190, 343] width 373 height 377
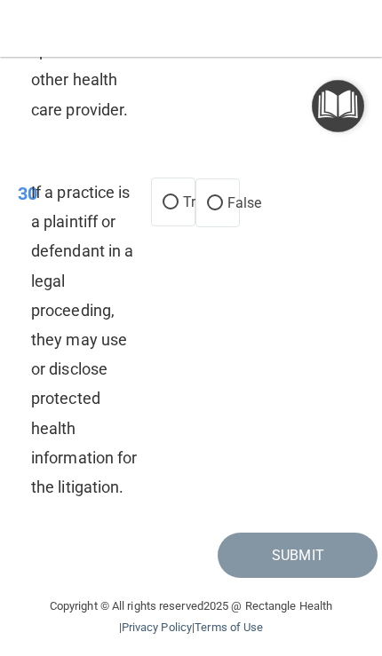
click at [165, 196] on input "True" at bounding box center [171, 202] width 16 height 13
radio input "true"
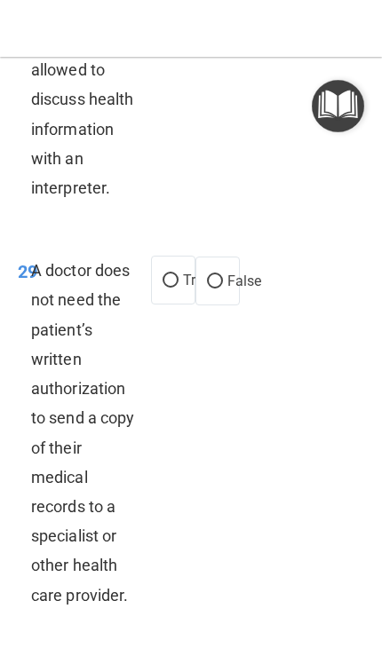
scroll to position [11198, 0]
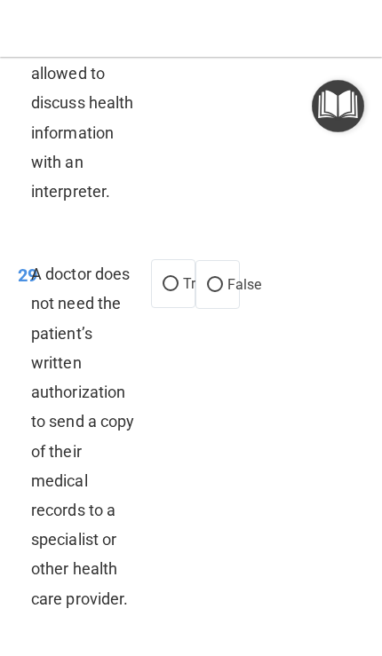
click at [171, 280] on input "True" at bounding box center [171, 284] width 16 height 13
radio input "true"
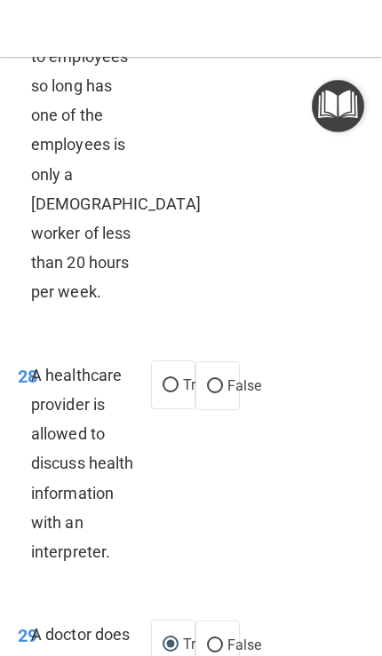
scroll to position [10827, 0]
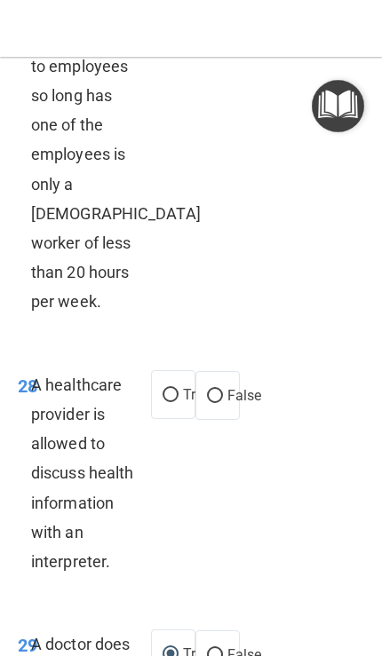
click at [227, 389] on span "False" at bounding box center [244, 395] width 35 height 17
click at [223, 390] on input "False" at bounding box center [215, 396] width 16 height 13
radio input "true"
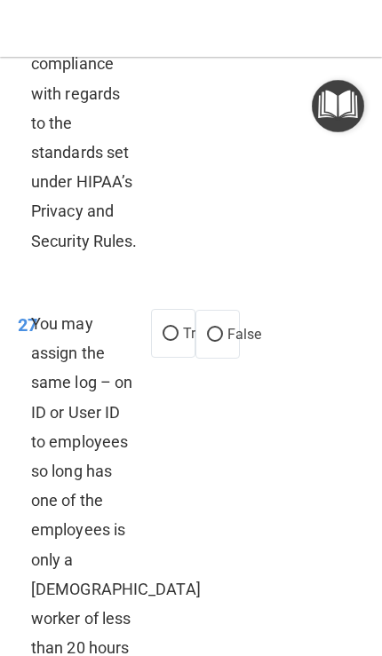
scroll to position [10426, 0]
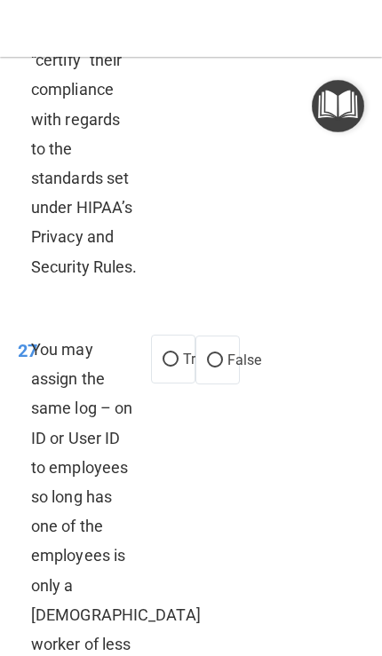
click at [237, 353] on span "False" at bounding box center [244, 360] width 35 height 17
click at [223, 354] on input "False" at bounding box center [215, 360] width 16 height 13
radio input "true"
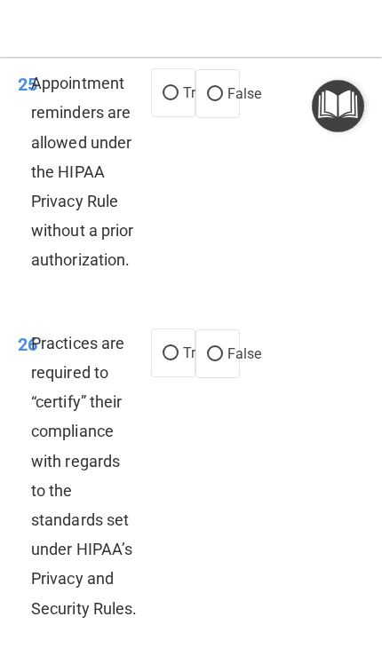
click at [177, 354] on input "True" at bounding box center [171, 353] width 16 height 13
radio input "true"
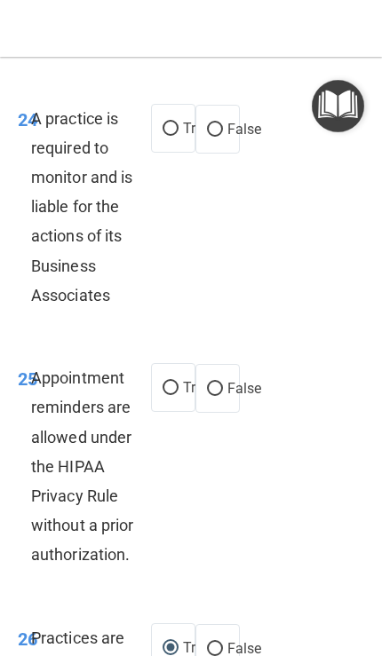
click at [222, 389] on input "False" at bounding box center [215, 389] width 16 height 13
radio input "true"
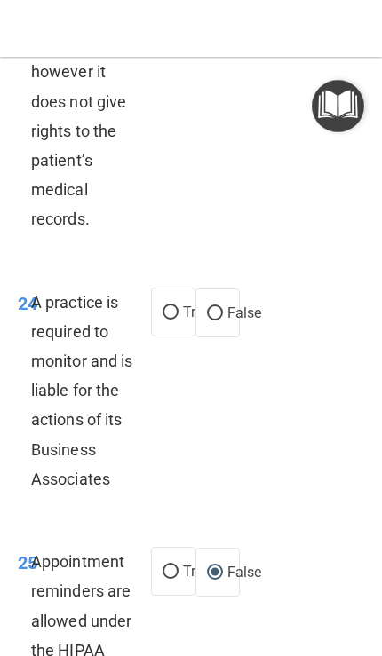
scroll to position [9571, 0]
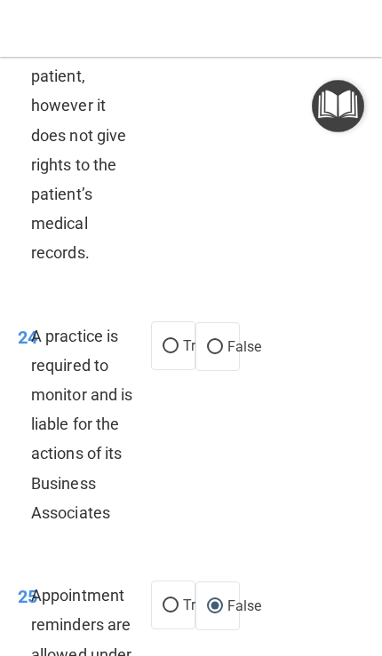
click at [167, 345] on input "True" at bounding box center [171, 346] width 16 height 13
radio input "true"
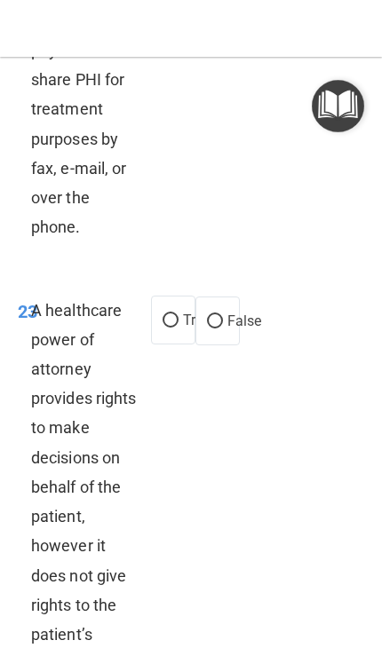
click at [169, 326] on input "True" at bounding box center [171, 320] width 16 height 13
radio input "true"
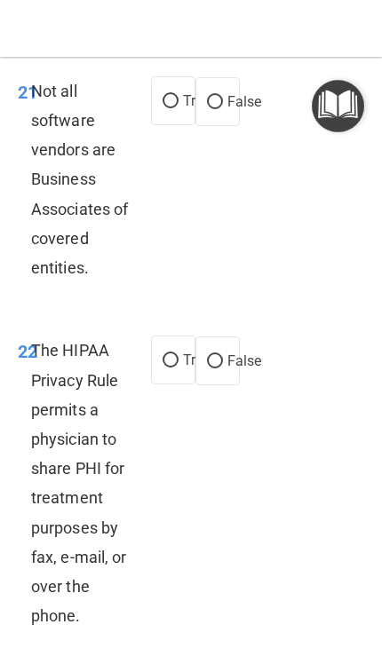
click at [219, 345] on label "False" at bounding box center [217, 361] width 44 height 49
click at [219, 355] on input "False" at bounding box center [215, 361] width 16 height 13
radio input "true"
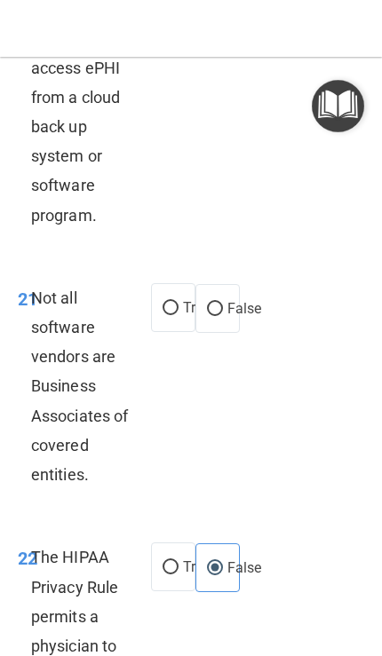
scroll to position [8498, 0]
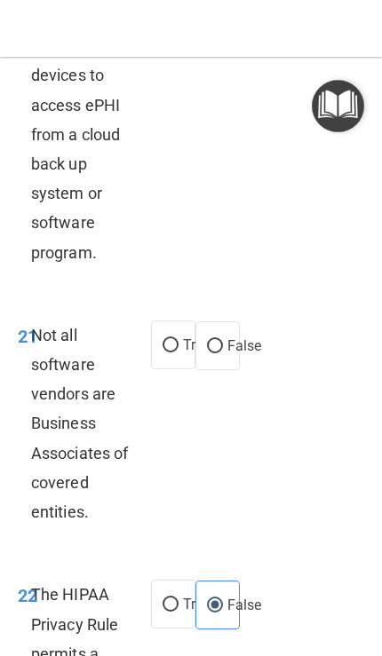
click at [182, 334] on label "True" at bounding box center [173, 345] width 44 height 49
click at [179, 339] on input "True" at bounding box center [171, 345] width 16 height 13
radio input "true"
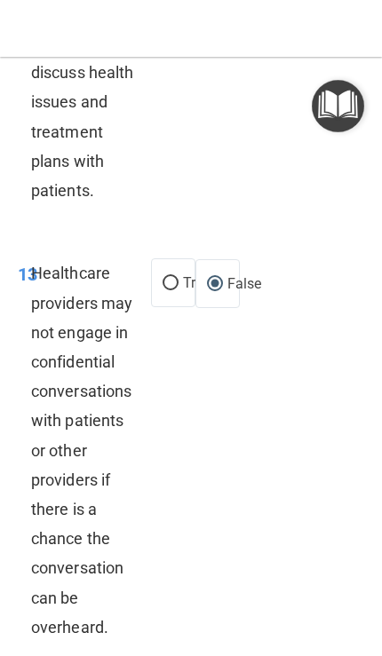
scroll to position [5363, 0]
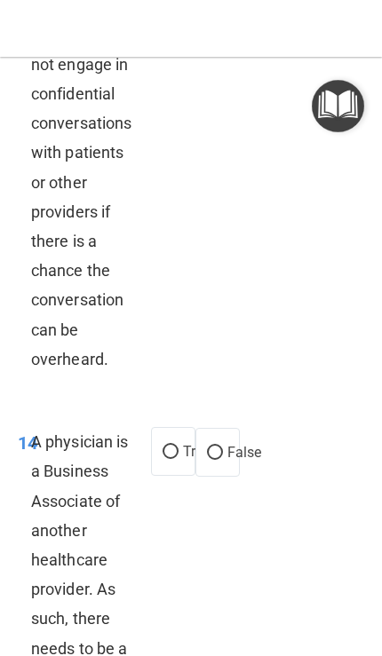
click at [218, 447] on input "False" at bounding box center [215, 453] width 16 height 13
radio input "true"
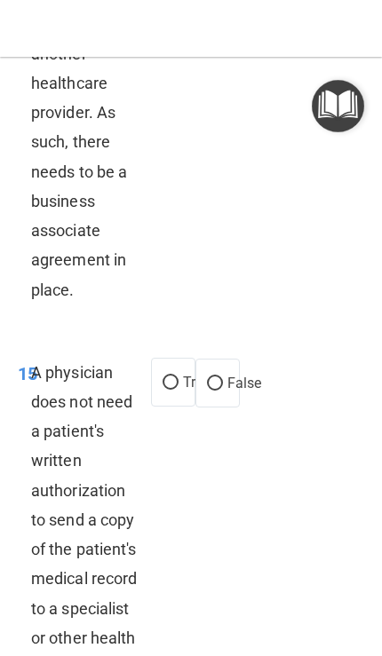
click at [183, 376] on span "True" at bounding box center [197, 382] width 28 height 17
click at [179, 377] on input "True" at bounding box center [171, 383] width 16 height 13
radio input "true"
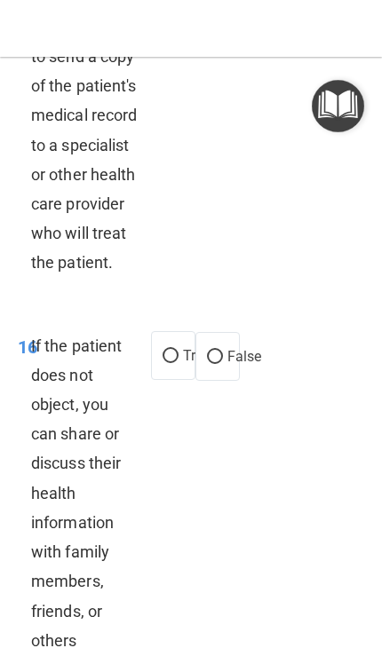
click at [175, 363] on input "True" at bounding box center [171, 356] width 16 height 13
radio input "true"
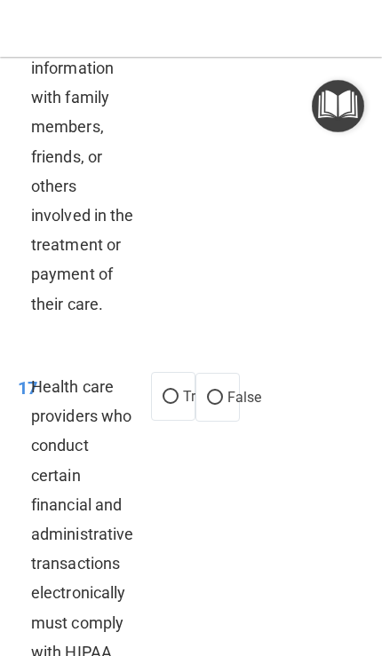
click at [171, 404] on input "True" at bounding box center [171, 397] width 16 height 13
radio input "true"
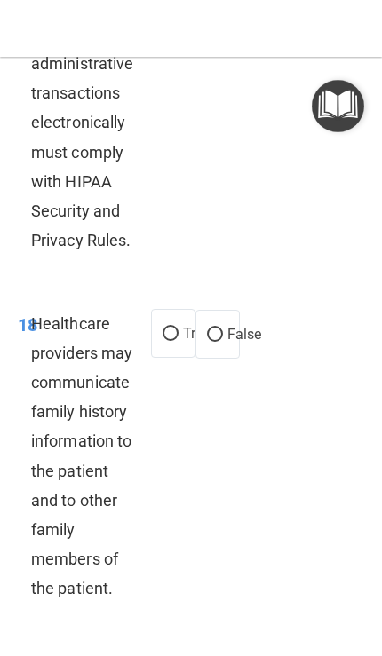
click at [175, 341] on input "True" at bounding box center [171, 334] width 16 height 13
radio input "true"
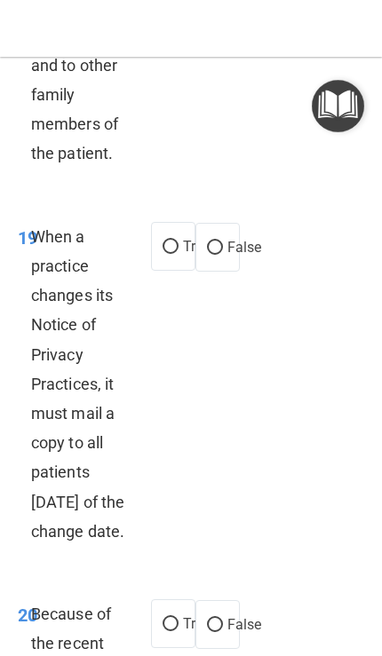
scroll to position [7665, 0]
click at [172, 270] on label "True" at bounding box center [173, 245] width 44 height 49
click at [172, 253] on input "True" at bounding box center [171, 246] width 16 height 13
radio input "true"
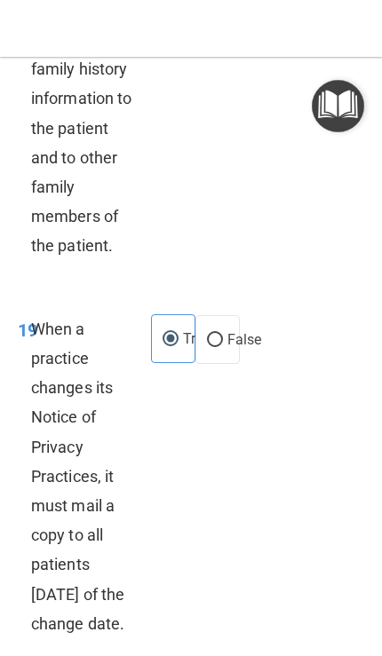
scroll to position [7593, 0]
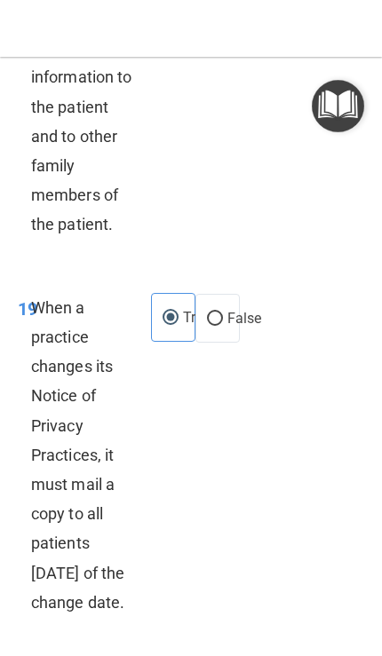
click at [210, 326] on input "False" at bounding box center [215, 319] width 16 height 13
radio input "true"
radio input "false"
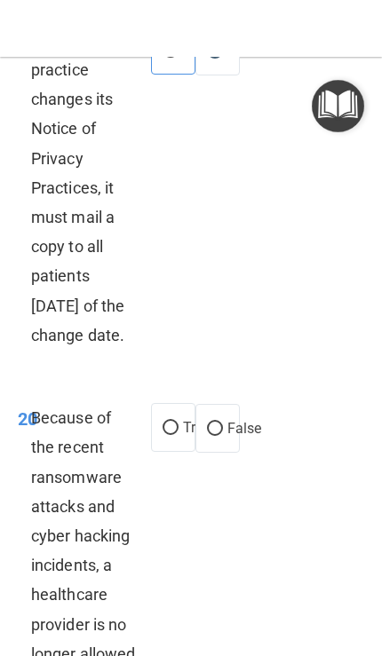
scroll to position [7870, 0]
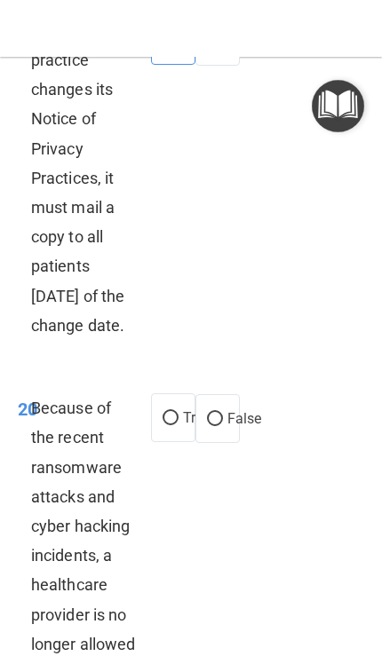
click at [174, 419] on label "True" at bounding box center [173, 417] width 44 height 49
click at [174, 419] on input "True" at bounding box center [171, 418] width 16 height 13
radio input "true"
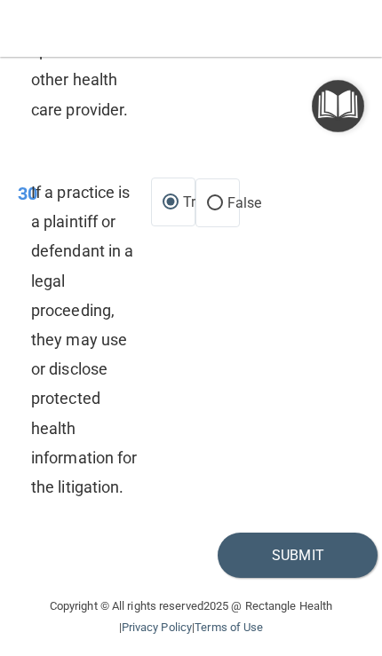
scroll to position [11703, 0]
click at [293, 555] on button "Submit" at bounding box center [298, 555] width 160 height 45
click at [278, 556] on button "Submit" at bounding box center [298, 555] width 160 height 45
click at [277, 464] on div "30 If a practice is a plaintiff or defendant in a legal proceeding, they may us…" at bounding box center [190, 343] width 373 height 377
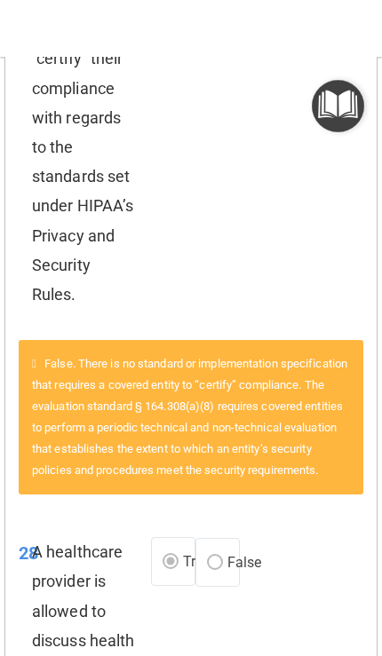
scroll to position [5963, 0]
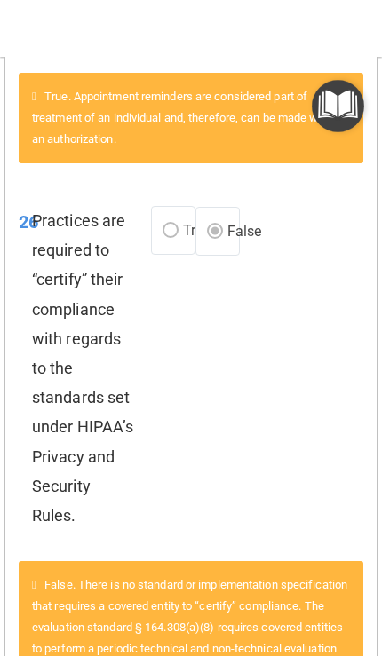
click at [344, 109] on img "Open Resource Center" at bounding box center [338, 106] width 52 height 52
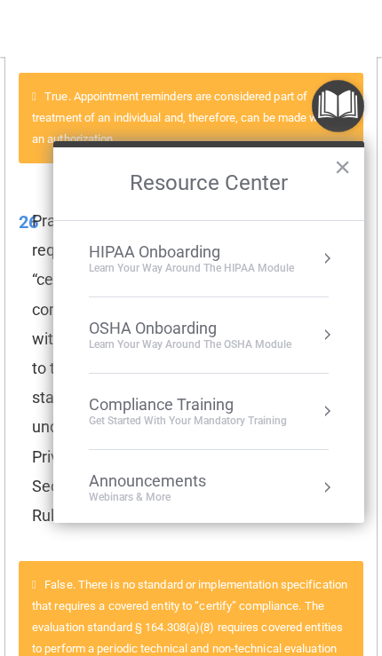
click at [155, 191] on h2 "Resource Center" at bounding box center [208, 183] width 311 height 73
click at [126, 409] on div "Compliance Training" at bounding box center [188, 405] width 198 height 20
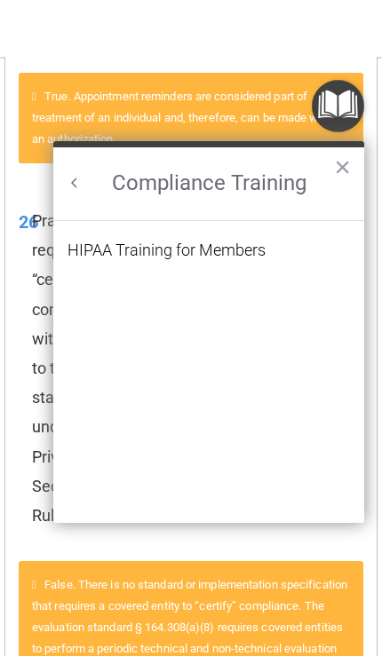
scroll to position [0, 0]
click at [75, 179] on button "Back to Resource Center Home" at bounding box center [75, 183] width 18 height 18
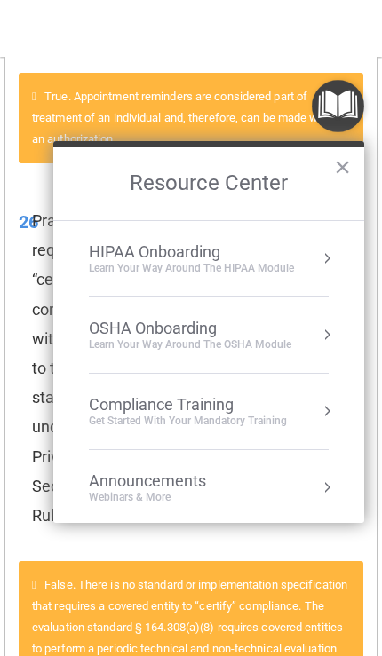
click at [100, 350] on div "Learn your way around the OSHA module" at bounding box center [190, 344] width 202 height 15
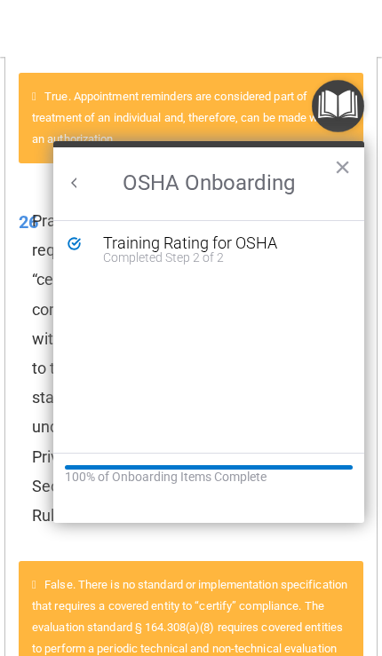
click at [67, 164] on h2 "OSHA Onboarding" at bounding box center [208, 183] width 311 height 73
click at [67, 183] on button "Back to Resource Center Home" at bounding box center [75, 183] width 18 height 18
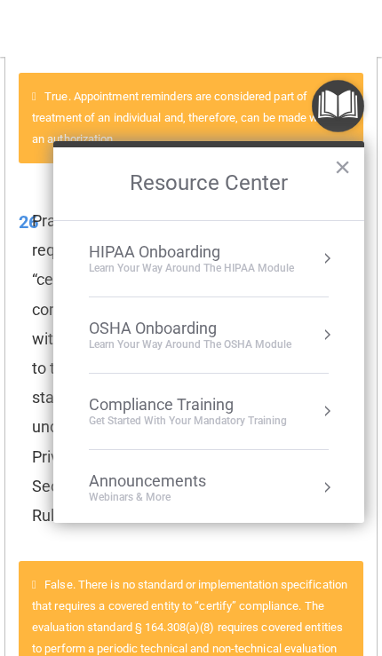
click at [114, 258] on div "HIPAA Onboarding" at bounding box center [191, 252] width 205 height 20
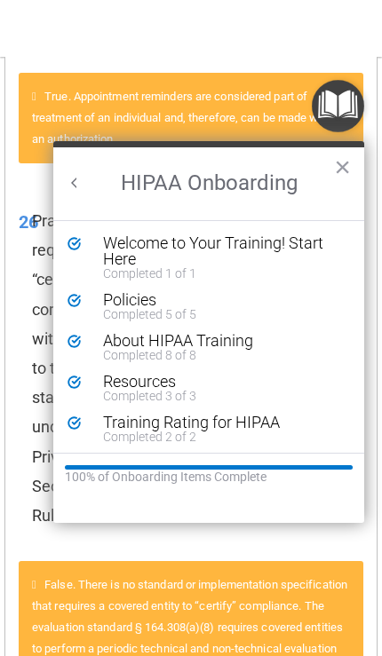
click at [109, 261] on div "Welcome to Your Training! Start Here" at bounding box center [222, 251] width 238 height 32
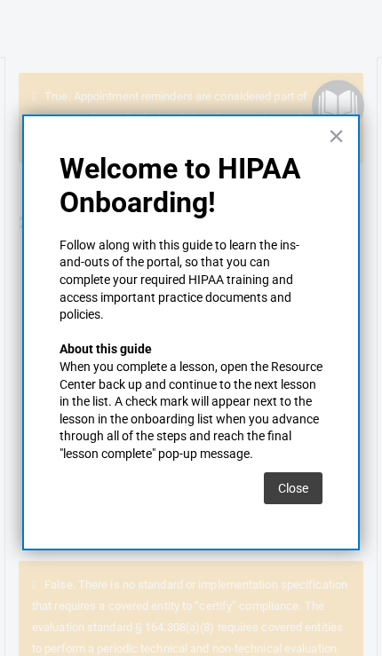
click at [305, 482] on button "Close" at bounding box center [293, 488] width 59 height 32
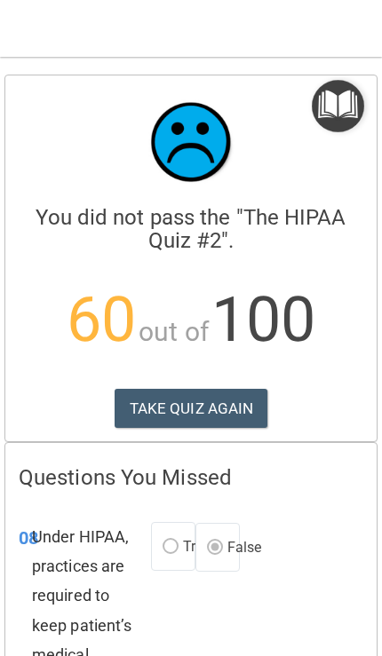
click at [146, 412] on button "TAKE QUIZ AGAIN" at bounding box center [192, 408] width 154 height 39
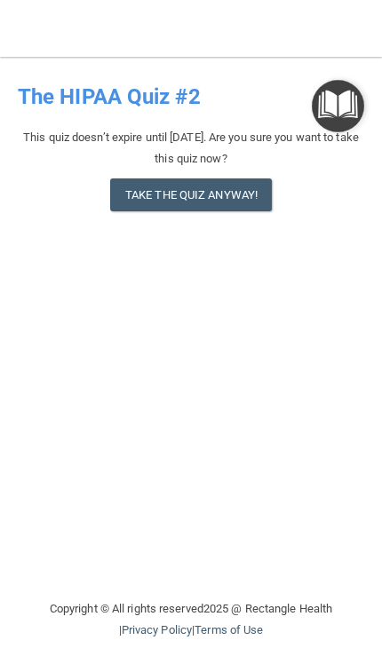
click at [147, 189] on button "Take the quiz anyway!" at bounding box center [191, 195] width 162 height 33
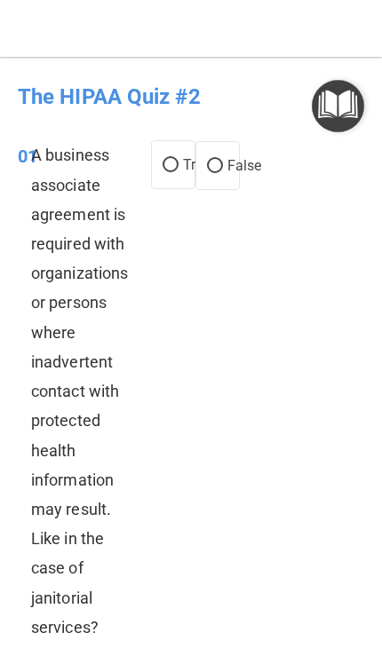
click at [46, 165] on div "A business associate agreement is required with organizations or persons where …" at bounding box center [91, 391] width 120 height 502
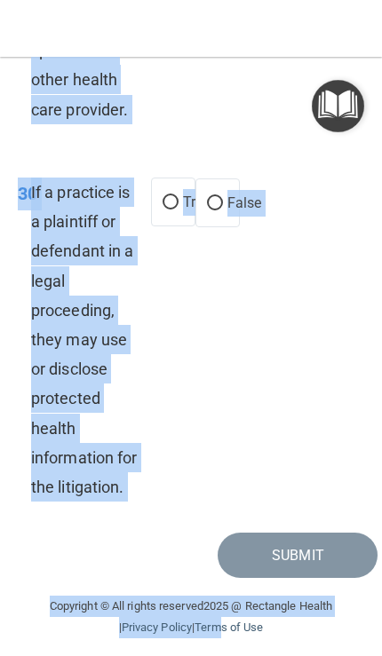
scroll to position [11703, 0]
click at [320, 451] on div "30 If a practice is a plaintiff or defendant in a legal proceeding, they may us…" at bounding box center [190, 343] width 373 height 377
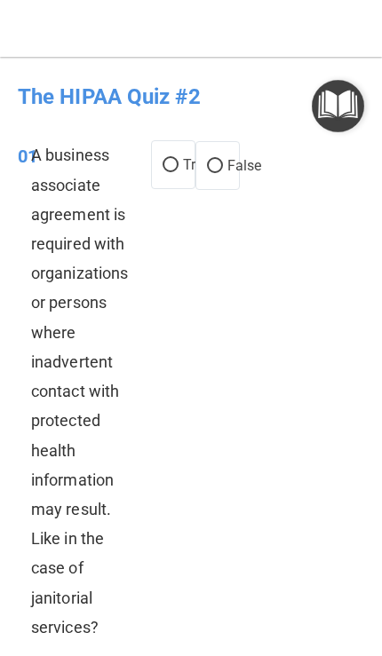
scroll to position [0, 0]
click at [216, 160] on input "False" at bounding box center [215, 166] width 16 height 13
radio input "true"
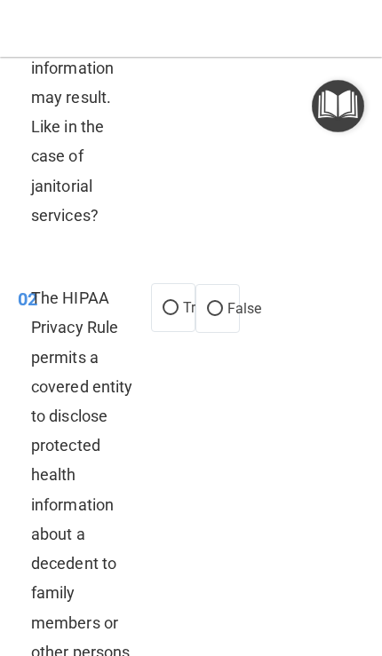
click at [186, 324] on label "True" at bounding box center [173, 307] width 44 height 49
click at [179, 315] on input "True" at bounding box center [171, 308] width 16 height 13
radio input "true"
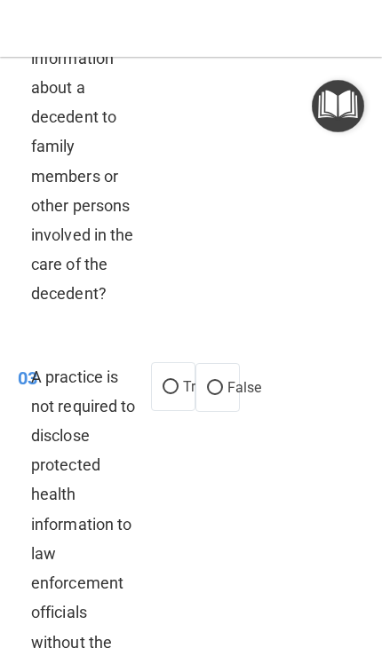
click at [220, 382] on input "False" at bounding box center [215, 388] width 16 height 13
radio input "true"
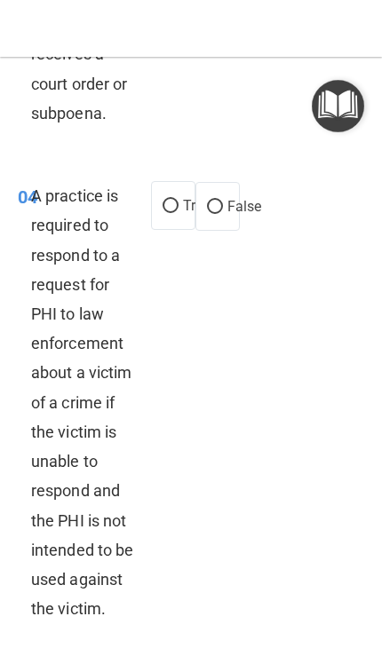
scroll to position [1566, 0]
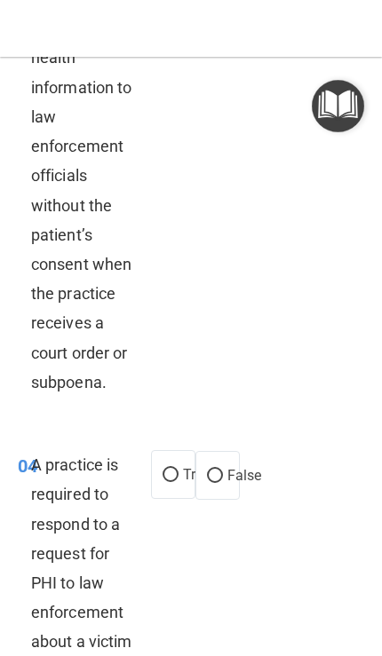
click at [173, 469] on input "True" at bounding box center [171, 475] width 16 height 13
radio input "true"
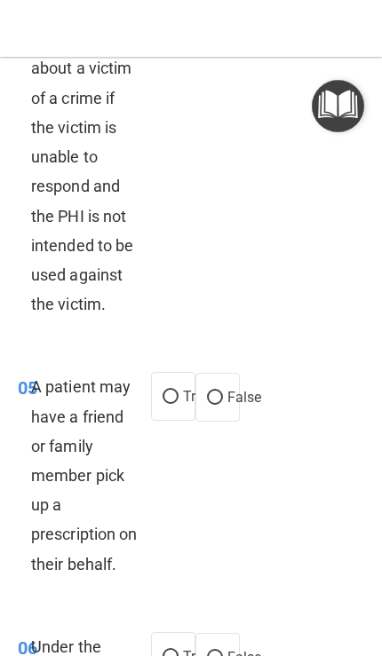
scroll to position [1888, 0]
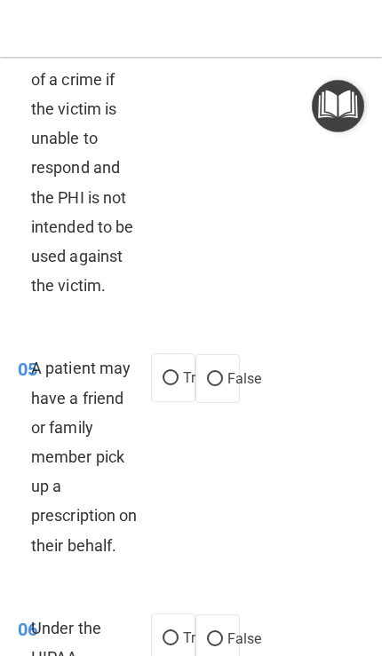
click at [174, 372] on input "True" at bounding box center [171, 378] width 16 height 13
radio input "true"
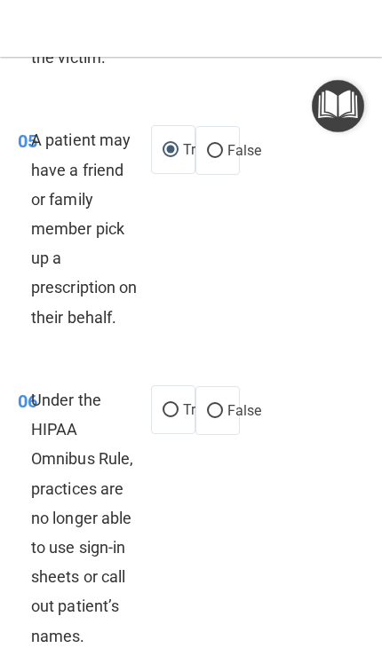
scroll to position [2120, 0]
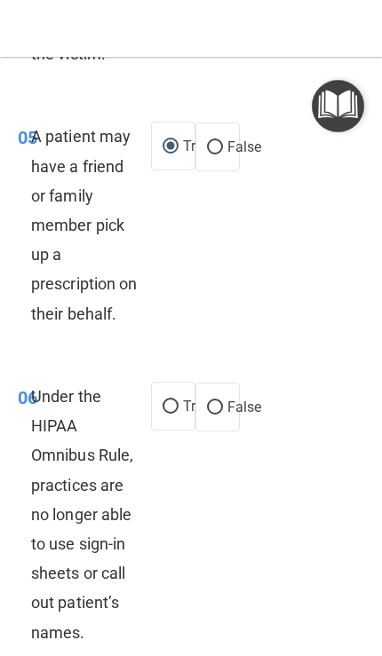
click at [215, 415] on input "False" at bounding box center [215, 407] width 16 height 13
radio input "true"
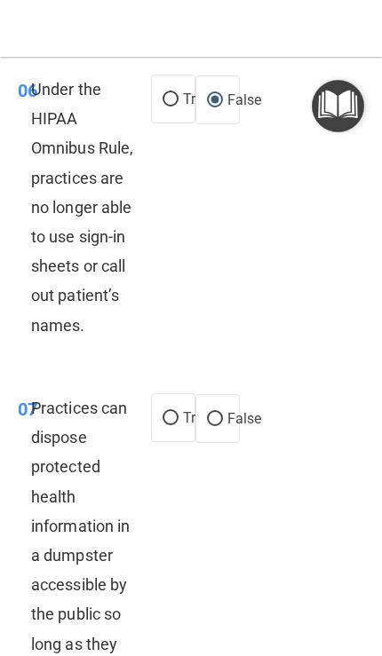
scroll to position [2502, 0]
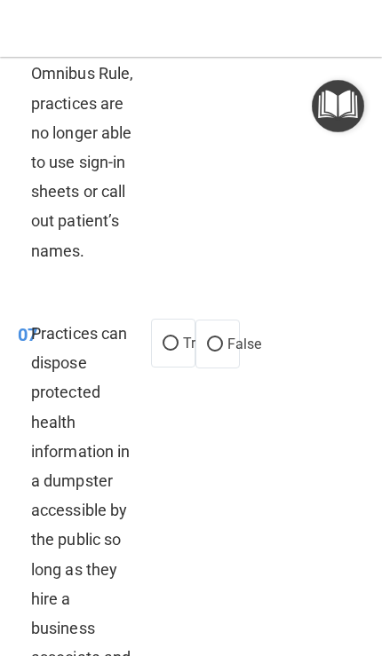
click at [216, 352] on input "False" at bounding box center [215, 344] width 16 height 13
radio input "true"
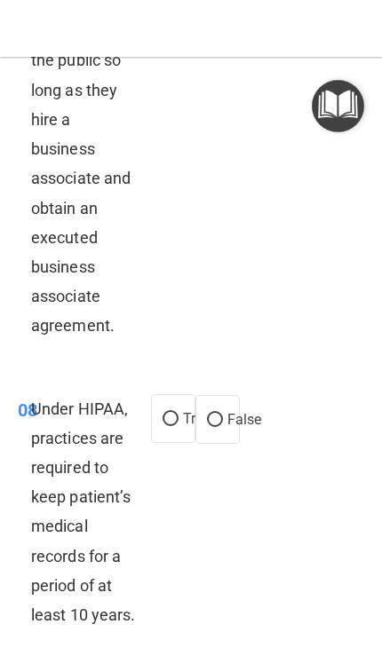
click at [230, 424] on span "False" at bounding box center [244, 419] width 35 height 17
click at [223, 424] on input "False" at bounding box center [215, 420] width 16 height 13
radio input "true"
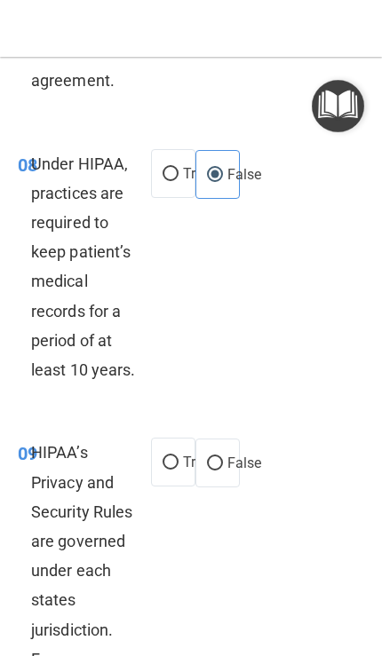
click at [218, 471] on input "False" at bounding box center [215, 463] width 16 height 13
radio input "true"
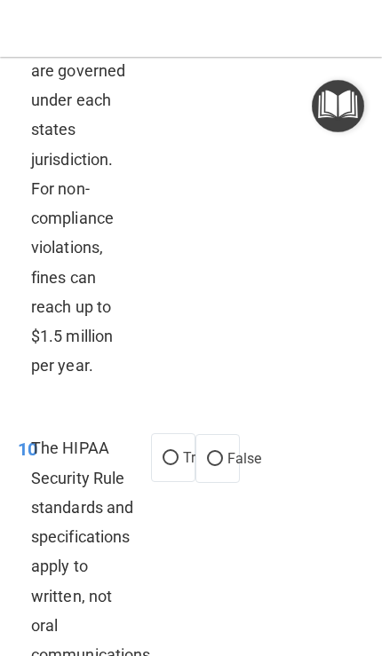
scroll to position [3714, 0]
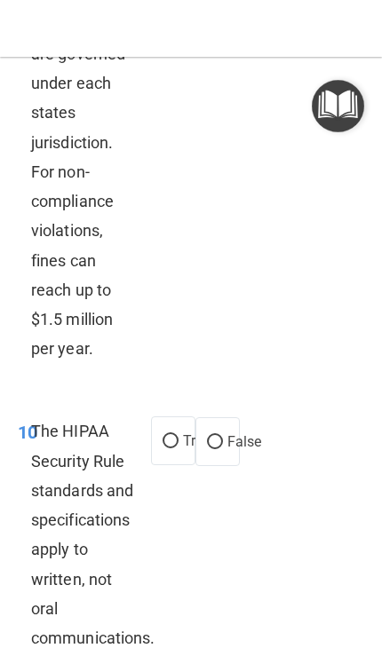
click at [188, 444] on span "True" at bounding box center [197, 441] width 28 height 17
click at [179, 444] on input "True" at bounding box center [171, 441] width 16 height 13
radio input "true"
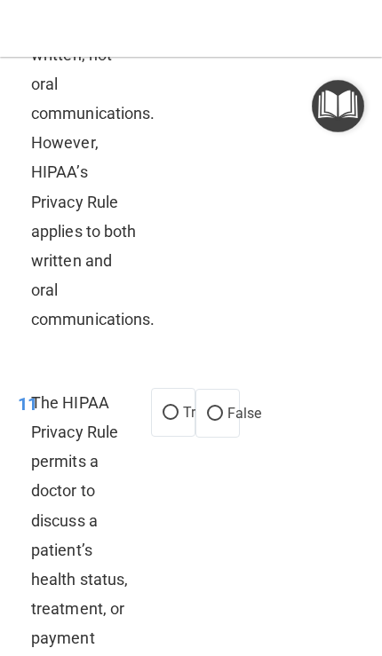
scroll to position [4257, 0]
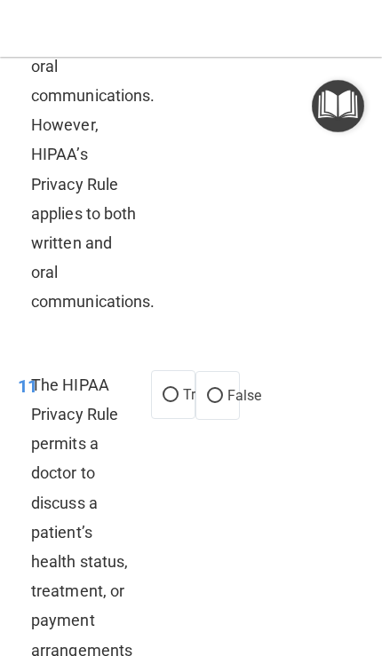
click at [174, 402] on input "True" at bounding box center [171, 395] width 16 height 13
radio input "true"
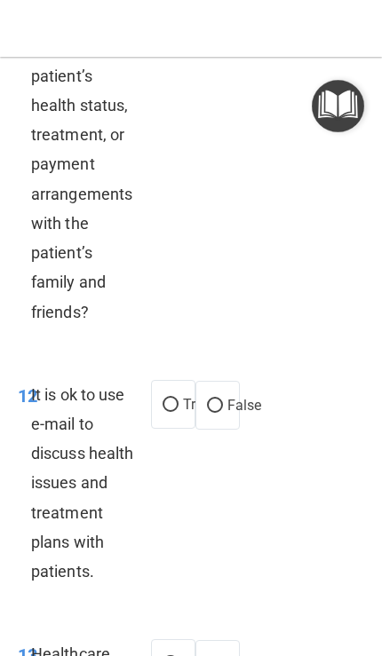
scroll to position [4735, 0]
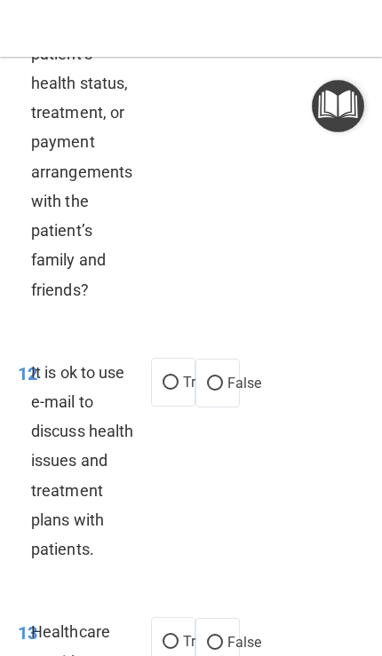
click at [171, 390] on input "True" at bounding box center [171, 383] width 16 height 13
radio input "true"
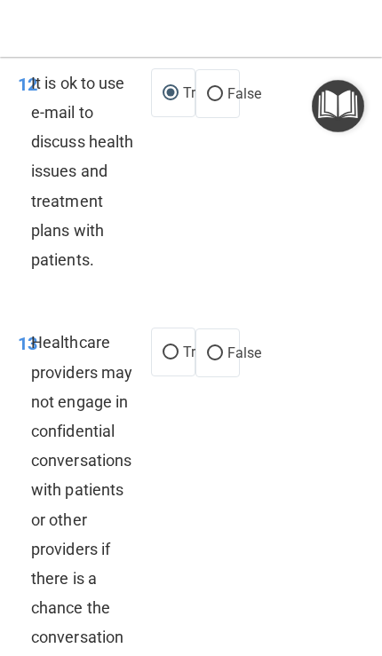
scroll to position [5059, 0]
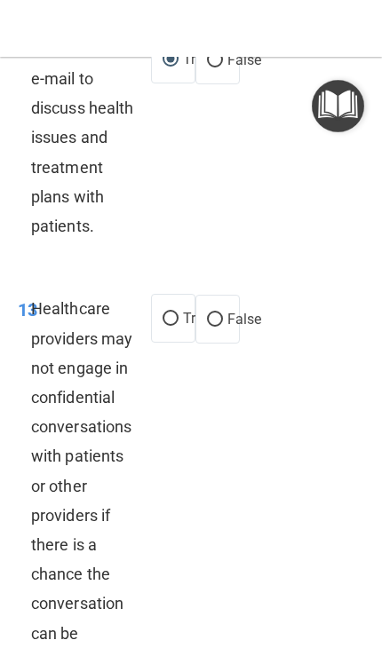
click at [232, 308] on label "False" at bounding box center [217, 319] width 44 height 49
click at [223, 314] on input "False" at bounding box center [215, 320] width 16 height 13
radio input "true"
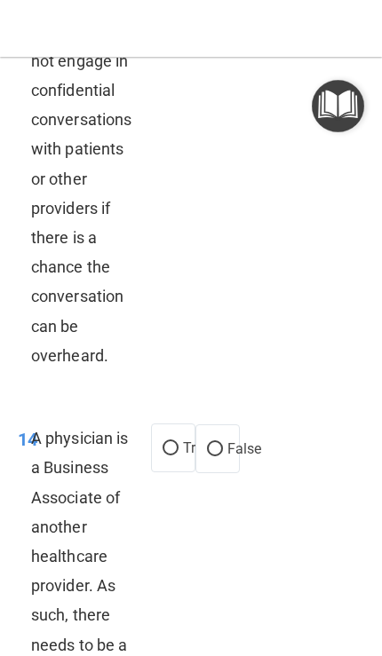
click at [216, 429] on label "False" at bounding box center [217, 449] width 44 height 49
click at [216, 443] on input "False" at bounding box center [215, 449] width 16 height 13
radio input "true"
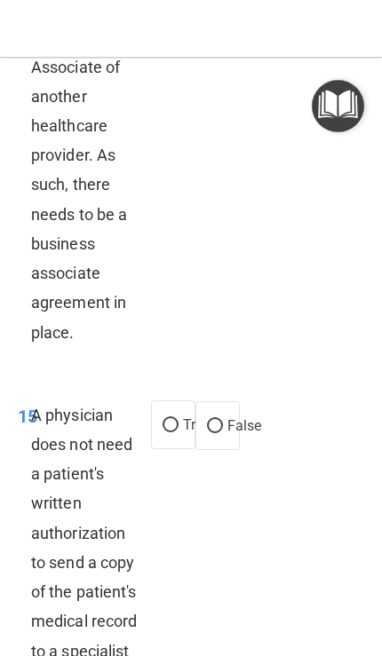
scroll to position [5912, 0]
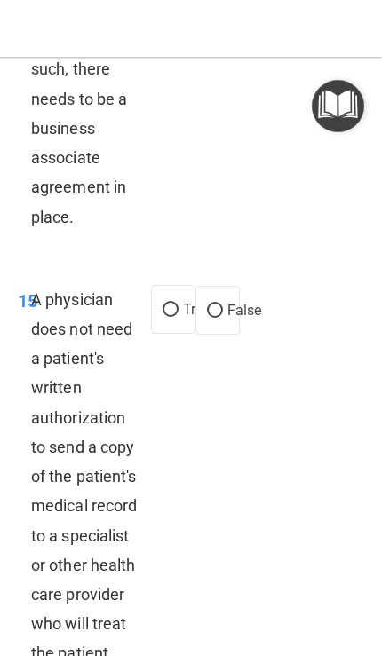
click at [177, 285] on label "True" at bounding box center [173, 309] width 44 height 49
click at [177, 304] on input "True" at bounding box center [171, 310] width 16 height 13
radio input "true"
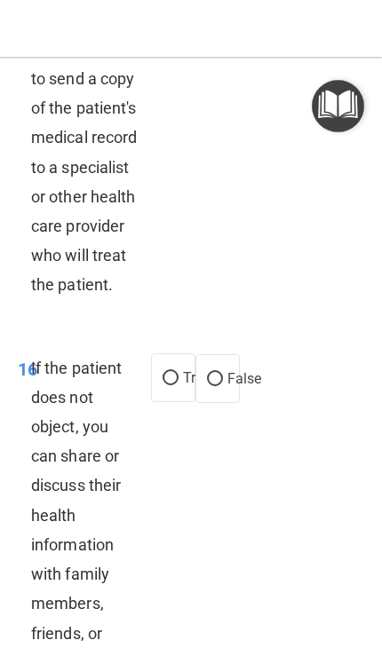
scroll to position [6312, 0]
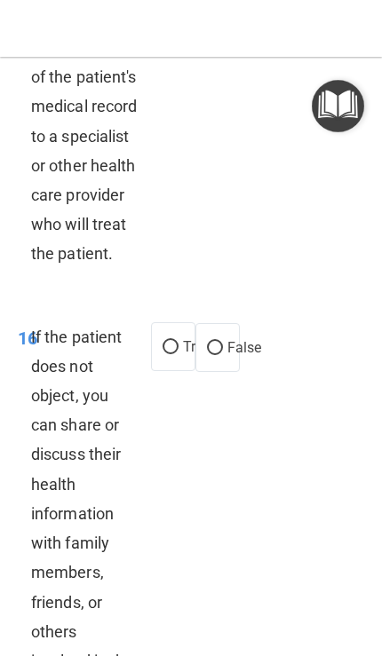
click at [167, 371] on label "True" at bounding box center [173, 346] width 44 height 49
click at [167, 354] on input "True" at bounding box center [171, 347] width 16 height 13
radio input "true"
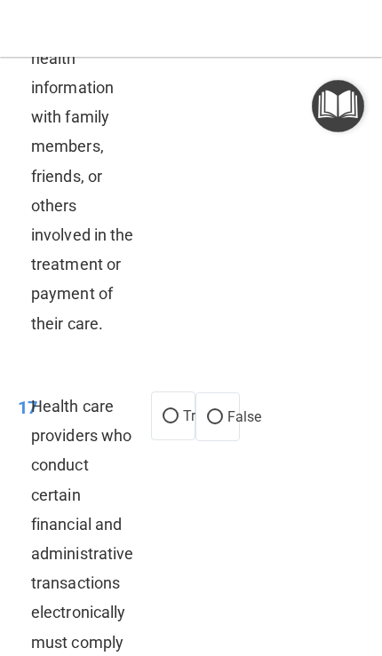
click at [172, 424] on input "True" at bounding box center [171, 416] width 16 height 13
radio input "true"
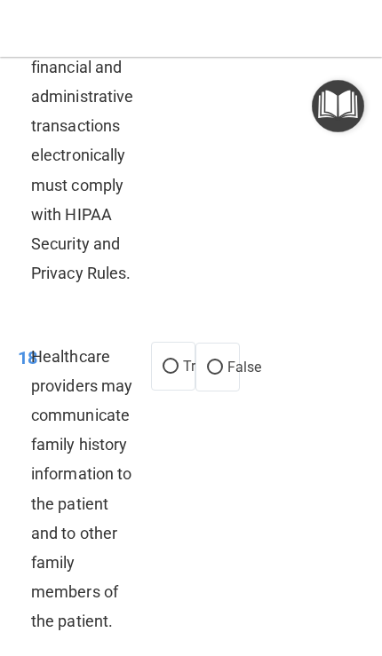
click at [186, 391] on label "True" at bounding box center [173, 366] width 44 height 49
click at [179, 374] on input "True" at bounding box center [171, 367] width 16 height 13
radio input "true"
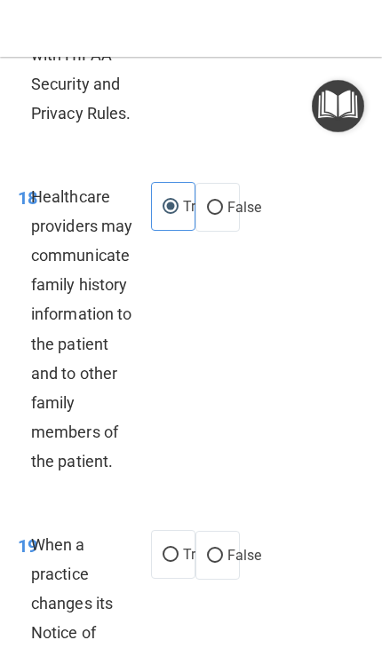
scroll to position [7296, 0]
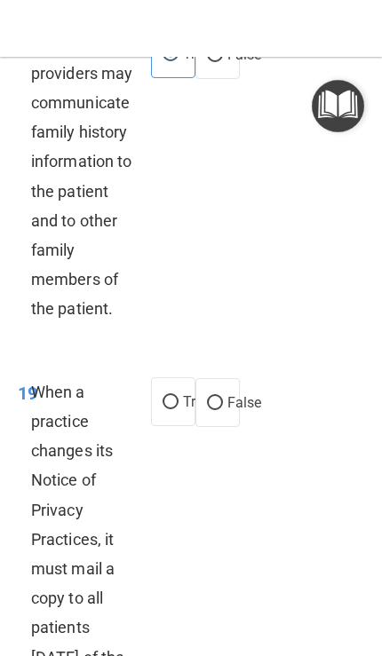
click at [215, 410] on input "False" at bounding box center [215, 403] width 16 height 13
radio input "true"
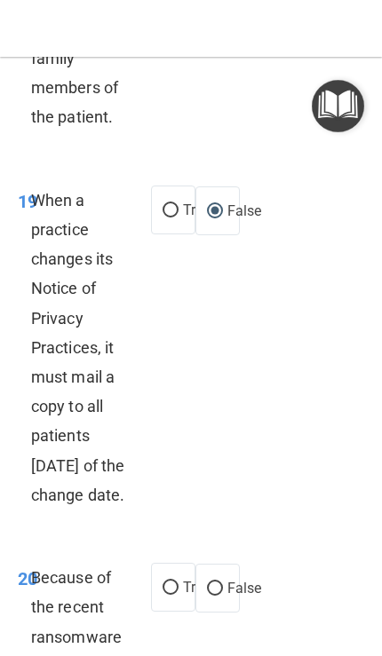
scroll to position [7838, 0]
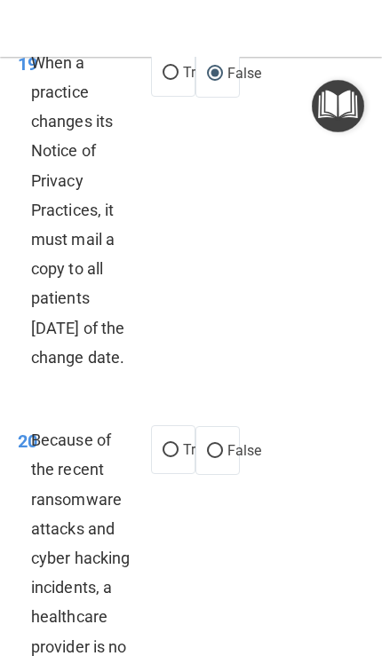
click at [227, 459] on span "False" at bounding box center [244, 450] width 35 height 17
click at [223, 458] on input "False" at bounding box center [215, 451] width 16 height 13
radio input "true"
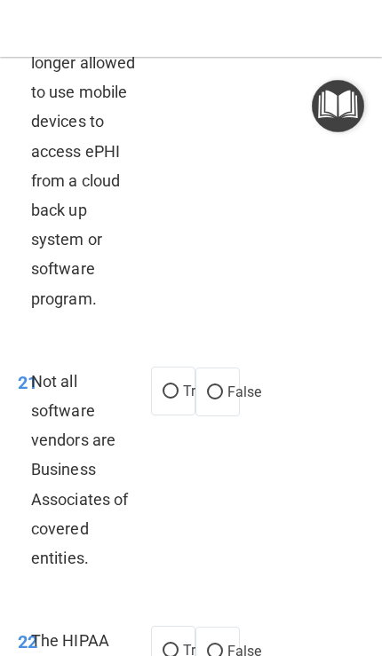
scroll to position [8559, 0]
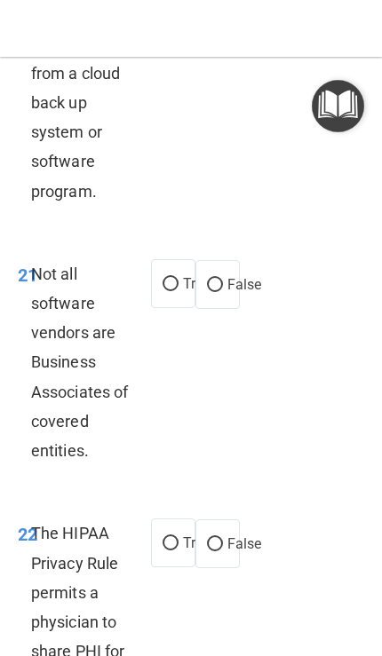
click at [174, 286] on input "True" at bounding box center [171, 284] width 16 height 13
radio input "true"
click at [168, 551] on input "True" at bounding box center [171, 543] width 16 height 13
radio input "true"
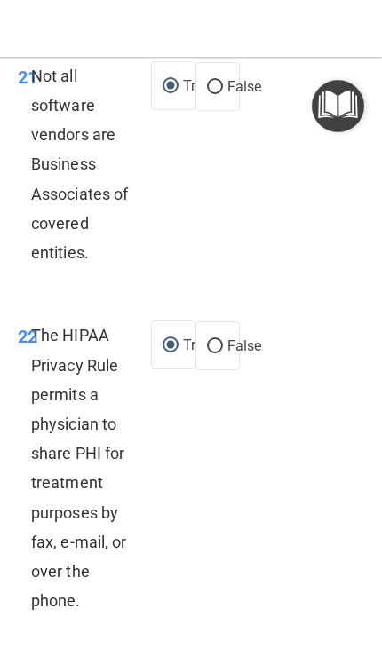
scroll to position [8762, 0]
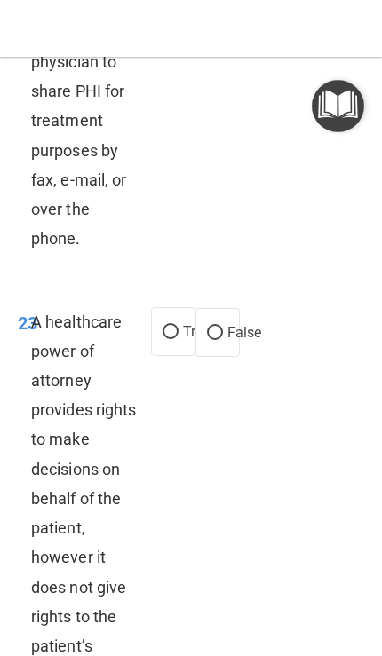
click at [215, 340] on input "False" at bounding box center [215, 333] width 16 height 13
radio input "true"
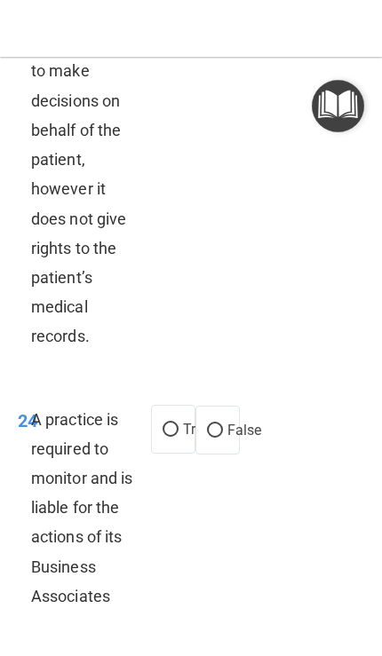
scroll to position [9502, 0]
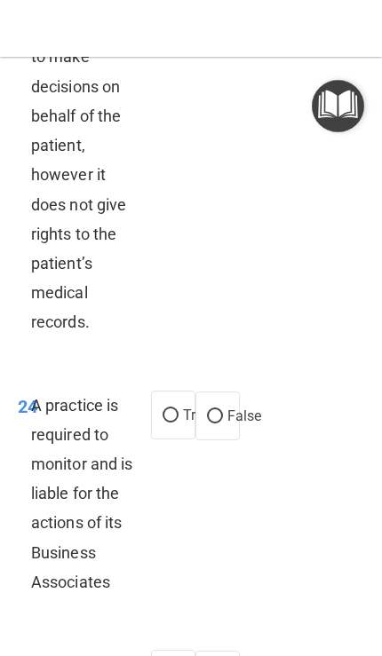
click at [218, 413] on input "False" at bounding box center [215, 416] width 16 height 13
radio input "true"
click at [171, 417] on input "True" at bounding box center [171, 415] width 16 height 13
radio input "true"
radio input "false"
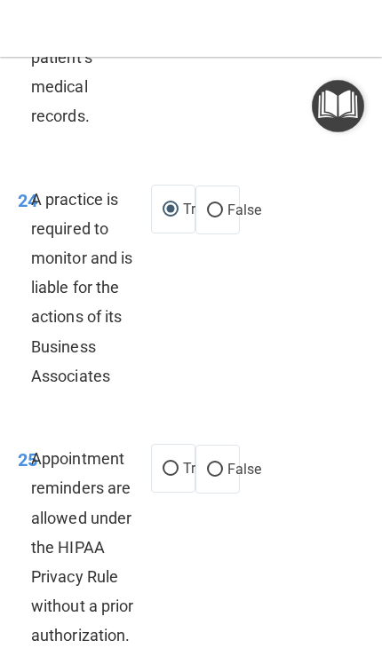
scroll to position [9716, 0]
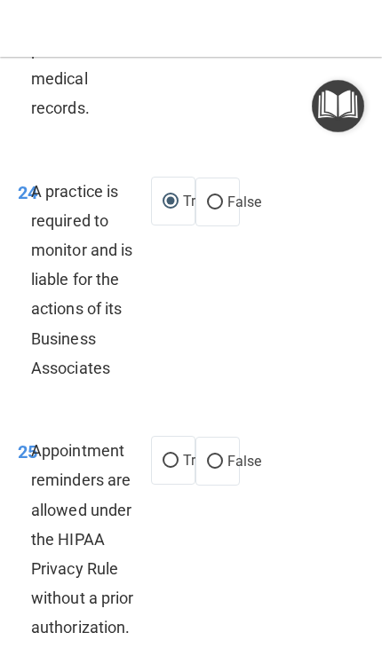
click at [173, 462] on input "True" at bounding box center [171, 461] width 16 height 13
radio input "true"
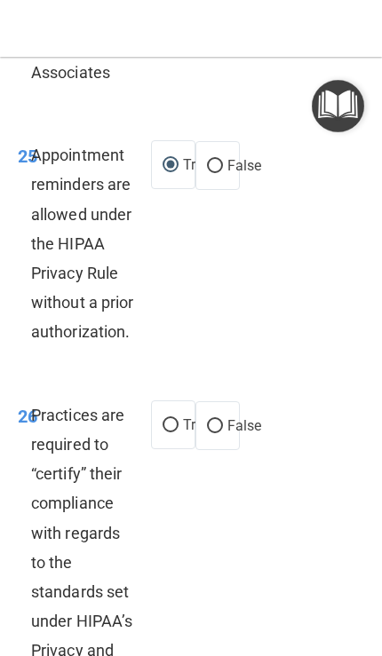
scroll to position [10017, 0]
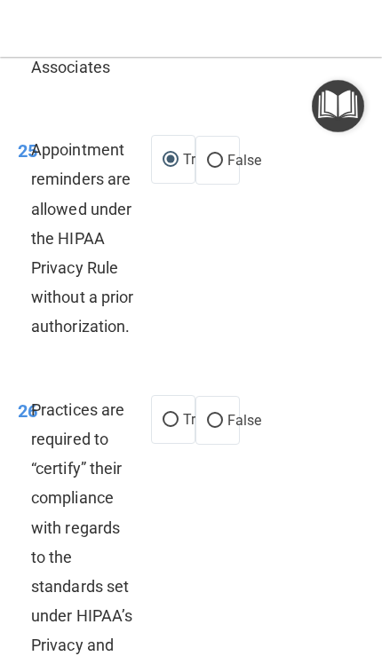
click at [224, 409] on label "False" at bounding box center [217, 420] width 44 height 49
click at [223, 415] on input "False" at bounding box center [215, 421] width 16 height 13
radio input "true"
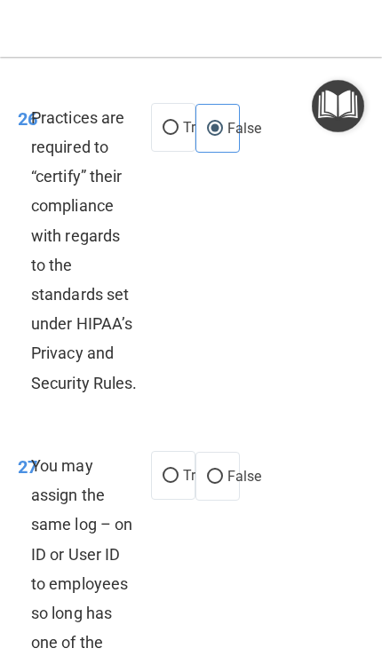
scroll to position [10308, 0]
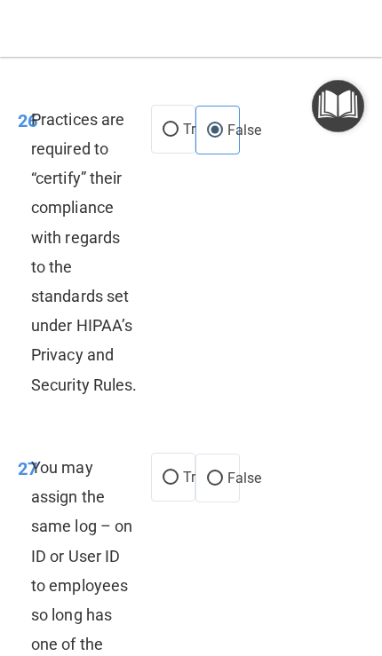
click at [225, 470] on label "False" at bounding box center [217, 478] width 44 height 49
click at [223, 472] on input "False" at bounding box center [215, 478] width 16 height 13
radio input "true"
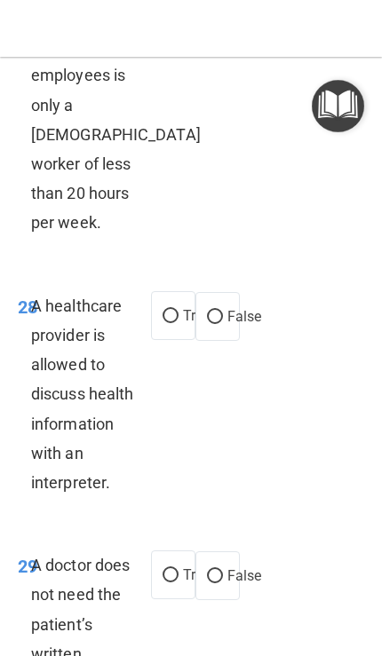
scroll to position [10921, 0]
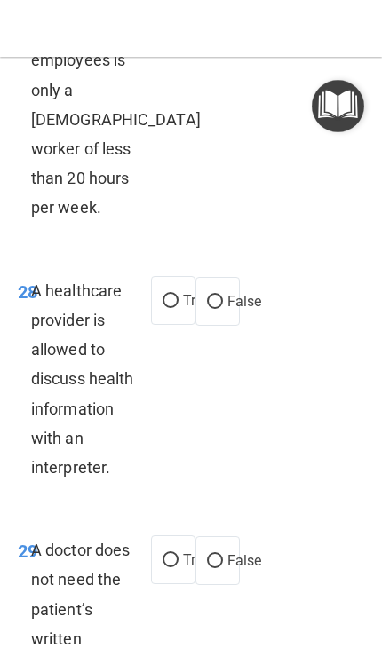
click at [177, 554] on input "True" at bounding box center [171, 560] width 16 height 13
radio input "true"
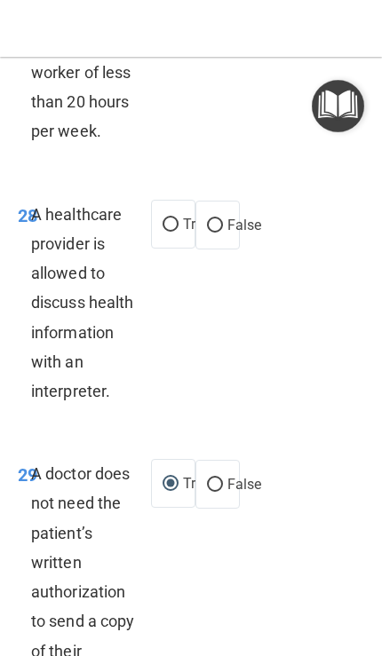
scroll to position [10993, 0]
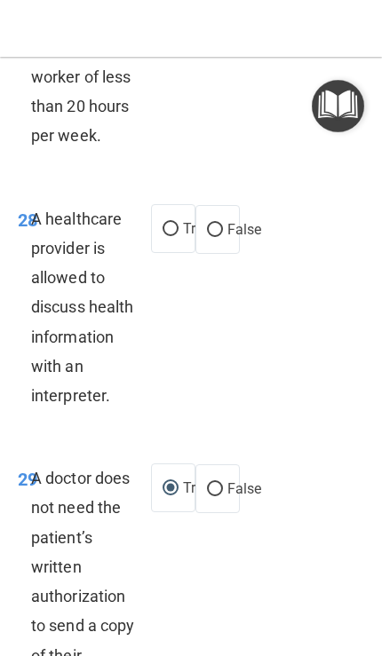
click at [171, 231] on input "True" at bounding box center [171, 229] width 16 height 13
radio input "true"
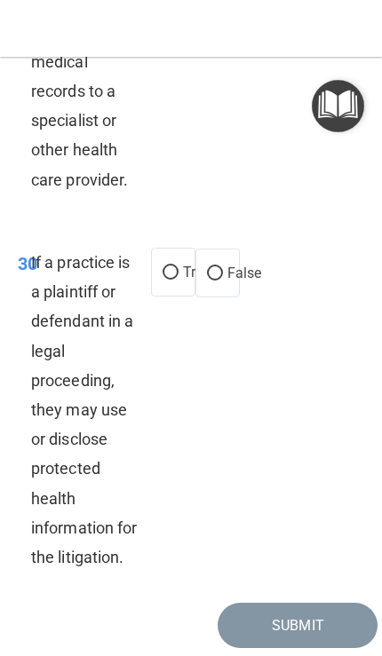
scroll to position [11629, 0]
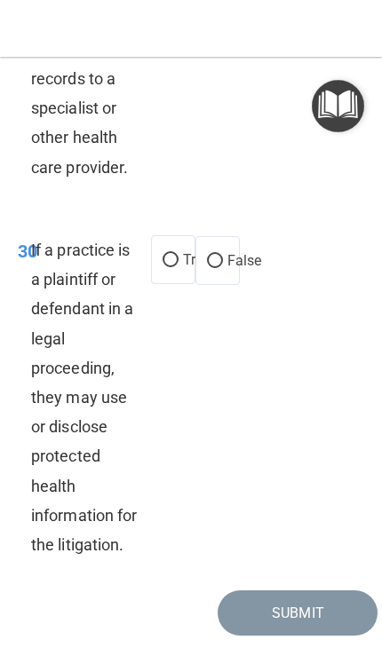
click at [172, 254] on input "True" at bounding box center [171, 260] width 16 height 13
radio input "true"
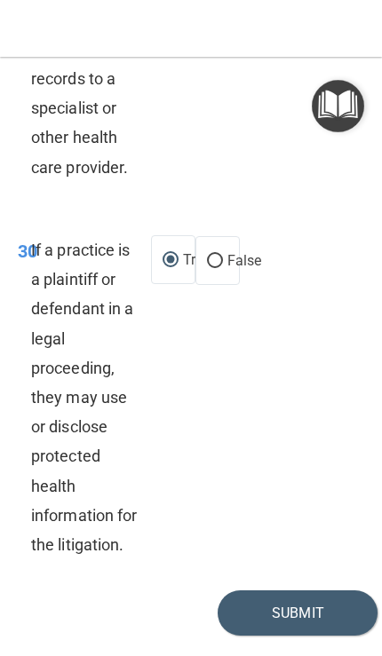
click at [305, 636] on button "Submit" at bounding box center [298, 613] width 160 height 45
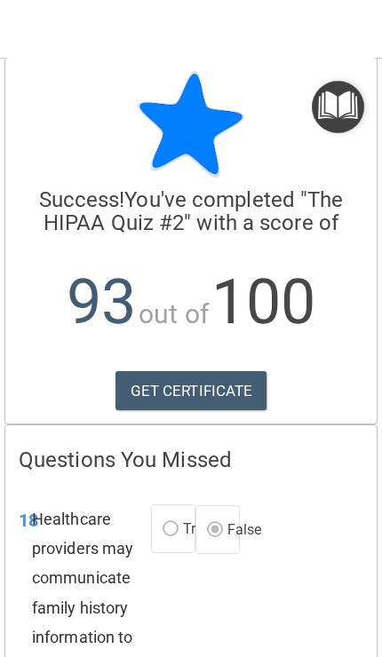
scroll to position [20, 0]
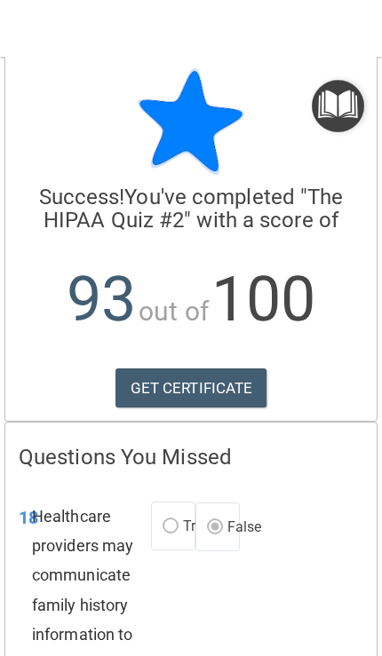
click at [228, 385] on link "GET CERTIFICATE" at bounding box center [191, 388] width 152 height 39
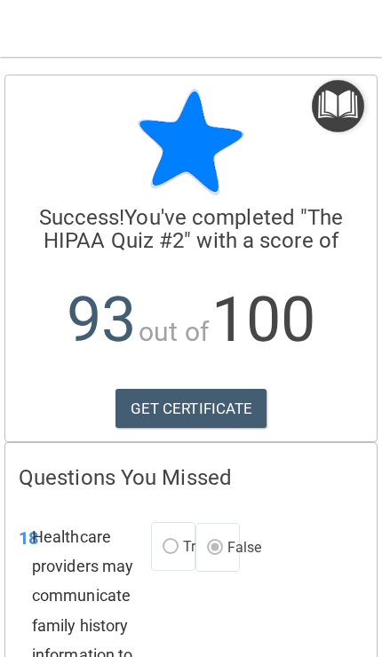
scroll to position [-4, 0]
click at [336, 106] on img "Open Resource Center" at bounding box center [338, 106] width 52 height 52
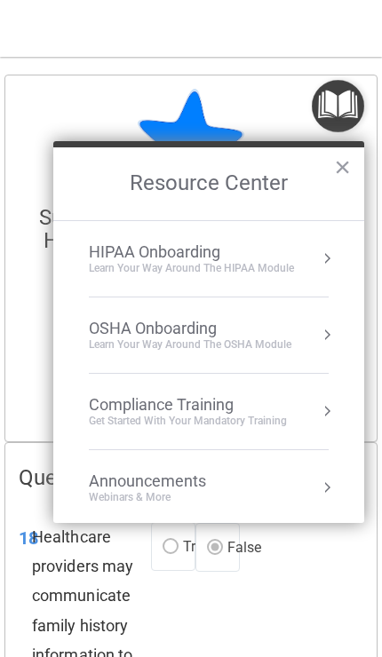
scroll to position [0, 0]
click at [295, 260] on div "HIPAA Onboarding Learn Your Way around the HIPAA module" at bounding box center [209, 258] width 240 height 33
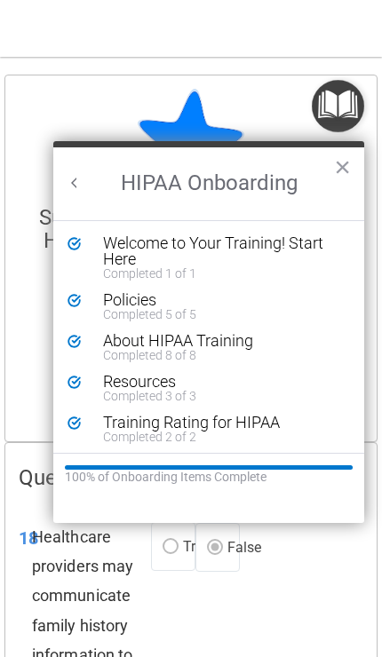
click at [134, 253] on div "Welcome to Your Training! Start Here" at bounding box center [222, 251] width 238 height 32
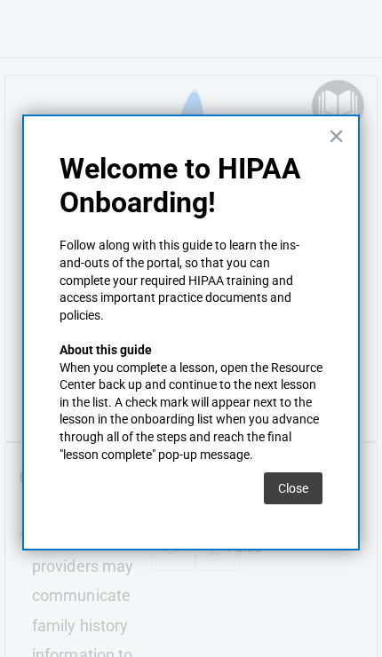
click at [298, 490] on button "Close" at bounding box center [293, 488] width 59 height 32
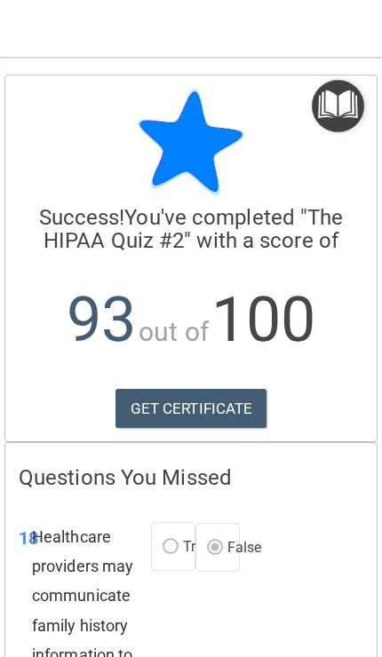
click at [331, 93] on img "Open Resource Center" at bounding box center [338, 106] width 52 height 52
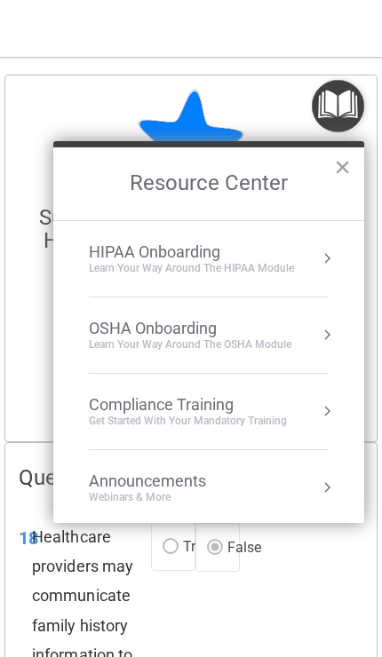
click at [242, 250] on div "HIPAA Onboarding" at bounding box center [191, 252] width 205 height 20
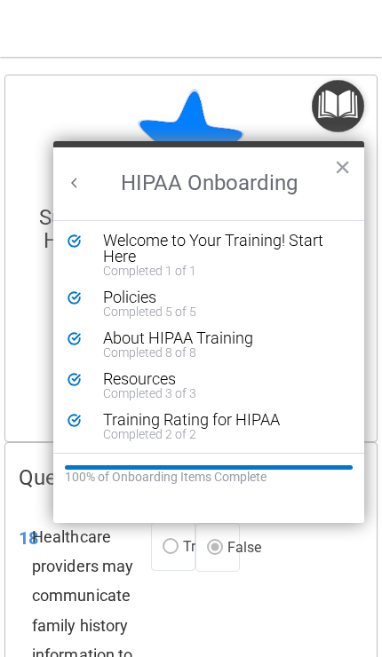
scroll to position [3, 0]
click at [201, 422] on div "Training Rating for HIPAA" at bounding box center [222, 420] width 238 height 16
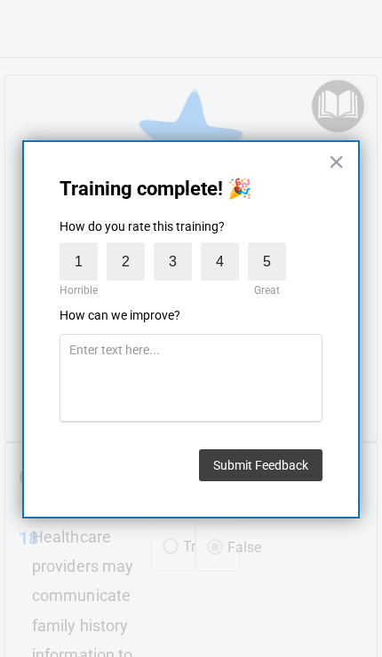
click at [338, 153] on button "×" at bounding box center [336, 161] width 17 height 28
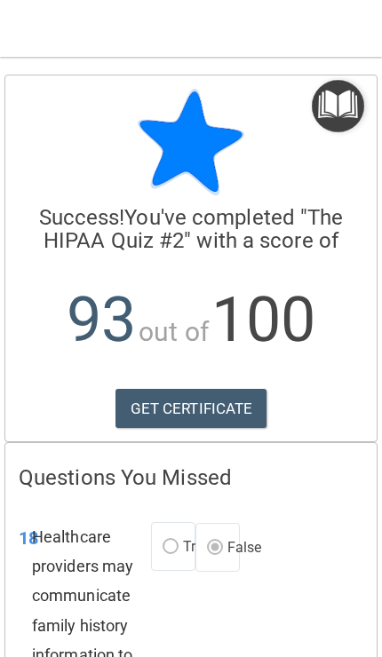
click at [349, 93] on img "Open Resource Center" at bounding box center [338, 106] width 52 height 52
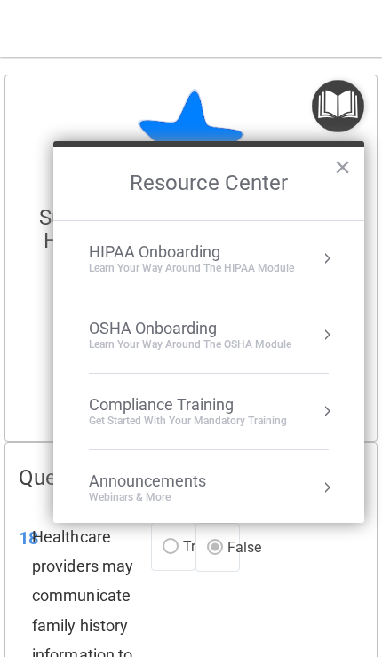
click at [263, 245] on div "HIPAA Onboarding" at bounding box center [191, 252] width 205 height 20
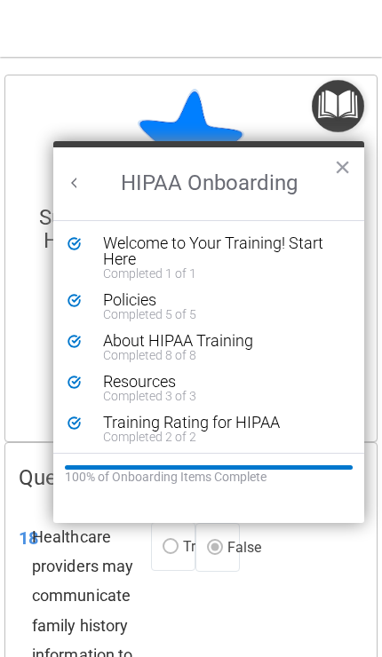
scroll to position [0, 0]
click at [223, 238] on div "Welcome to Your Training! Start Here" at bounding box center [222, 251] width 238 height 32
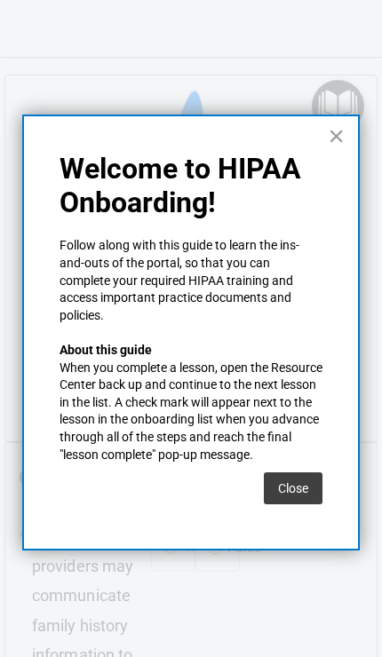
click at [279, 494] on button "Close" at bounding box center [293, 488] width 59 height 32
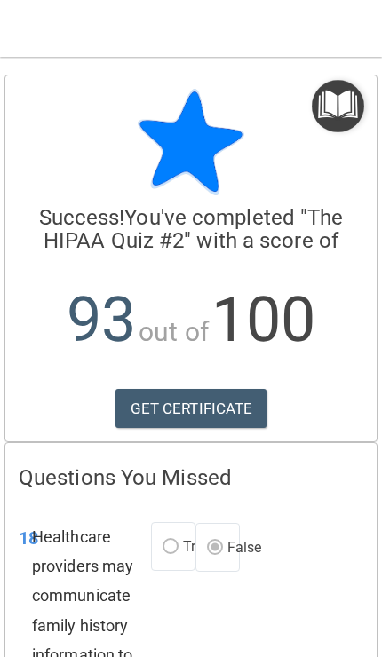
click at [338, 109] on img "Open Resource Center" at bounding box center [338, 106] width 52 height 52
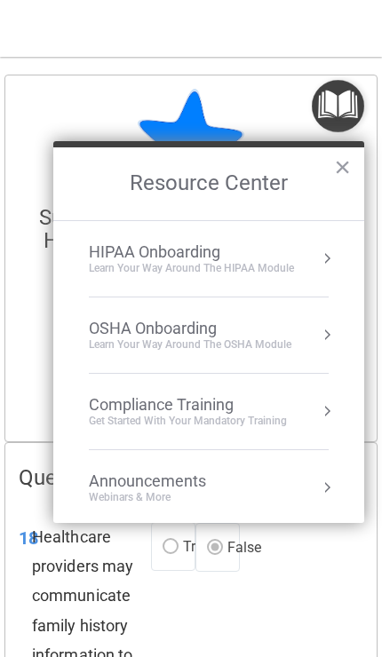
click at [250, 250] on div "HIPAA Onboarding" at bounding box center [191, 252] width 205 height 20
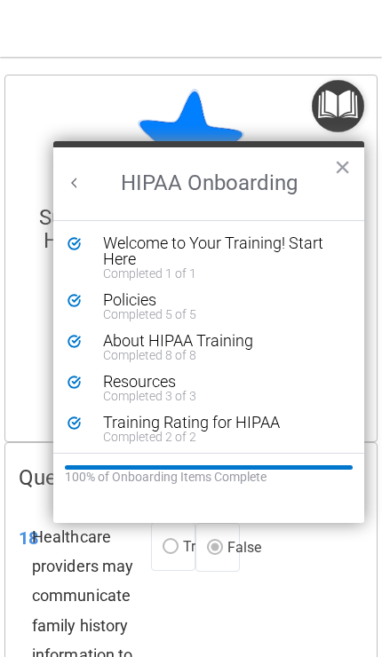
click at [210, 255] on div "Welcome to Your Training! Start Here" at bounding box center [222, 251] width 238 height 32
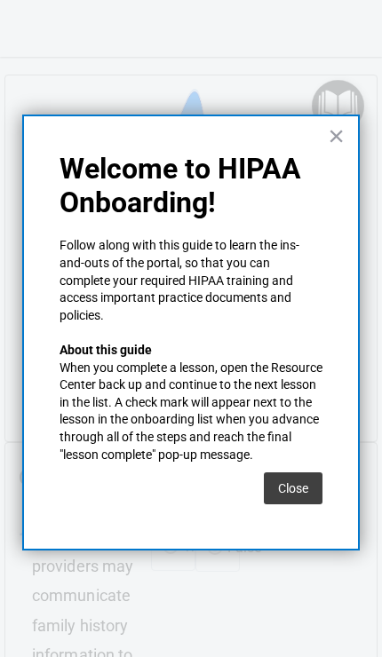
click at [301, 485] on button "Close" at bounding box center [293, 488] width 59 height 32
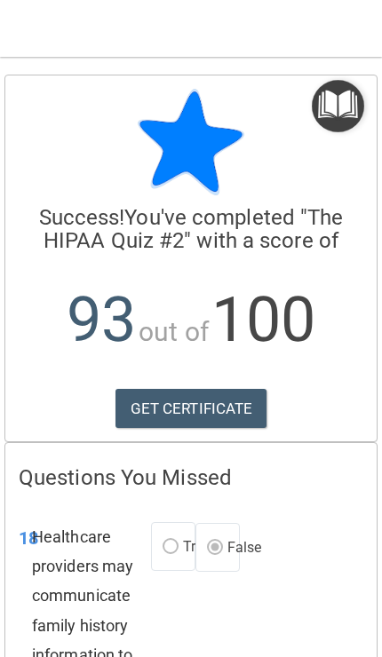
click at [337, 111] on img "Open Resource Center" at bounding box center [338, 106] width 52 height 52
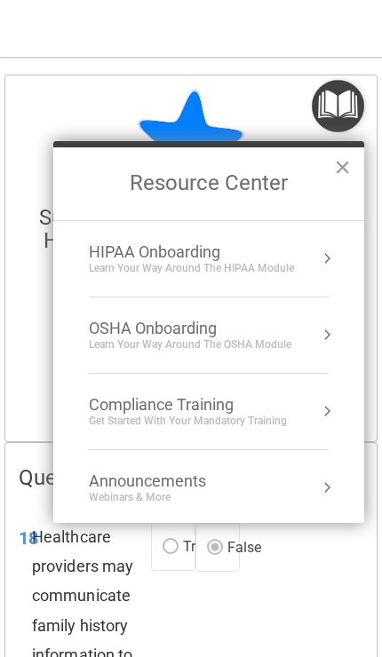
click at [194, 252] on div "HIPAA Onboarding" at bounding box center [191, 252] width 205 height 20
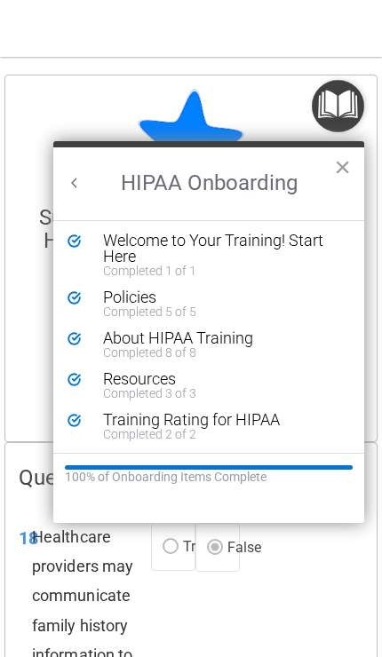
scroll to position [3, 0]
click at [244, 422] on div "Training Rating for HIPAA" at bounding box center [222, 420] width 238 height 16
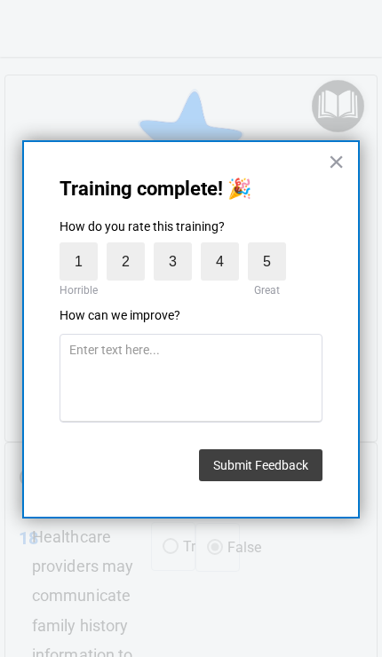
click at [337, 164] on button "×" at bounding box center [336, 161] width 17 height 28
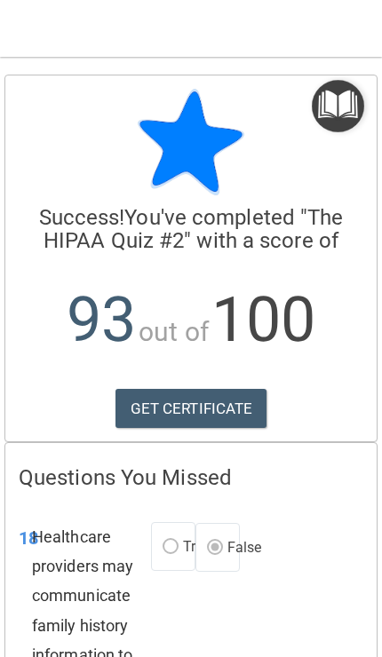
click at [345, 115] on img "Open Resource Center" at bounding box center [338, 106] width 52 height 52
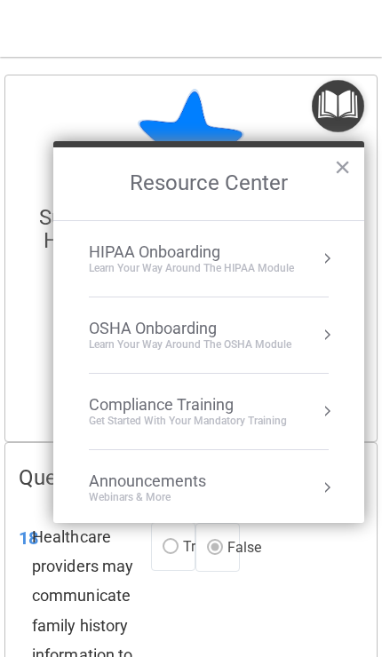
click at [230, 261] on div "Learn Your Way around the HIPAA module" at bounding box center [191, 268] width 205 height 15
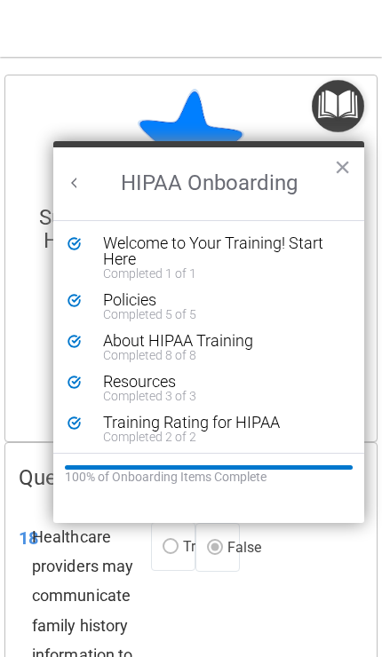
scroll to position [0, 0]
click at [273, 251] on div "Welcome to Your Training! Start Here" at bounding box center [222, 251] width 238 height 32
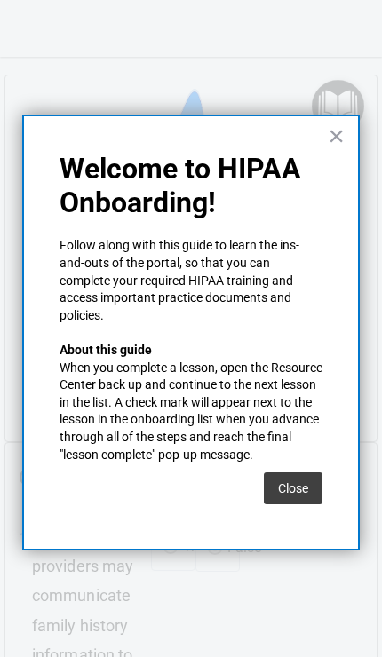
click at [343, 140] on button "×" at bounding box center [336, 136] width 17 height 28
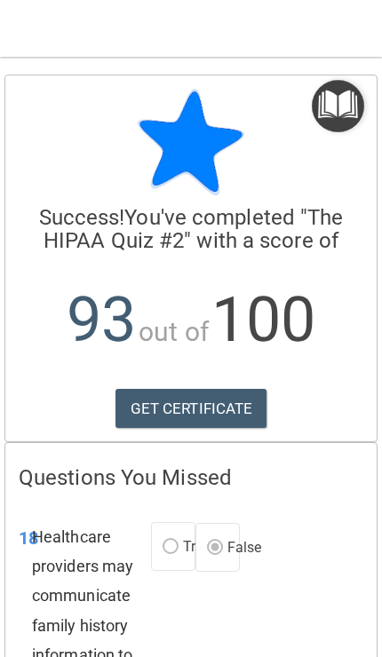
click at [327, 107] on img "Open Resource Center" at bounding box center [338, 106] width 52 height 52
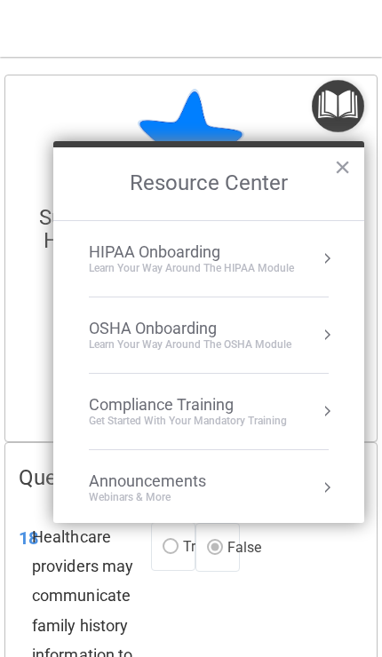
click at [169, 234] on li "HIPAA Onboarding Learn Your Way around the HIPAA module" at bounding box center [209, 259] width 240 height 76
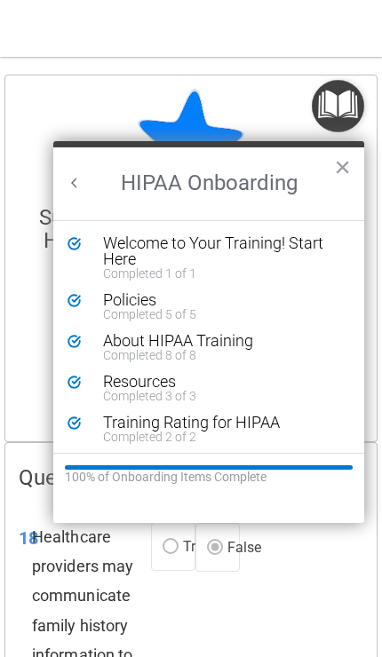
click at [131, 300] on div "Policies" at bounding box center [222, 300] width 238 height 16
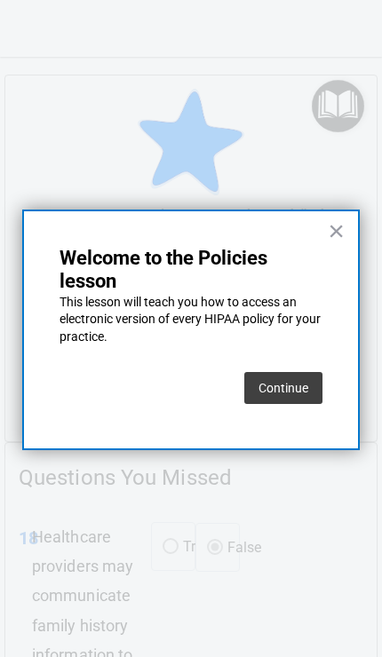
click at [321, 394] on button "Continue" at bounding box center [283, 388] width 78 height 32
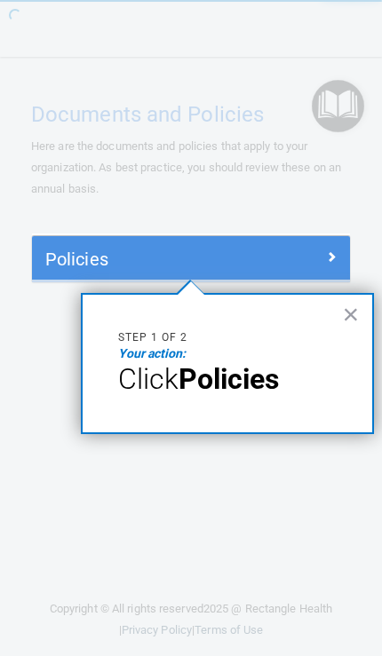
click at [285, 401] on div "× Step 1 of 2 Your action: Click Policies" at bounding box center [227, 363] width 293 height 141
click at [354, 315] on button "×" at bounding box center [351, 314] width 17 height 28
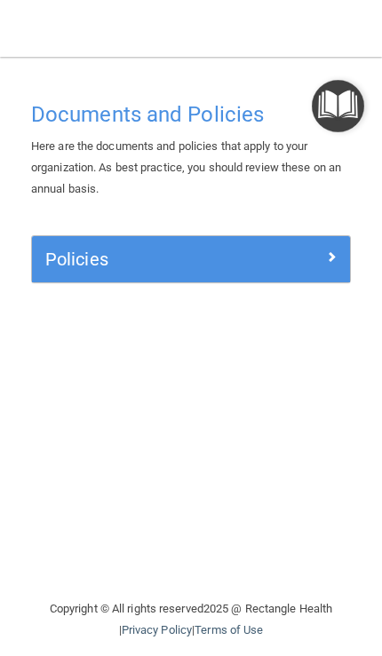
click at [334, 122] on img "Open Resource Center" at bounding box center [338, 106] width 52 height 52
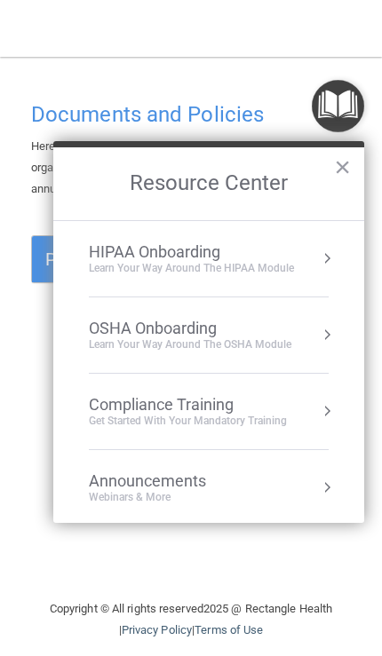
click at [305, 247] on div "HIPAA Onboarding Learn Your Way around the HIPAA module" at bounding box center [209, 258] width 240 height 33
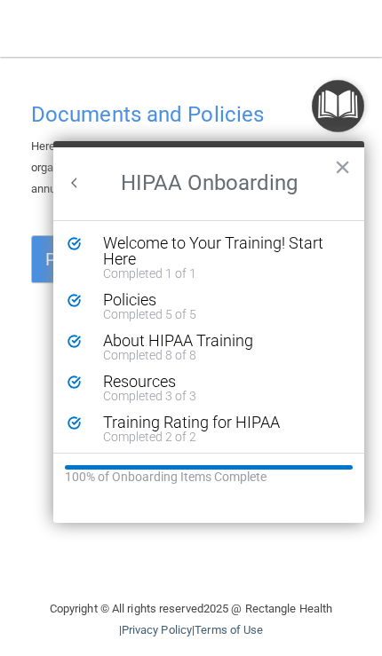
click at [230, 338] on div "About HIPAA Training" at bounding box center [222, 341] width 238 height 16
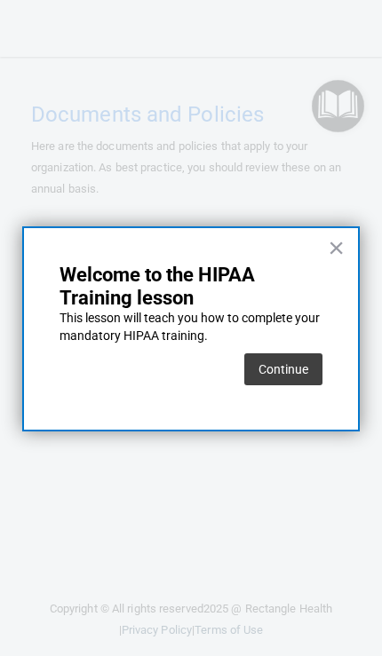
click at [298, 368] on button "Continue" at bounding box center [283, 369] width 78 height 32
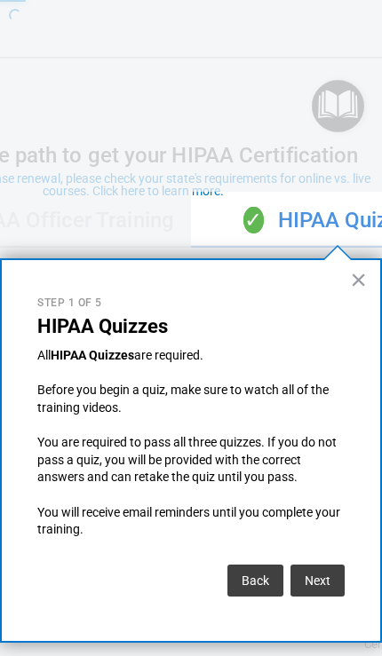
click at [323, 578] on button "Next" at bounding box center [317, 581] width 54 height 32
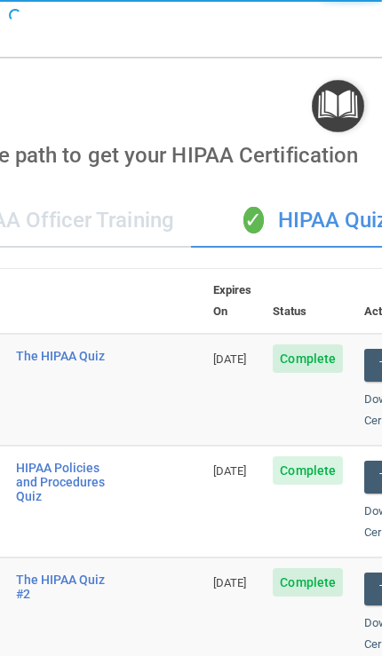
scroll to position [930, 0]
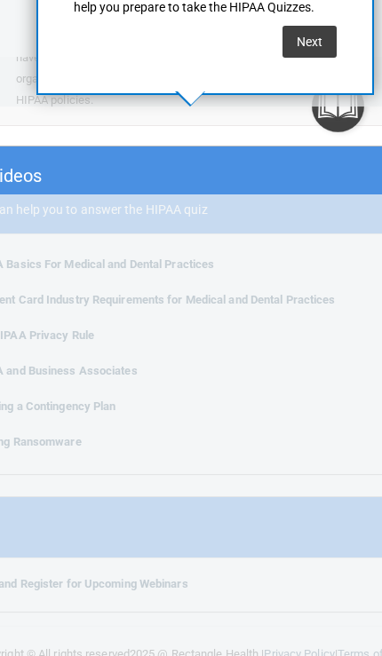
click at [298, 32] on button "Next" at bounding box center [309, 42] width 54 height 32
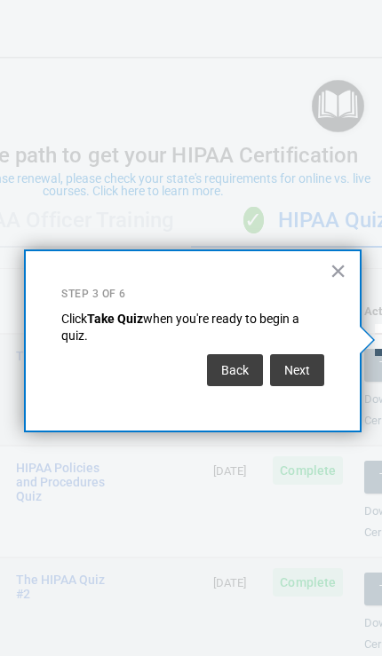
click at [307, 373] on button "Next" at bounding box center [297, 370] width 54 height 32
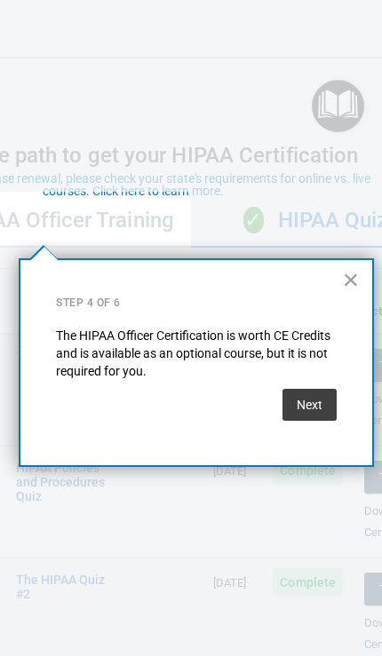
click at [319, 406] on button "Next" at bounding box center [309, 405] width 54 height 32
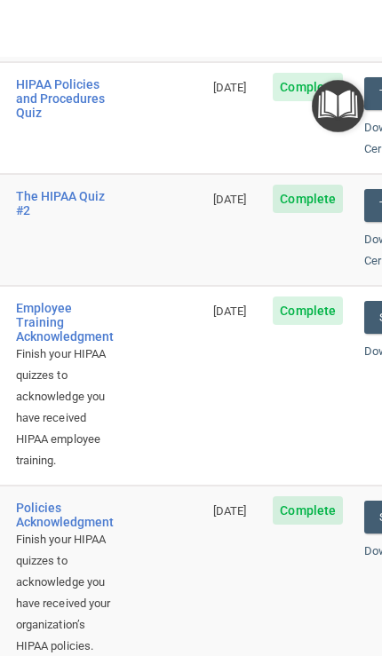
scroll to position [371, 0]
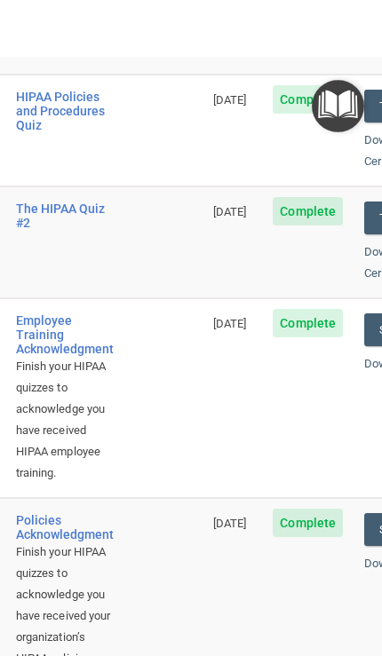
click at [32, 314] on div "Employee Training Acknowledgment" at bounding box center [65, 335] width 98 height 43
click at [29, 321] on div "Employee Training Acknowledgment" at bounding box center [65, 335] width 98 height 43
click at [44, 314] on div "Employee Training Acknowledgment" at bounding box center [65, 335] width 98 height 43
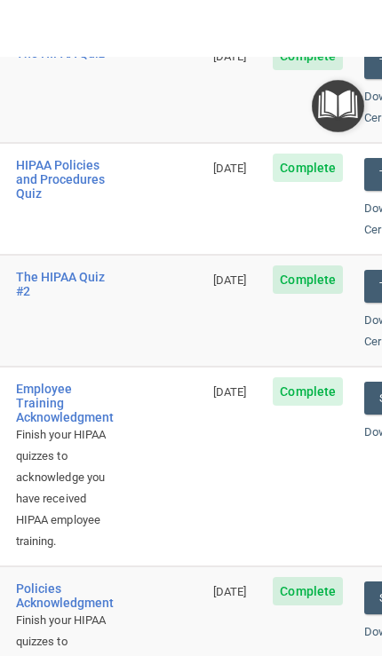
scroll to position [305, 0]
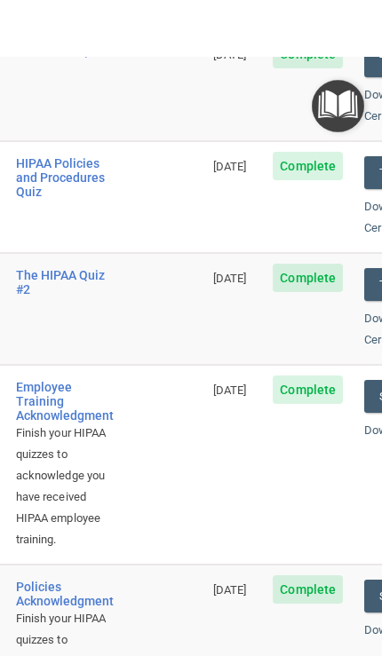
click at [35, 380] on div "Employee Training Acknowledgment" at bounding box center [65, 401] width 98 height 43
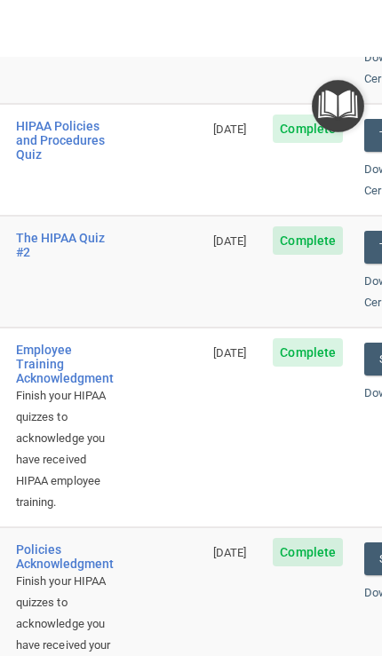
scroll to position [460, 0]
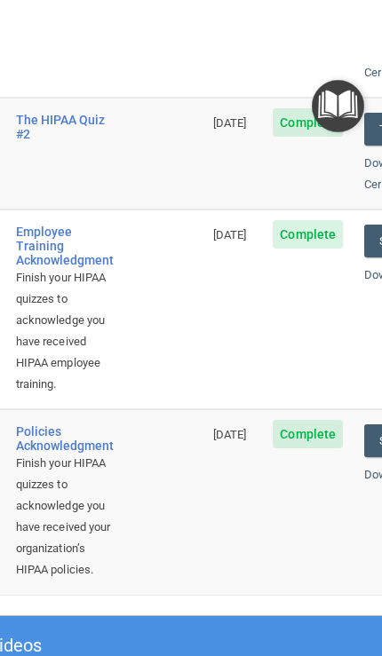
click at [54, 283] on div "Finish your HIPAA quizzes to acknowledge you have received HIPAA employee train…" at bounding box center [65, 331] width 98 height 128
click at [53, 225] on div "Employee Training Acknowledgment" at bounding box center [65, 246] width 98 height 43
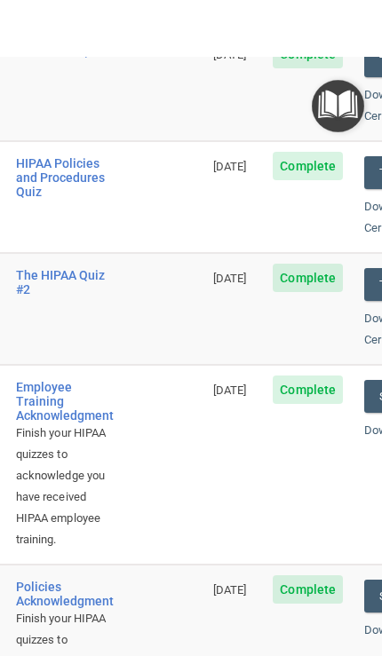
scroll to position [282, 0]
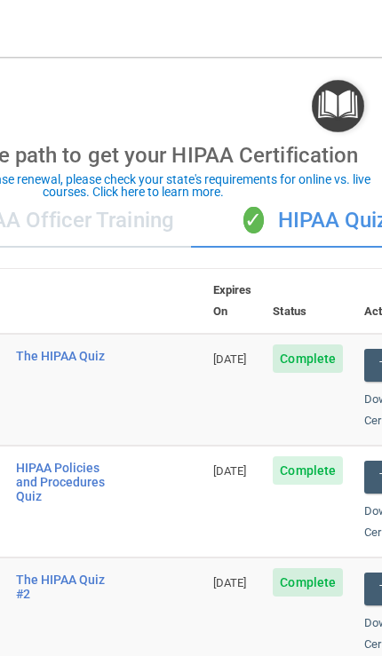
scroll to position [0, 0]
click at [200, 185] on div "If using CE for license renewal, please check your state's requirements for onl…" at bounding box center [133, 184] width 492 height 25
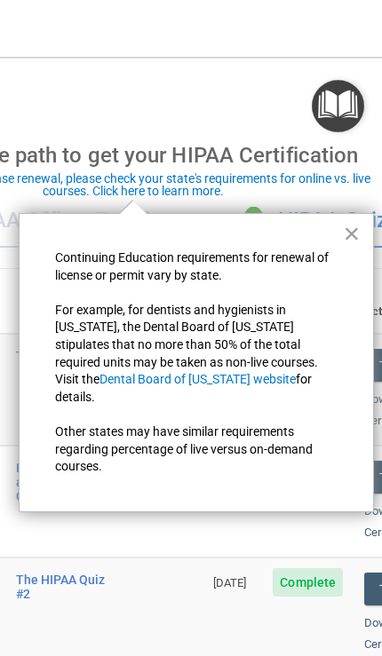
click at [350, 236] on button "×" at bounding box center [352, 233] width 17 height 28
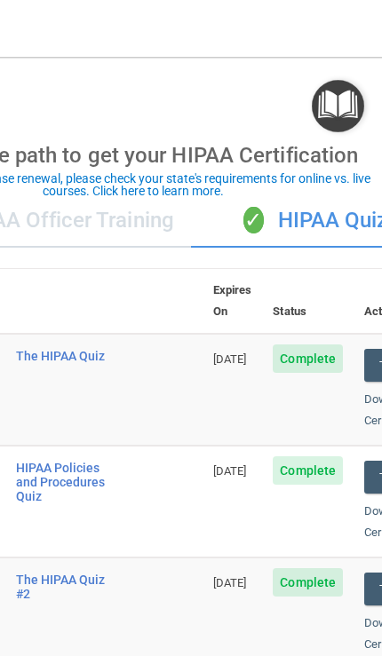
click at [343, 123] on img "Open Resource Center" at bounding box center [338, 106] width 52 height 52
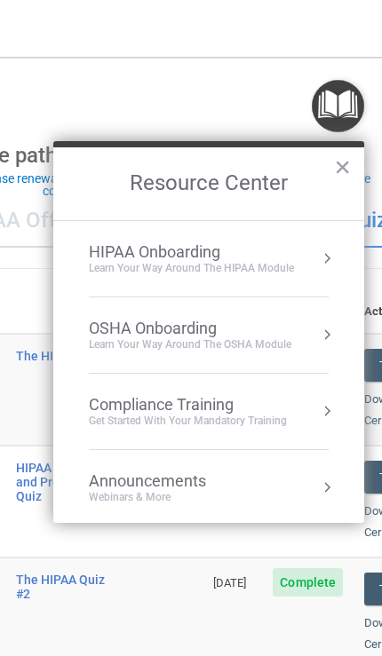
click at [298, 254] on div "HIPAA Onboarding Learn Your Way around the HIPAA module" at bounding box center [209, 258] width 240 height 33
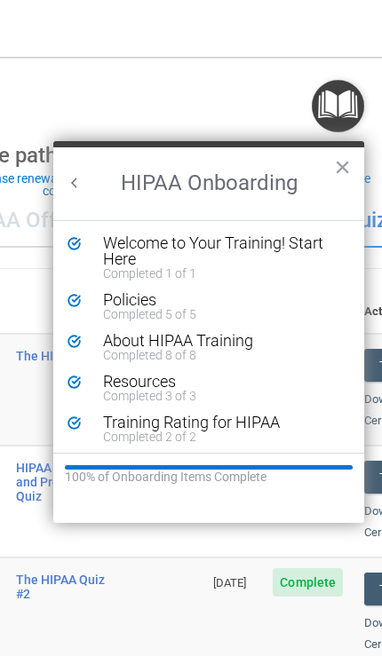
click at [226, 344] on div "About HIPAA Training" at bounding box center [222, 341] width 238 height 16
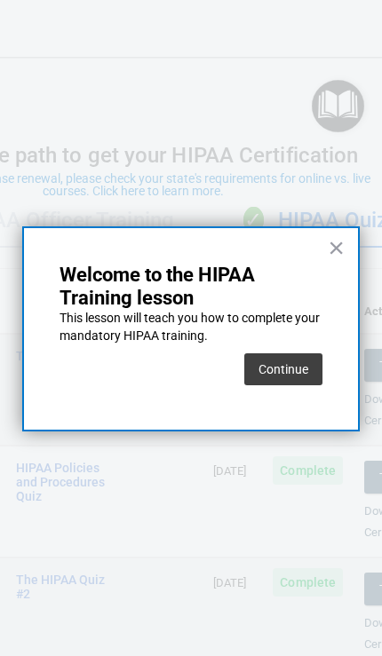
click at [298, 364] on button "Continue" at bounding box center [283, 369] width 78 height 32
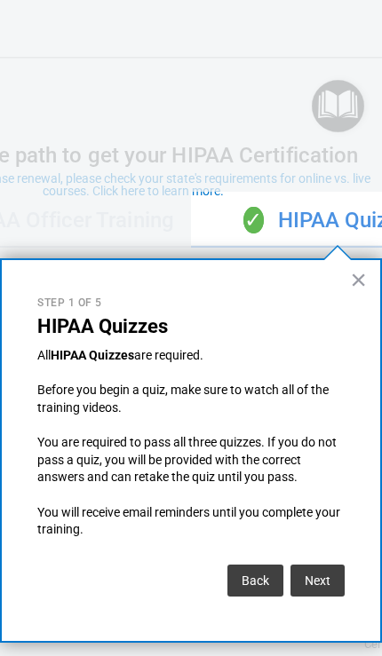
click at [319, 587] on button "Next" at bounding box center [317, 581] width 54 height 32
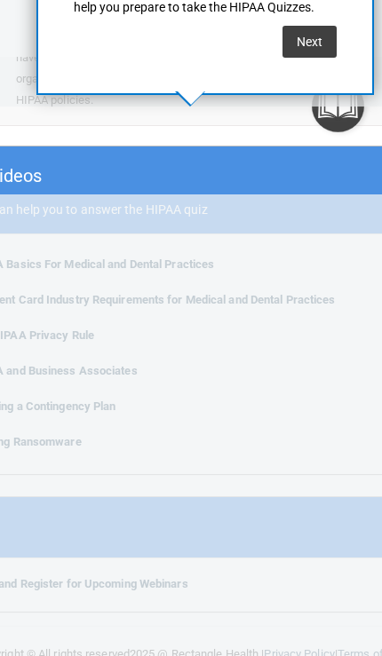
click at [314, 41] on button "Next" at bounding box center [309, 42] width 54 height 32
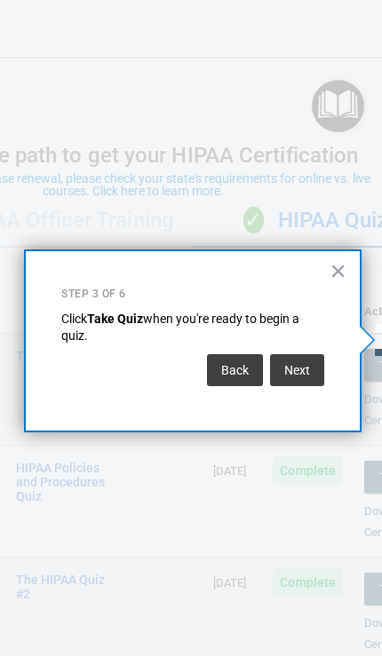
click at [296, 367] on button "Next" at bounding box center [297, 370] width 54 height 32
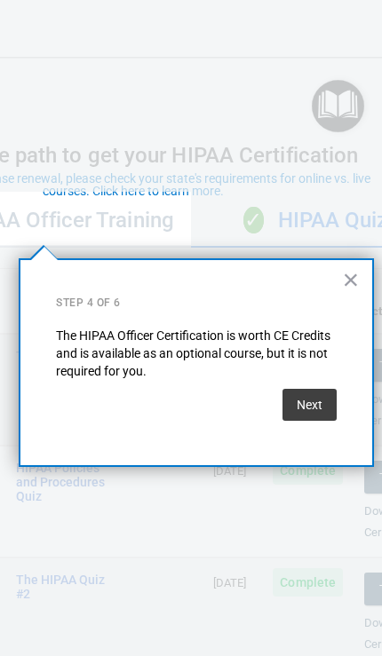
click at [306, 401] on button "Next" at bounding box center [309, 405] width 54 height 32
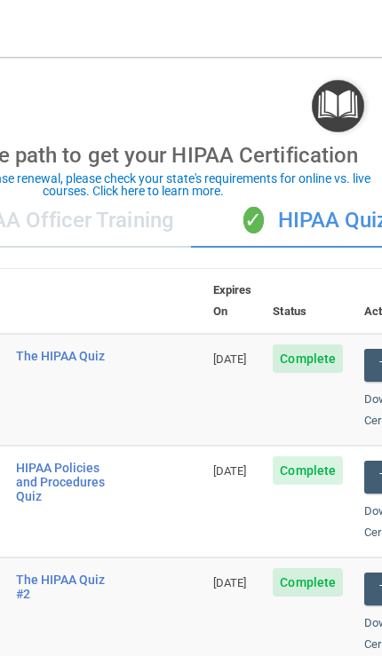
click at [132, 231] on div "✓ HIPAA Officer Training" at bounding box center [50, 220] width 282 height 53
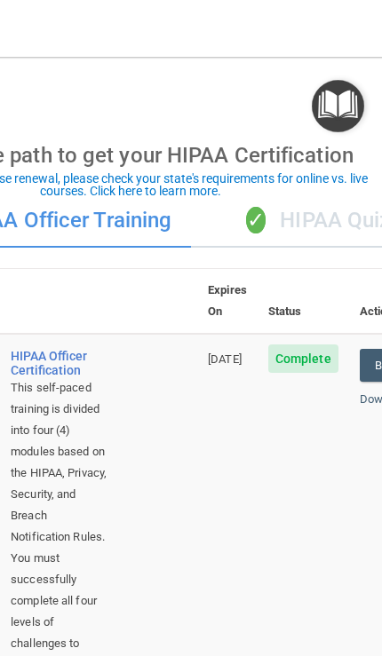
click at [288, 557] on td "Complete" at bounding box center [303, 565] width 91 height 463
click at [337, 216] on div "✓ HIPAA Quizzes" at bounding box center [335, 220] width 288 height 53
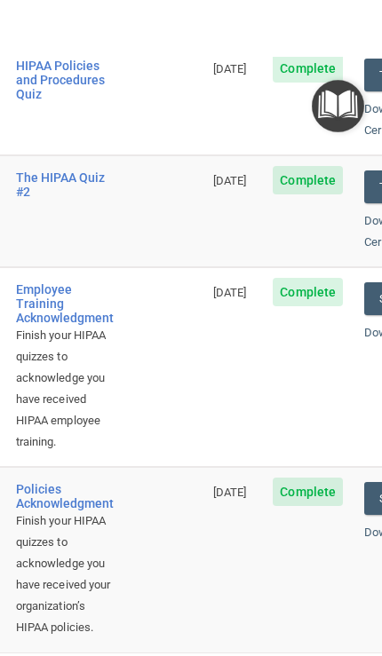
scroll to position [431, 0]
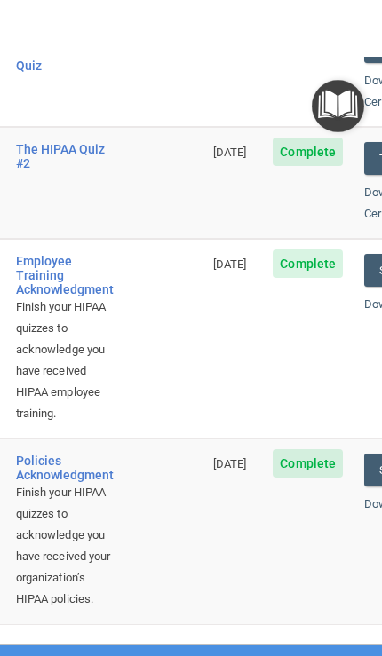
click at [43, 254] on div "Employee Training Acknowledgment" at bounding box center [65, 275] width 98 height 43
click at [30, 254] on div "Employee Training Acknowledgment" at bounding box center [65, 275] width 98 height 43
click at [34, 254] on div "Employee Training Acknowledgment" at bounding box center [65, 275] width 98 height 43
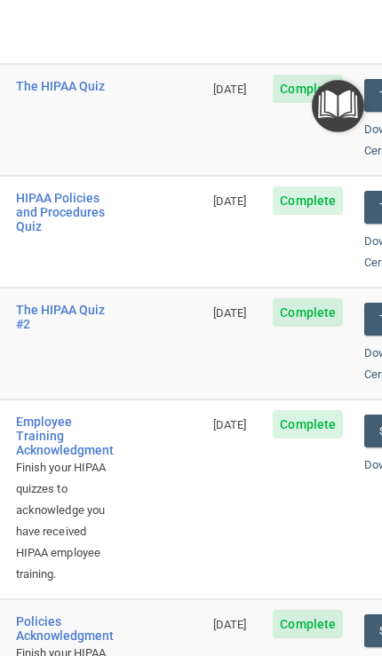
scroll to position [271, 0]
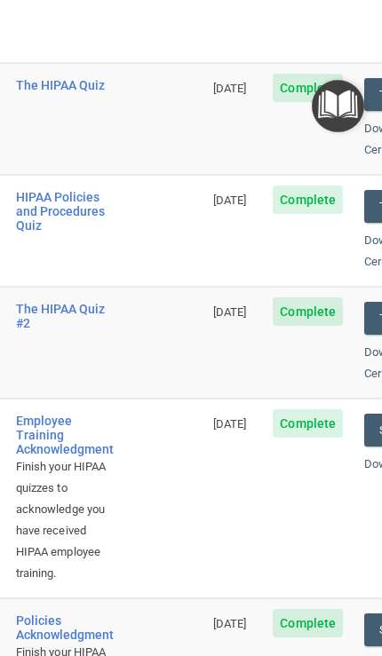
click at [70, 302] on div "The HIPAA Quiz #2" at bounding box center [65, 316] width 98 height 28
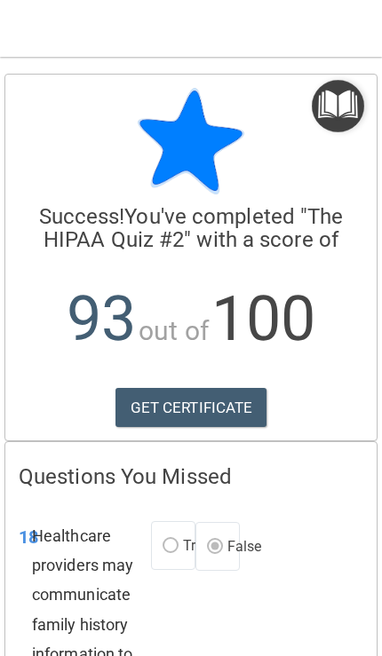
click at [346, 112] on img "Open Resource Center" at bounding box center [338, 106] width 52 height 52
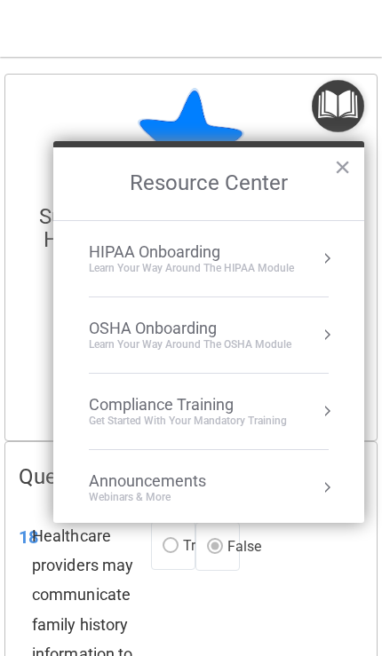
click at [323, 258] on button "Resource Center" at bounding box center [327, 259] width 18 height 18
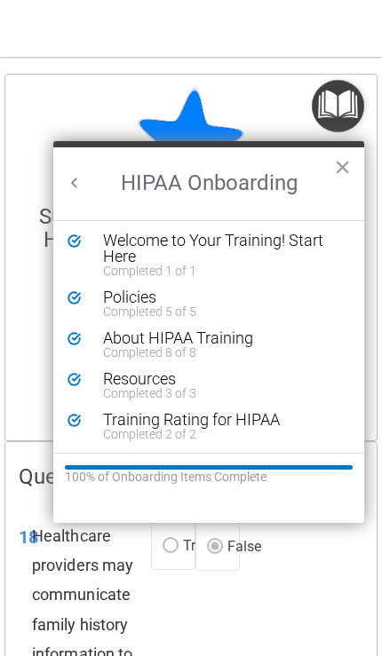
scroll to position [3, 0]
click at [157, 377] on div "Resources" at bounding box center [222, 379] width 238 height 16
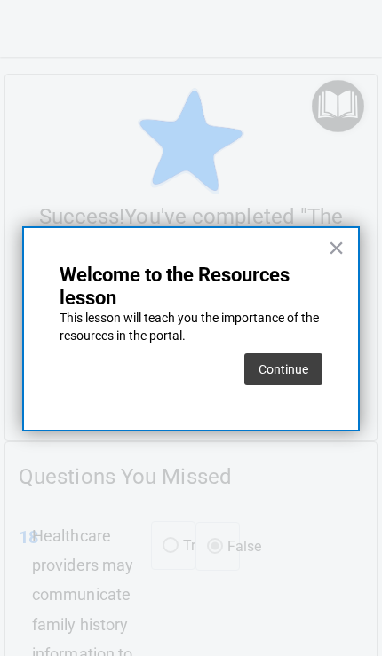
click at [308, 364] on button "Continue" at bounding box center [283, 369] width 78 height 32
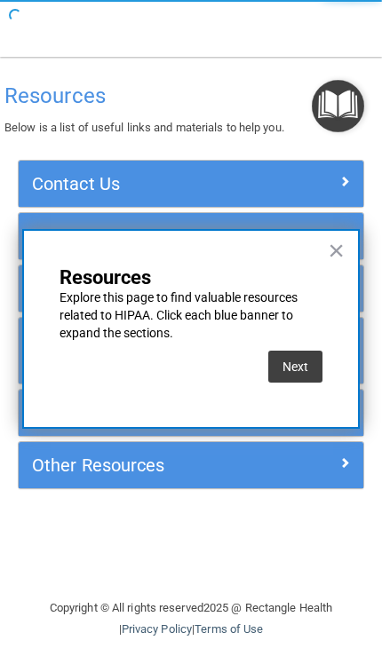
click at [303, 366] on button "Next" at bounding box center [295, 367] width 54 height 32
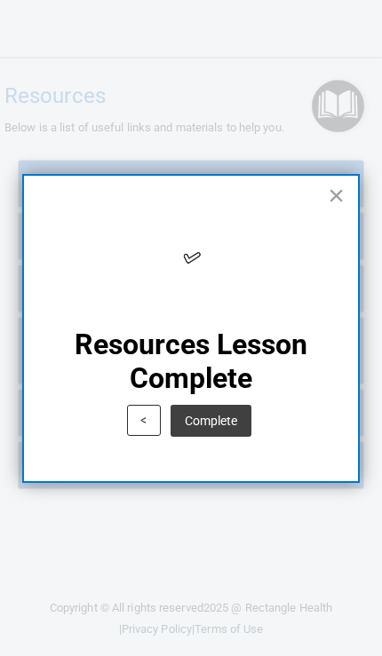
click at [217, 433] on button "Complete" at bounding box center [211, 421] width 81 height 32
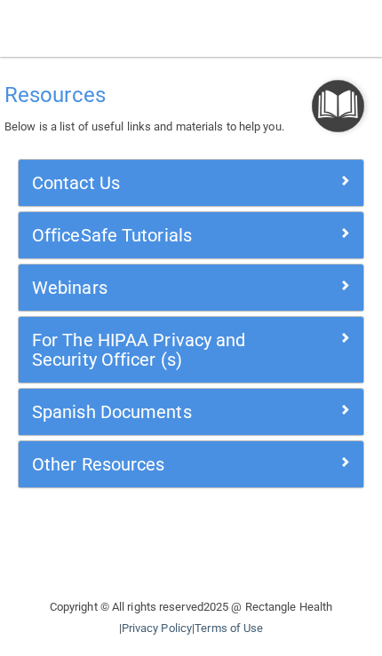
scroll to position [1, 0]
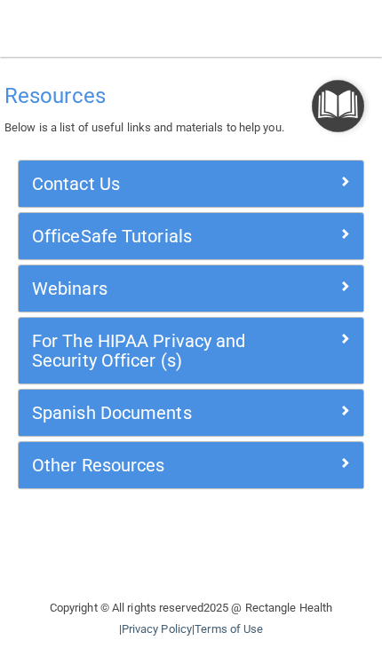
click at [338, 101] on img "Open Resource Center" at bounding box center [338, 106] width 52 height 52
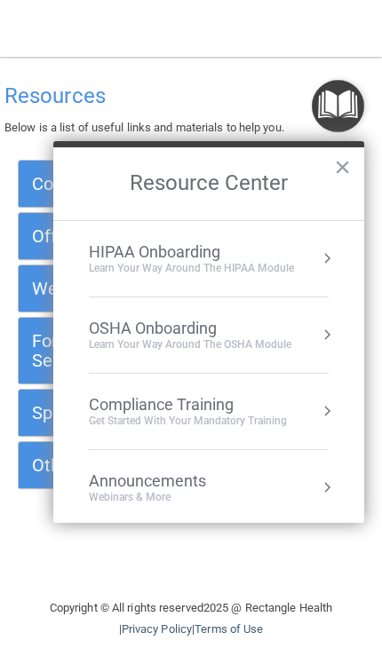
click at [284, 259] on div "HIPAA Onboarding" at bounding box center [191, 252] width 205 height 20
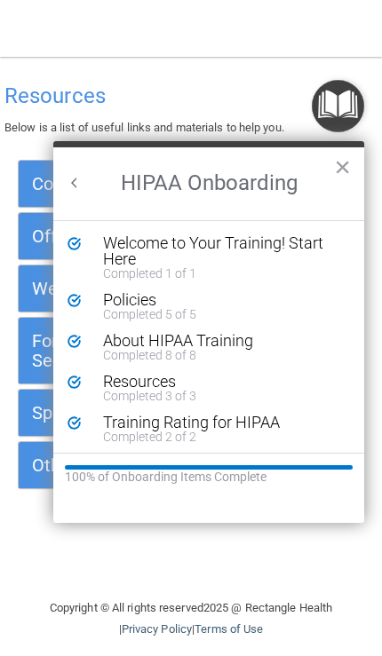
scroll to position [0, 0]
click at [182, 344] on div "About HIPAA Training" at bounding box center [222, 341] width 238 height 16
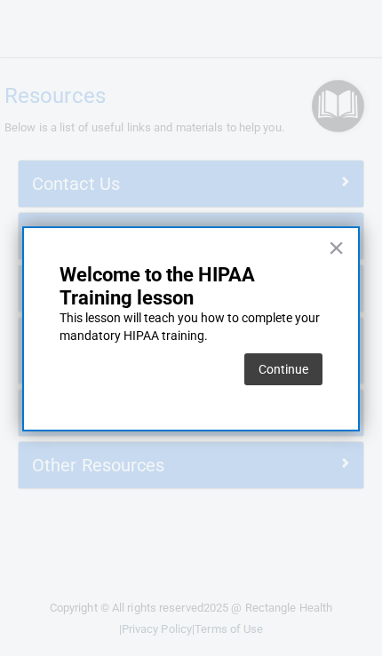
click at [299, 372] on button "Continue" at bounding box center [283, 369] width 78 height 32
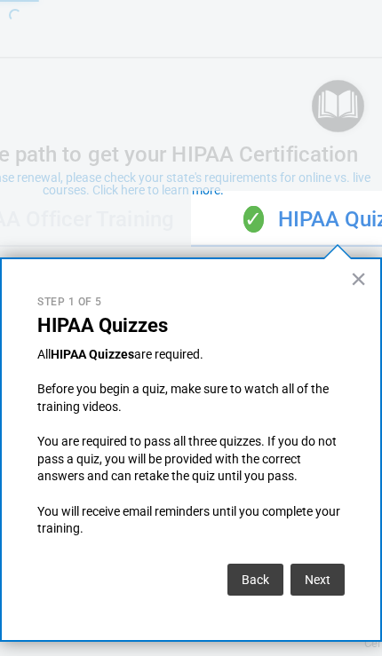
click at [303, 585] on button "Next" at bounding box center [317, 580] width 54 height 32
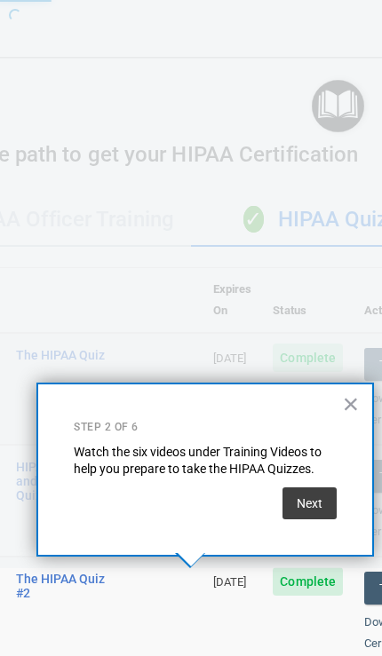
scroll to position [930, 0]
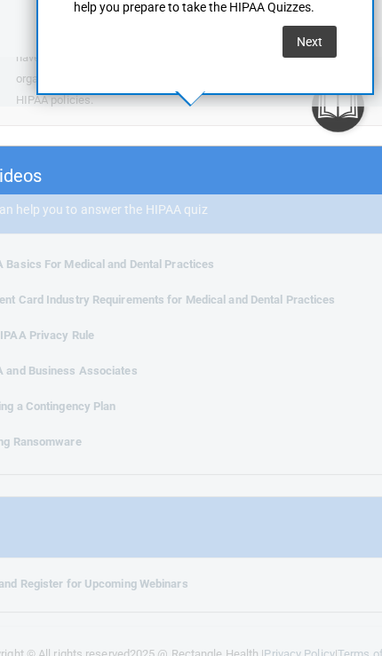
click at [308, 36] on button "Next" at bounding box center [309, 42] width 54 height 32
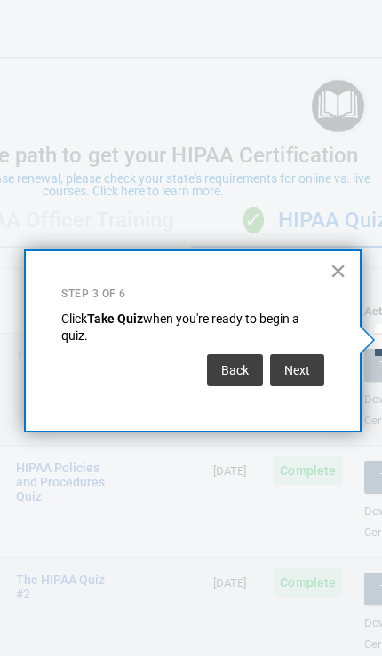
click at [333, 270] on button "×" at bounding box center [337, 271] width 17 height 28
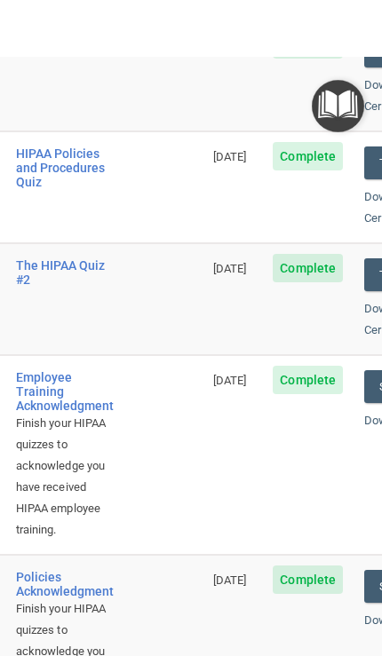
scroll to position [368, 0]
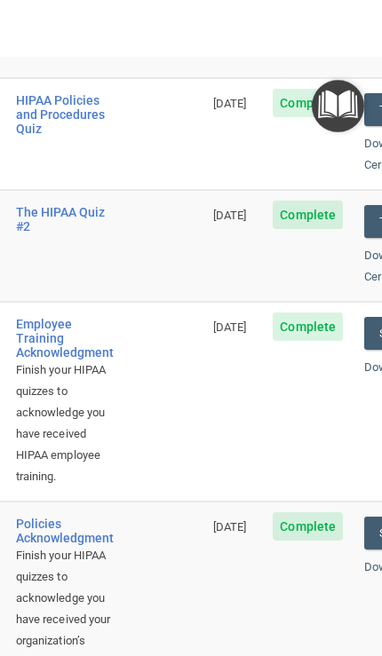
click at [33, 317] on div "Employee Training Acknowledgment" at bounding box center [65, 338] width 98 height 43
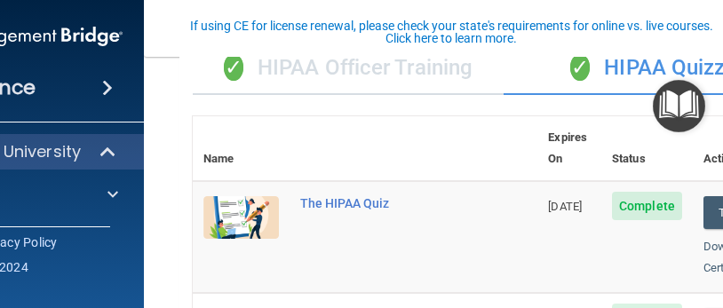
scroll to position [88, 0]
click at [120, 190] on div at bounding box center [110, 194] width 44 height 21
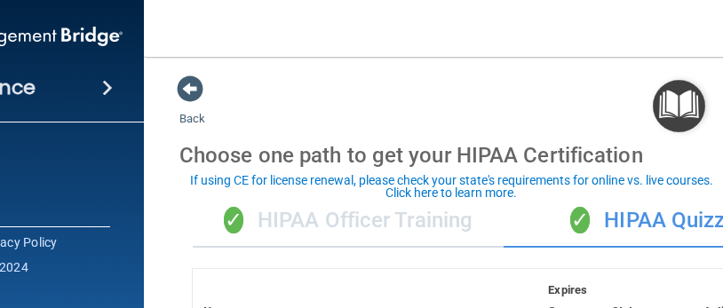
scroll to position [0, 0]
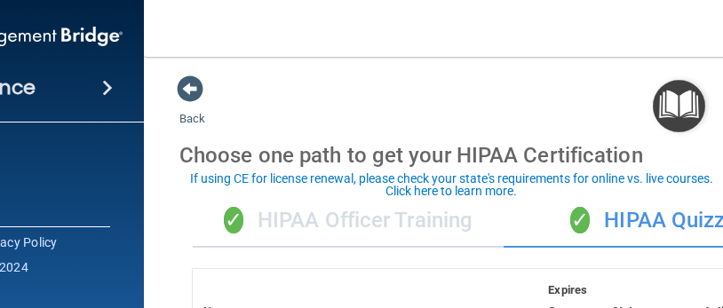
click at [196, 85] on span at bounding box center [190, 88] width 27 height 27
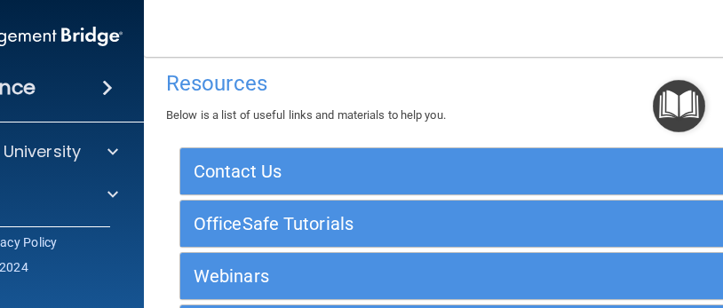
scroll to position [2, 0]
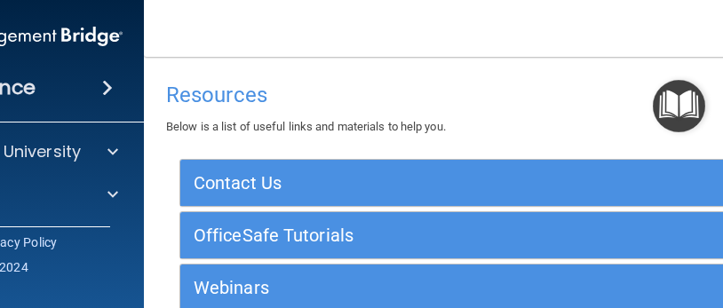
click at [130, 186] on div at bounding box center [110, 194] width 44 height 21
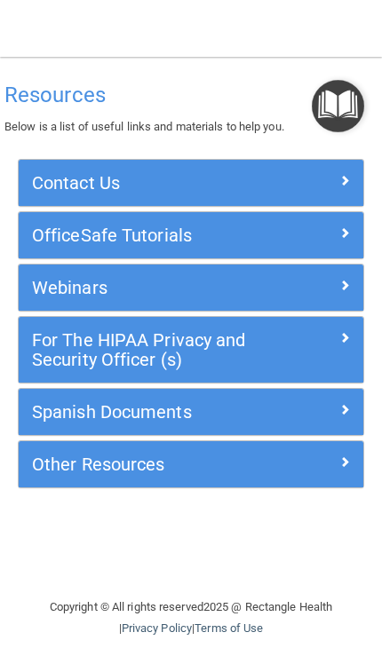
scroll to position [0, 0]
